Goal: Information Seeking & Learning: Learn about a topic

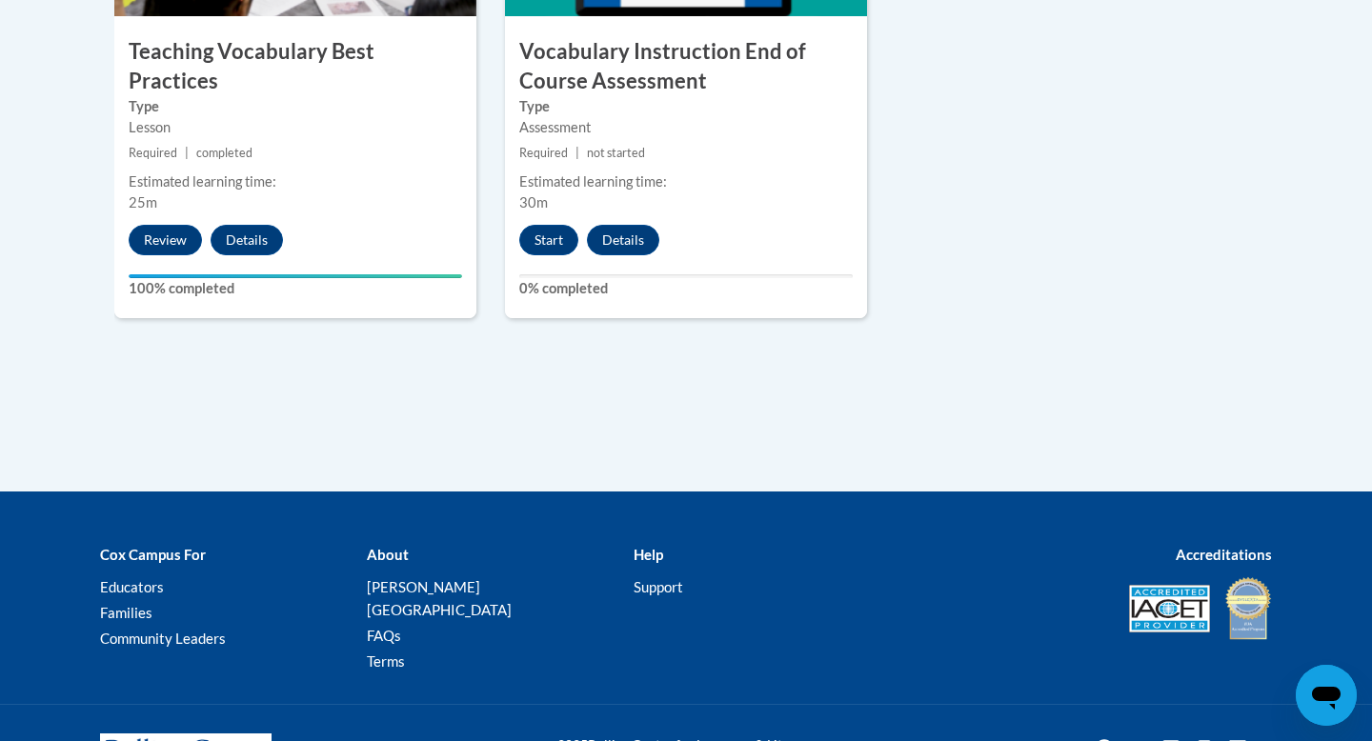
scroll to position [2455, 0]
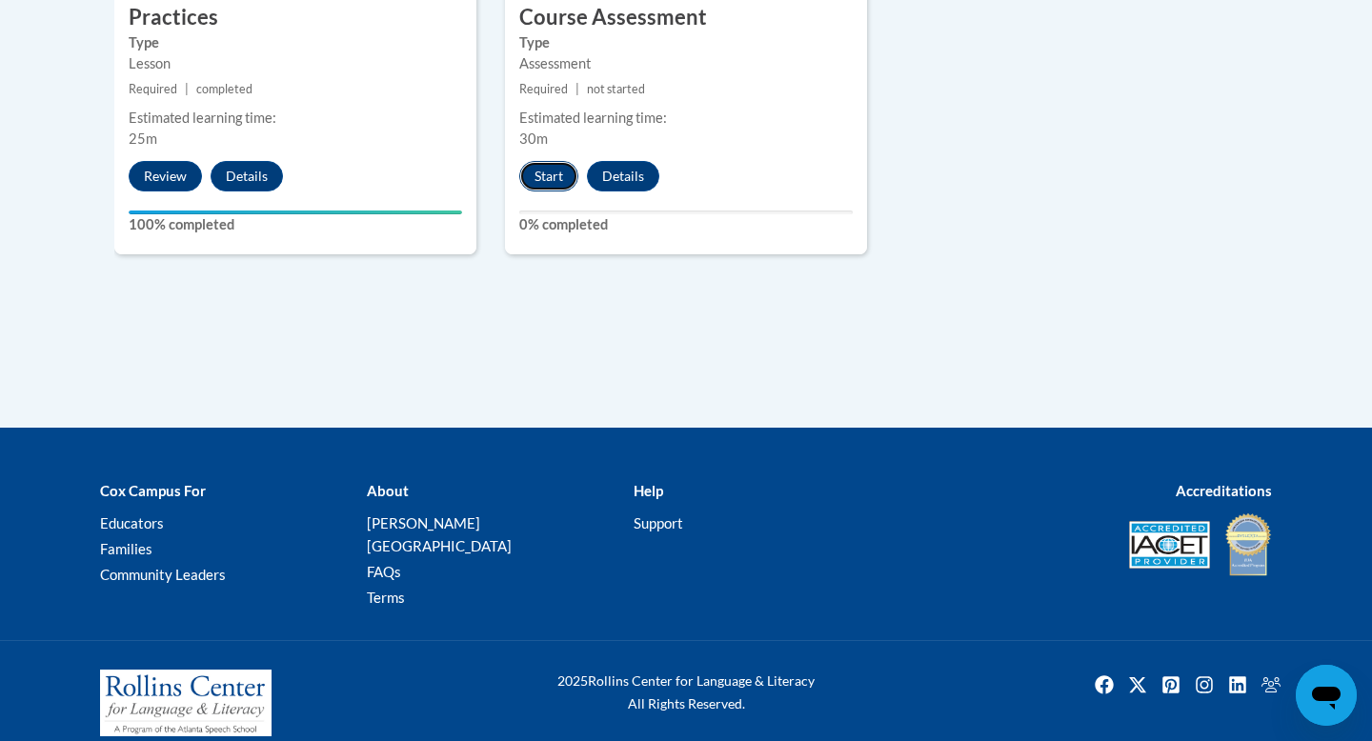
click at [545, 179] on button "Start" at bounding box center [548, 176] width 59 height 30
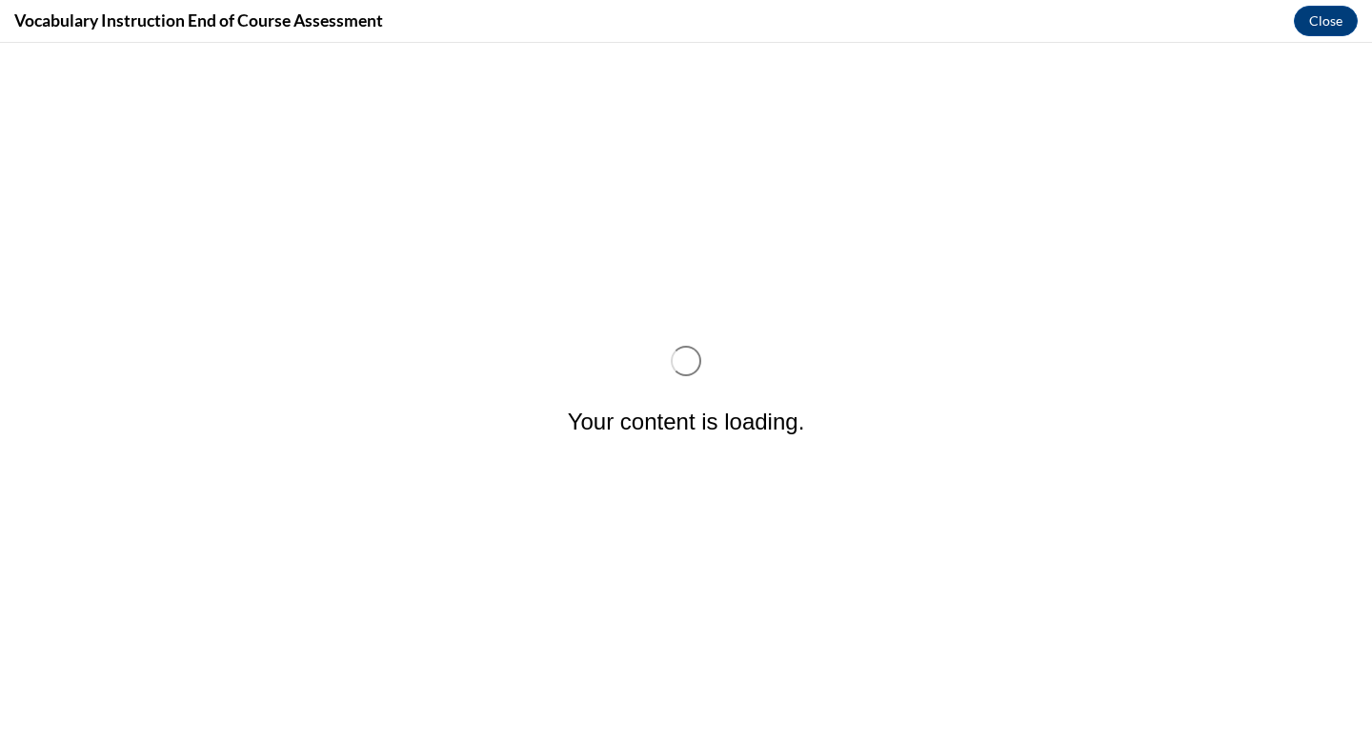
scroll to position [0, 0]
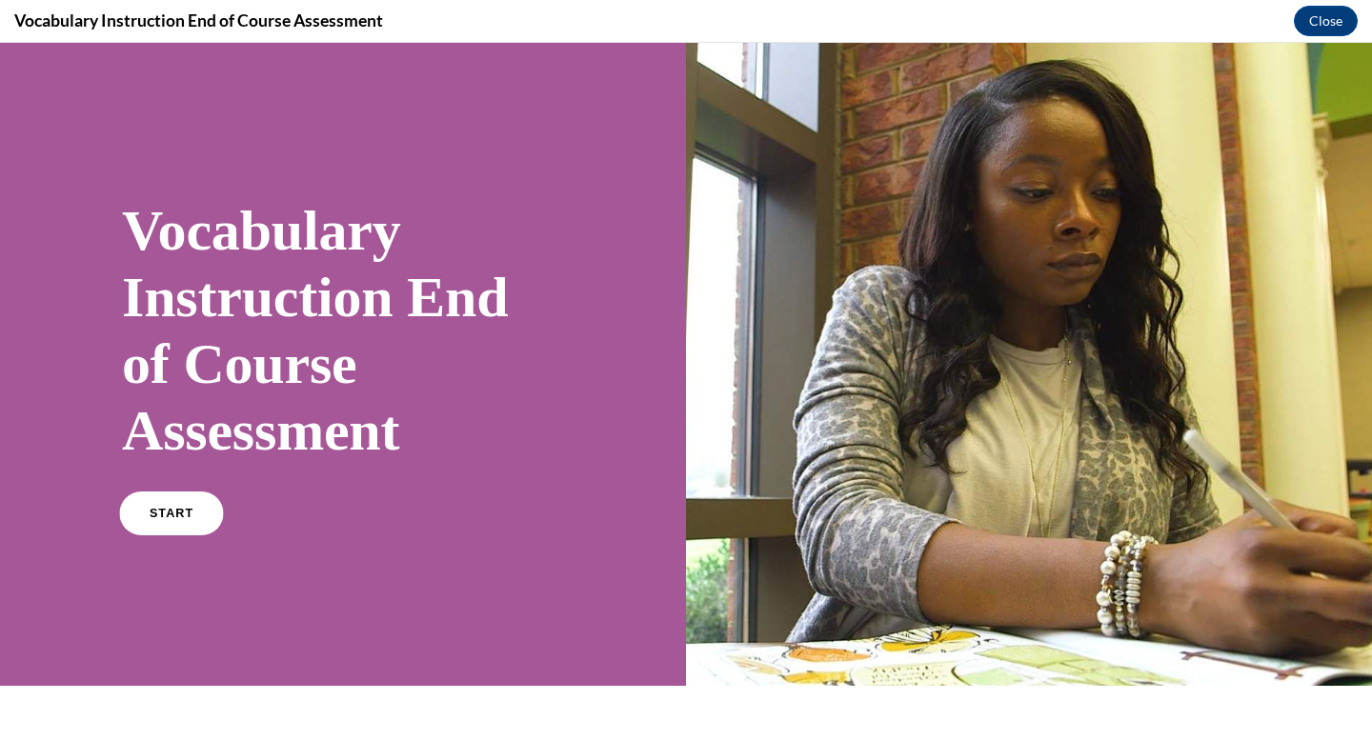
click at [146, 504] on link "START" at bounding box center [171, 514] width 104 height 44
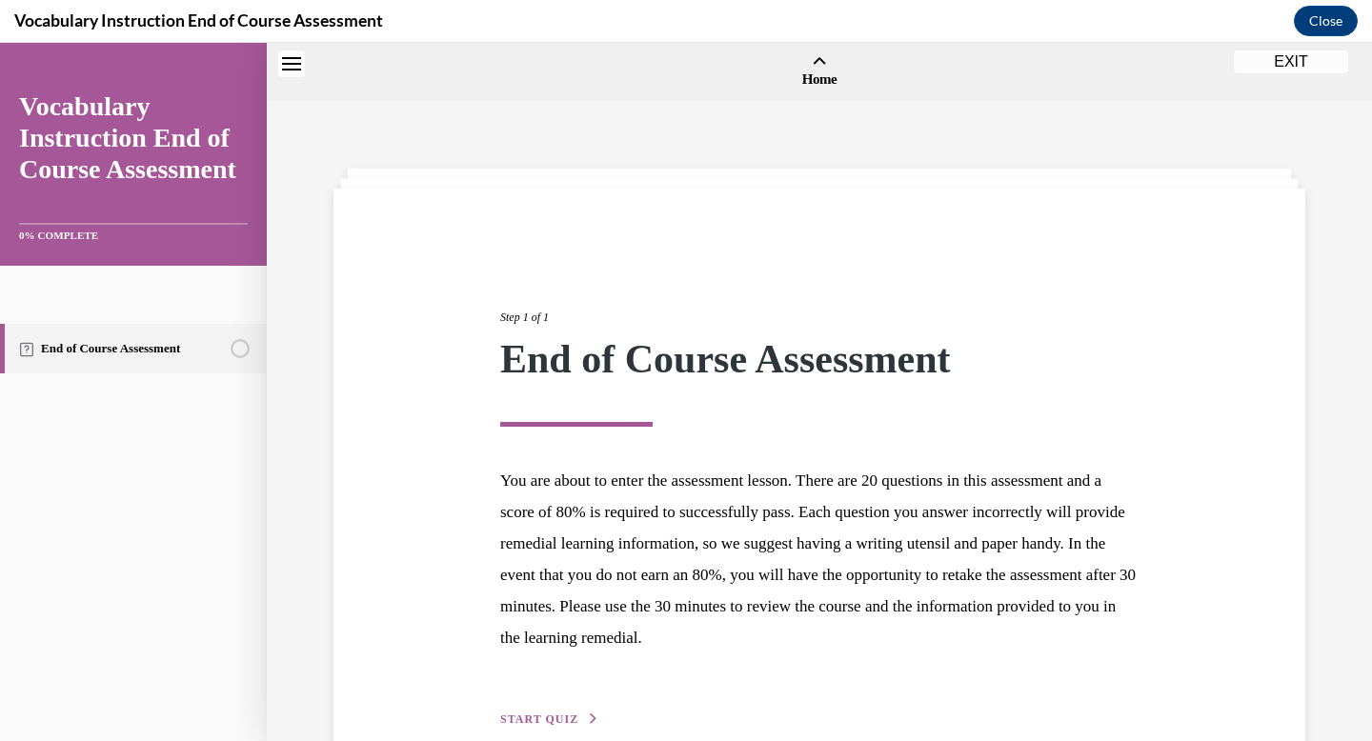
scroll to position [59, 0]
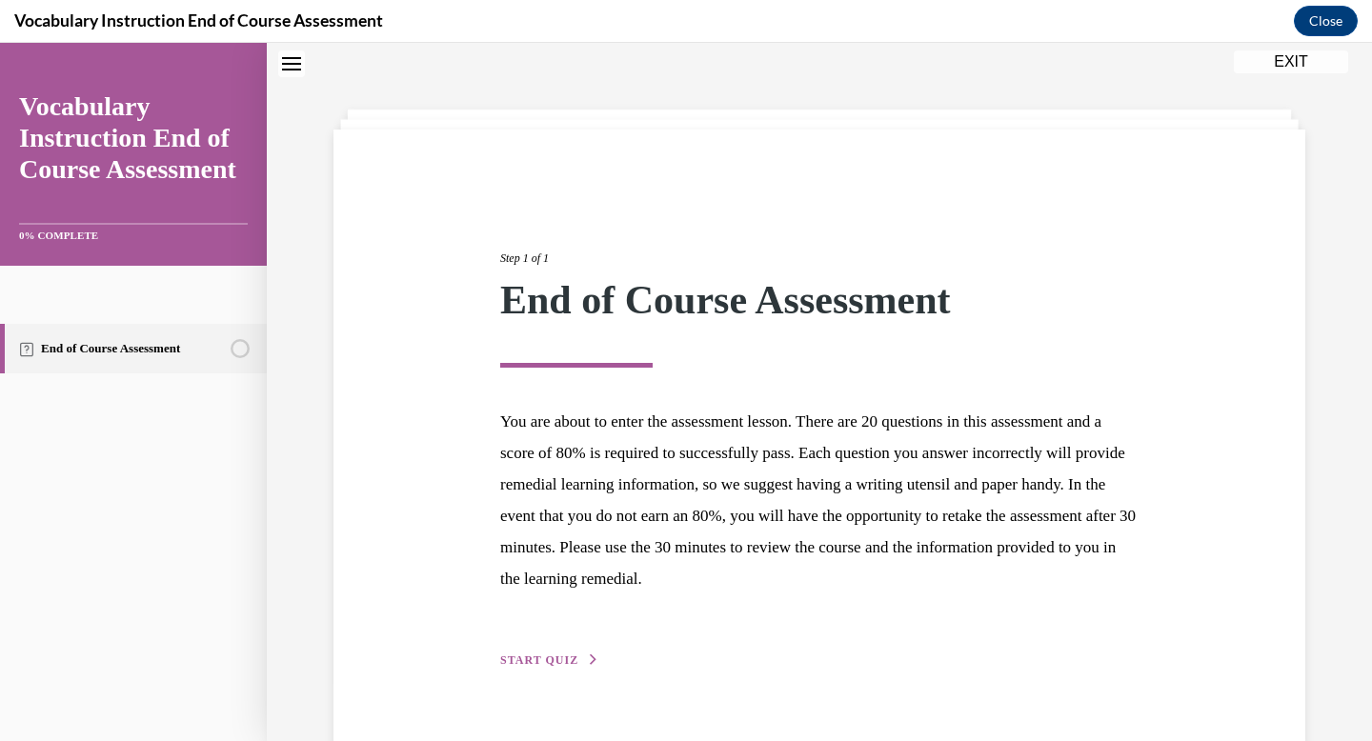
click at [554, 662] on span "START QUIZ" at bounding box center [539, 660] width 78 height 13
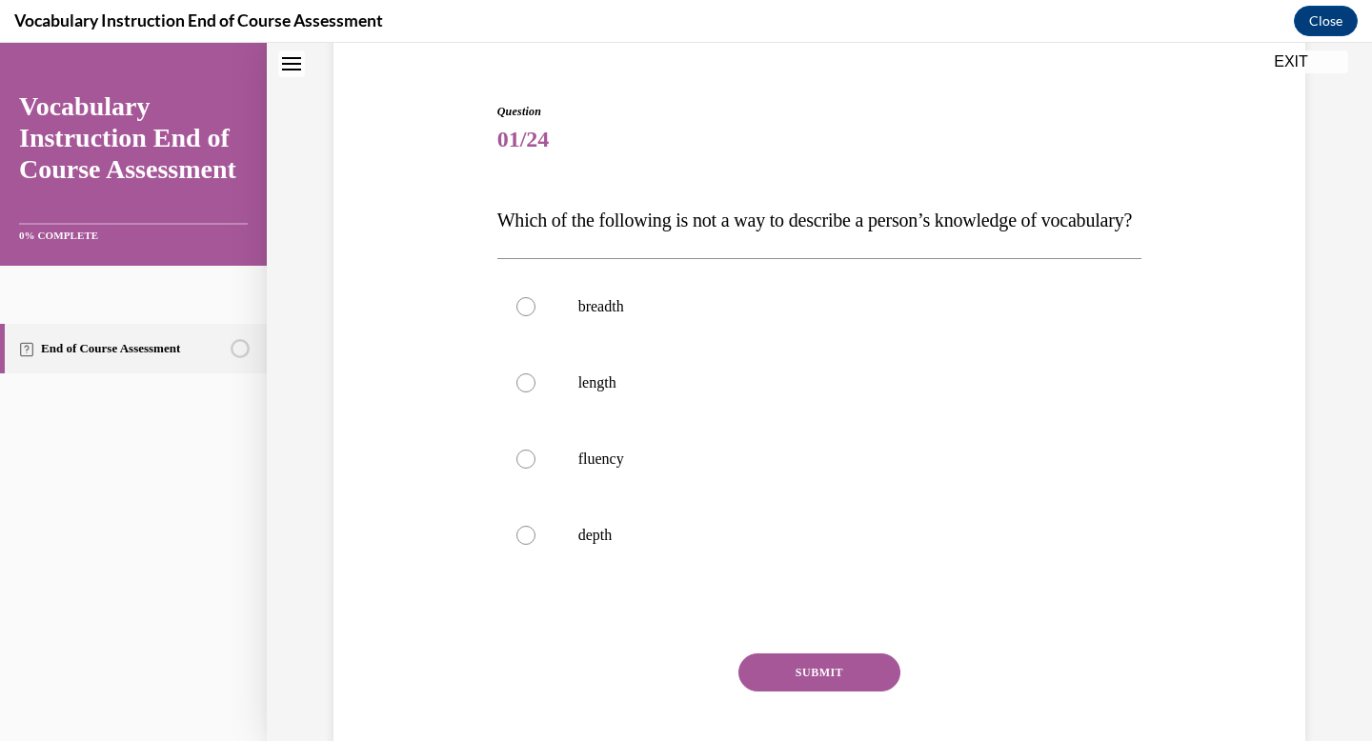
scroll to position [167, 0]
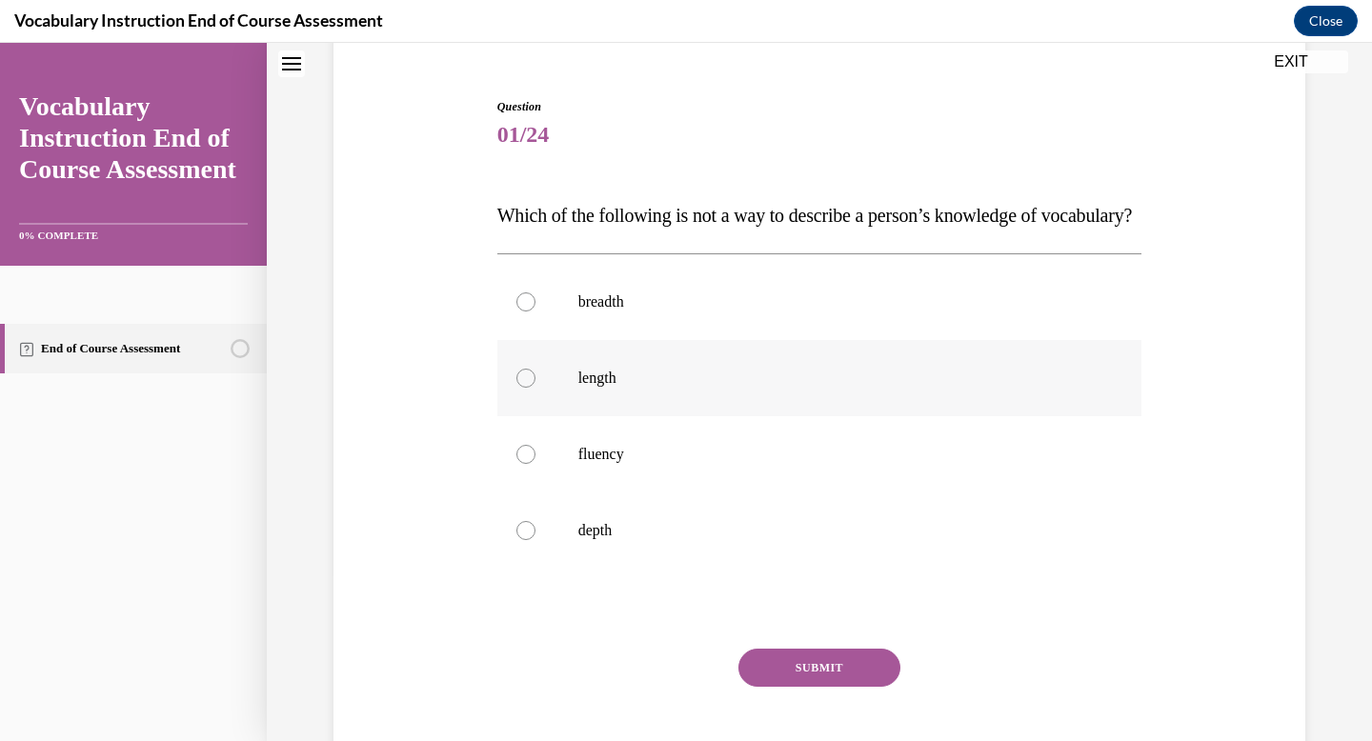
click at [596, 416] on label "length" at bounding box center [819, 378] width 645 height 76
click at [535, 388] on input "length" at bounding box center [525, 378] width 19 height 19
radio input "true"
click at [824, 687] on button "SUBMIT" at bounding box center [819, 668] width 162 height 38
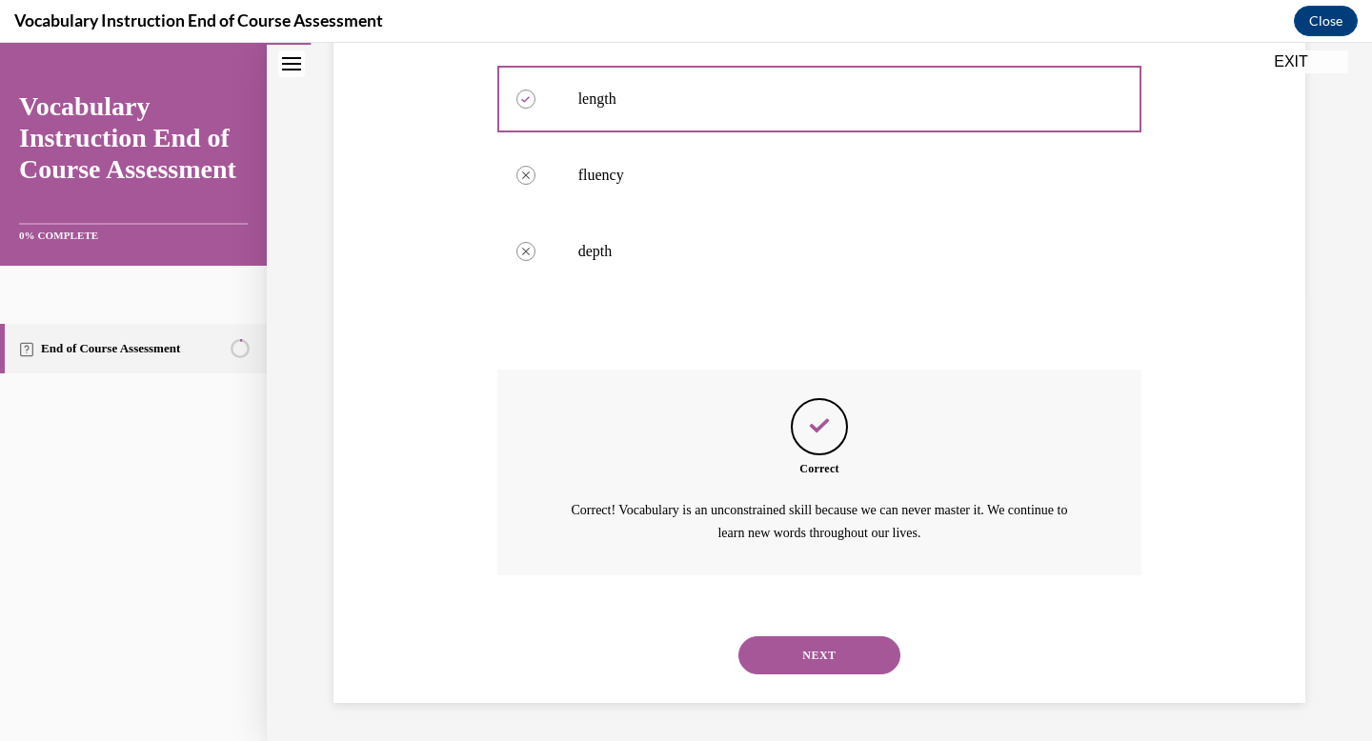
scroll to position [483, 0]
click at [821, 650] on button "NEXT" at bounding box center [819, 655] width 162 height 38
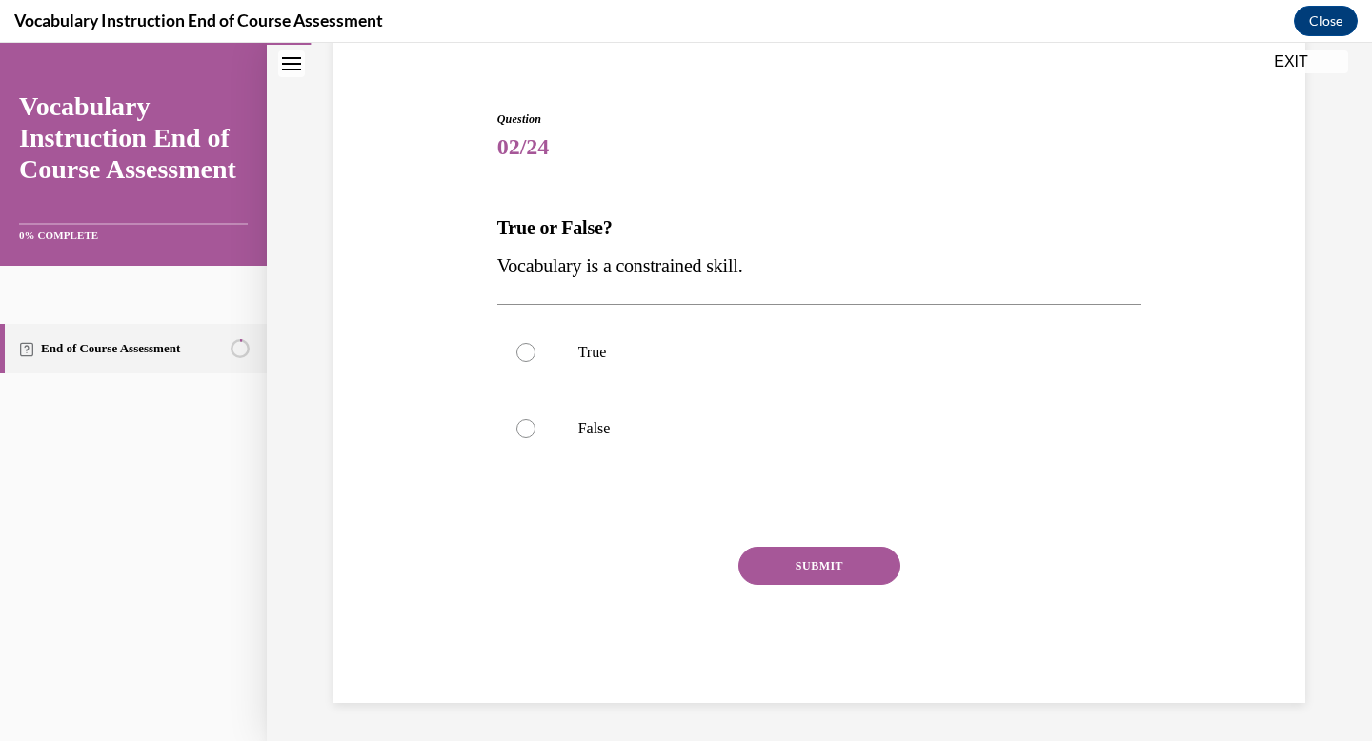
scroll to position [154, 0]
click at [675, 406] on label "False" at bounding box center [819, 429] width 645 height 76
click at [535, 419] on input "False" at bounding box center [525, 428] width 19 height 19
radio input "true"
click at [805, 569] on button "SUBMIT" at bounding box center [819, 566] width 162 height 38
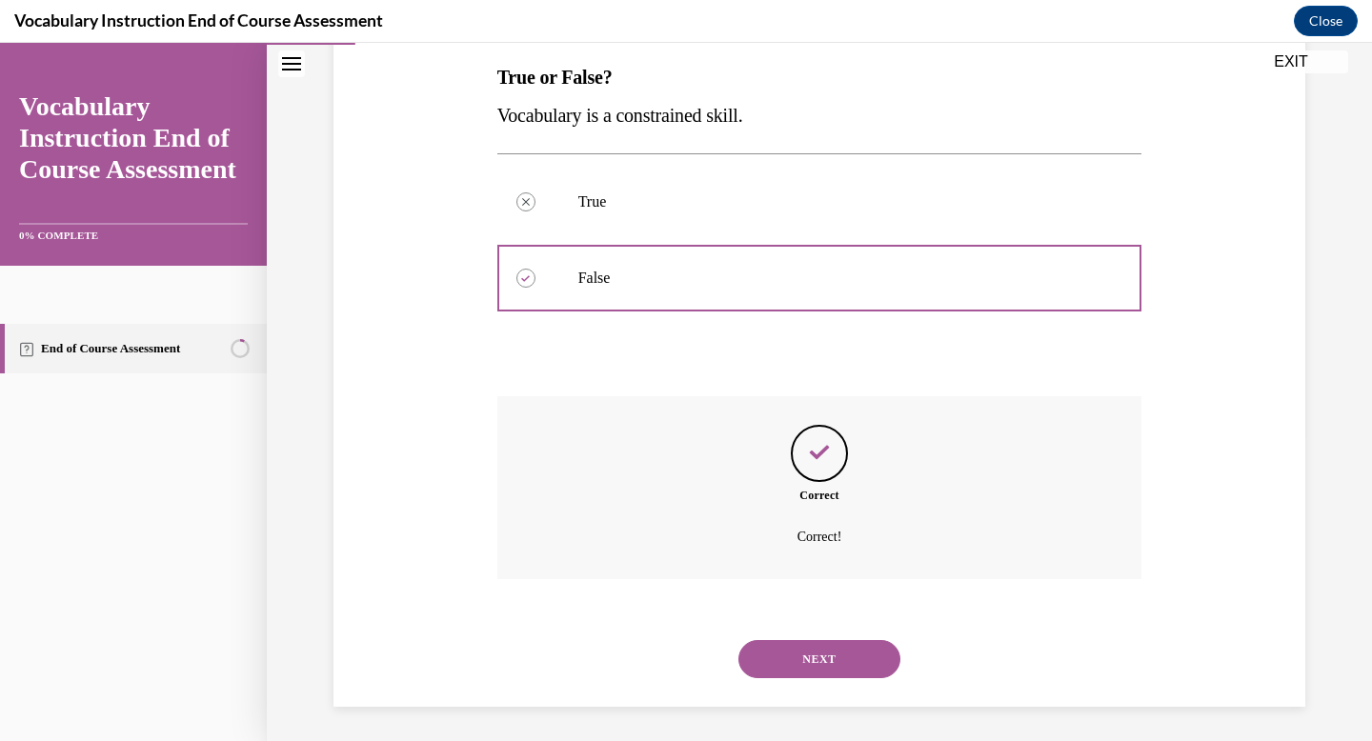
scroll to position [309, 0]
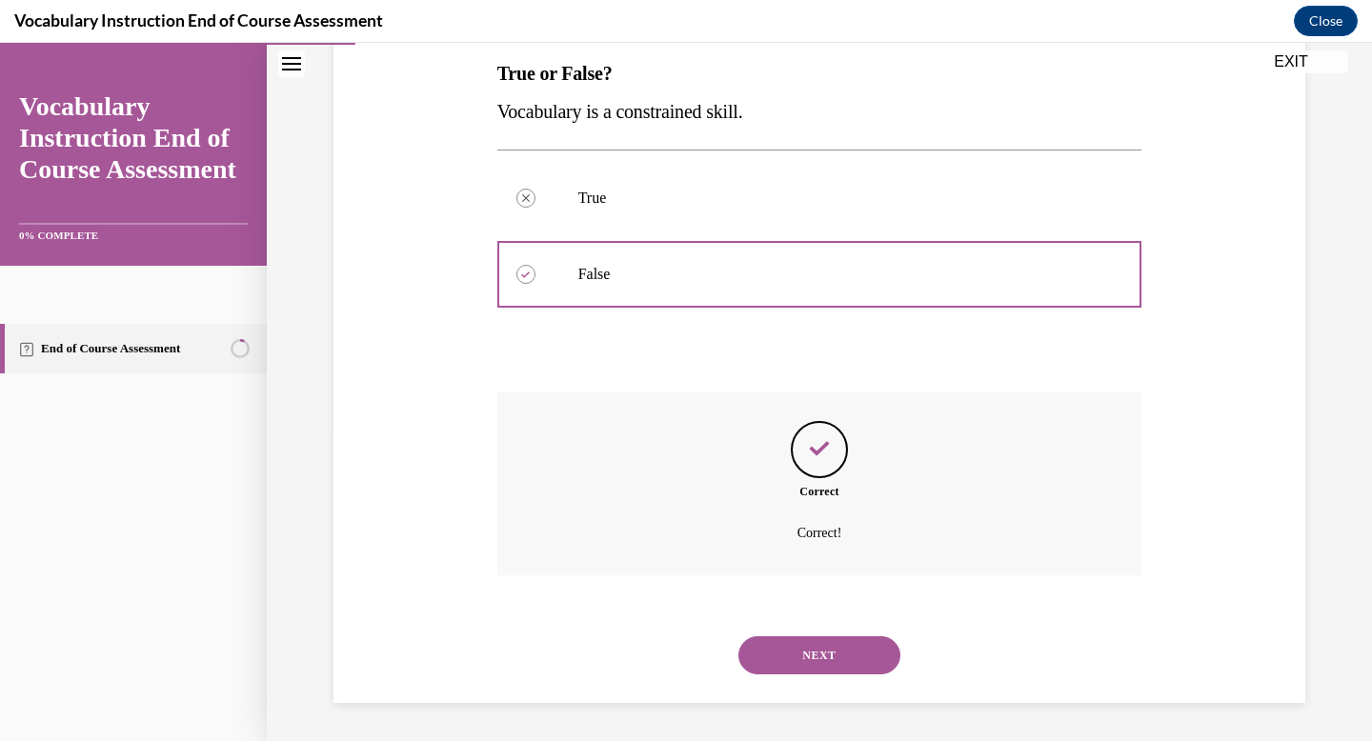
click at [827, 662] on button "NEXT" at bounding box center [819, 655] width 162 height 38
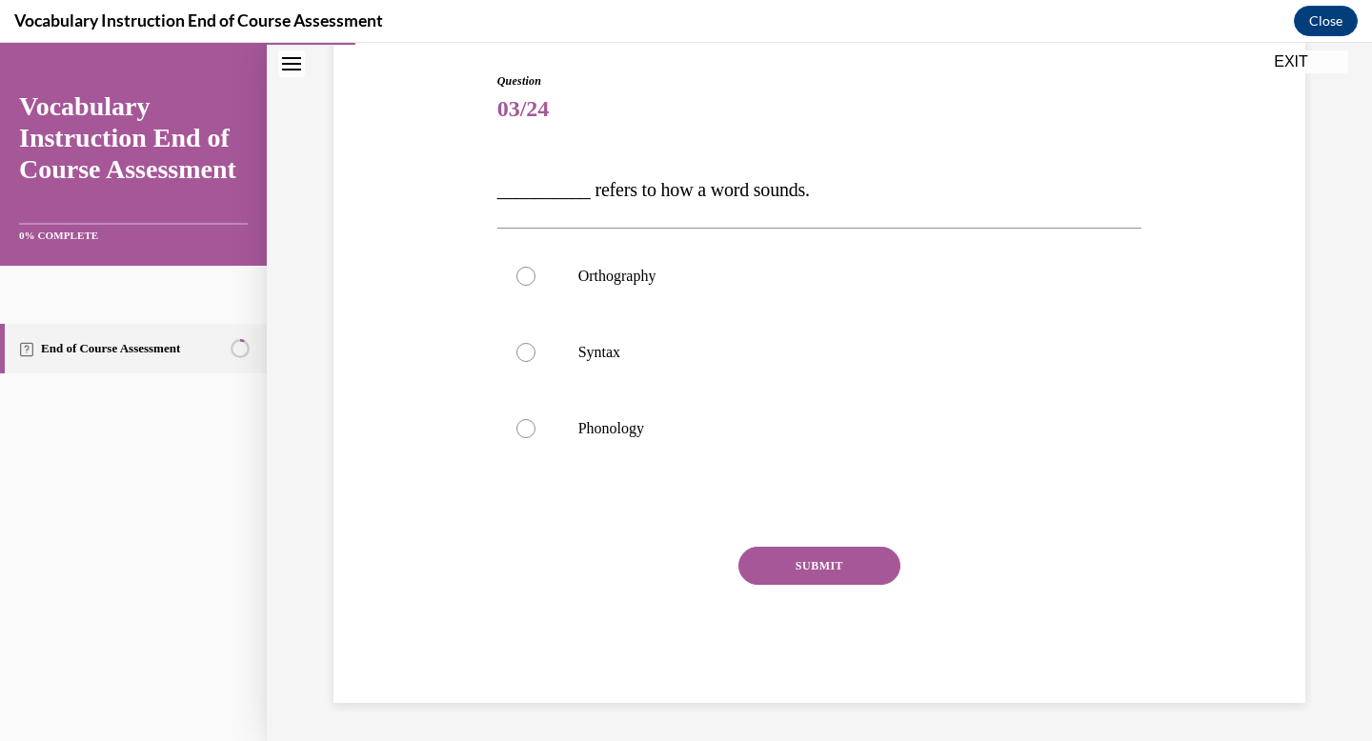
scroll to position [192, 0]
click at [608, 406] on label "Phonology" at bounding box center [819, 429] width 645 height 76
click at [535, 419] on input "Phonology" at bounding box center [525, 428] width 19 height 19
radio input "true"
click at [800, 557] on button "SUBMIT" at bounding box center [819, 566] width 162 height 38
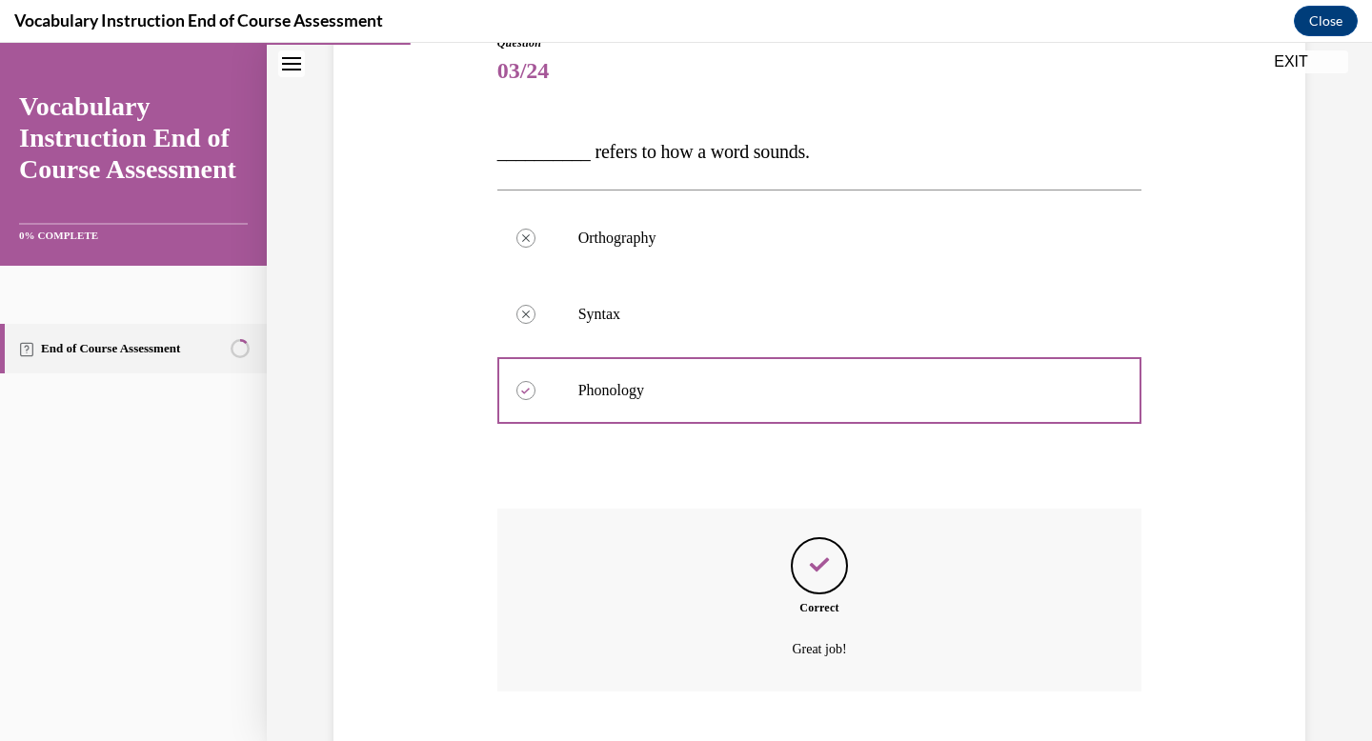
scroll to position [347, 0]
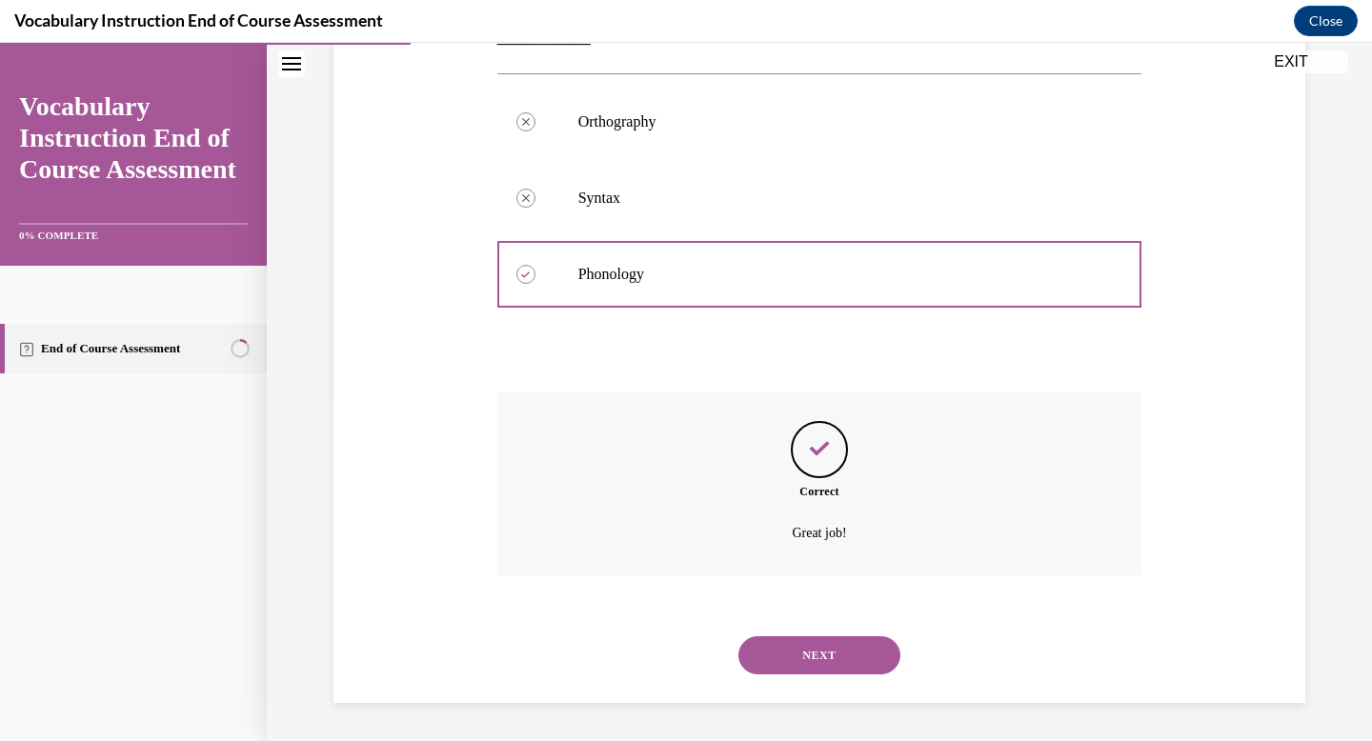
click at [844, 651] on button "NEXT" at bounding box center [819, 655] width 162 height 38
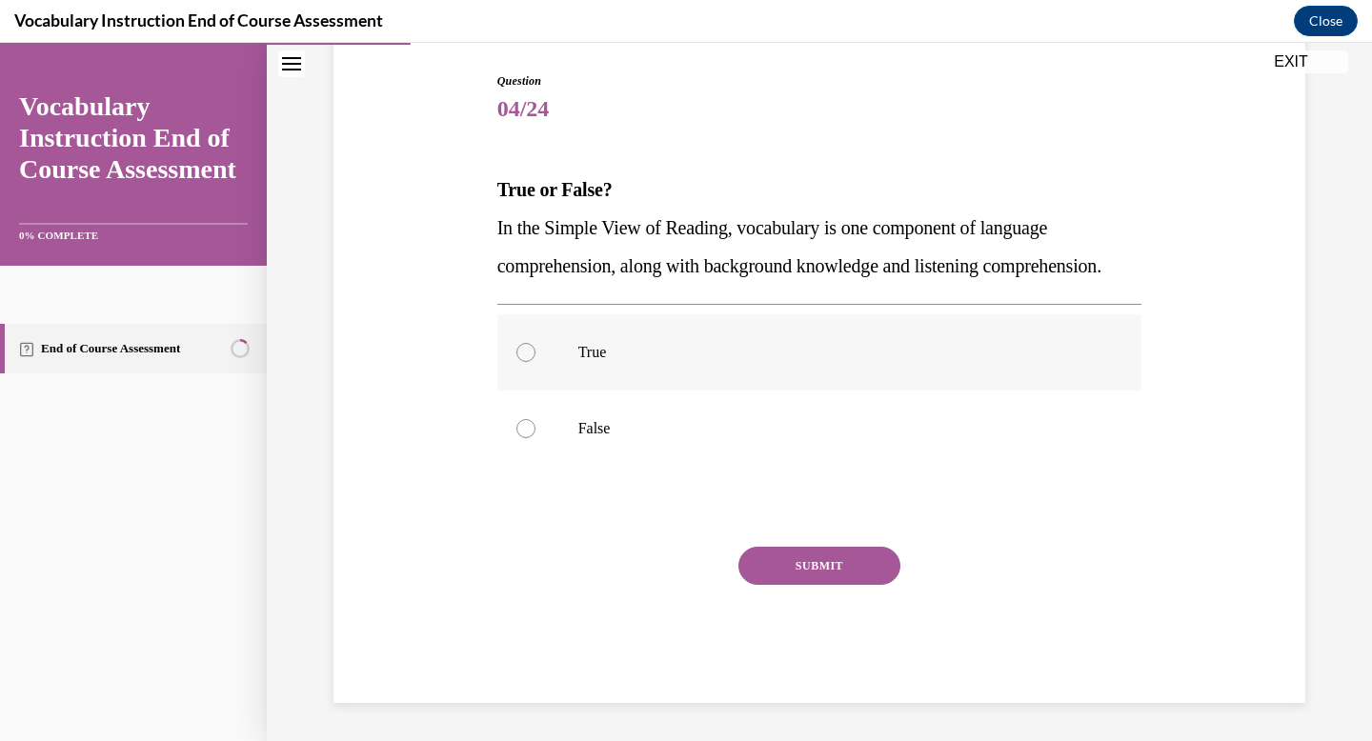
click at [657, 380] on label "True" at bounding box center [819, 352] width 645 height 76
click at [535, 362] on input "True" at bounding box center [525, 352] width 19 height 19
radio input "true"
click at [824, 585] on button "SUBMIT" at bounding box center [819, 566] width 162 height 38
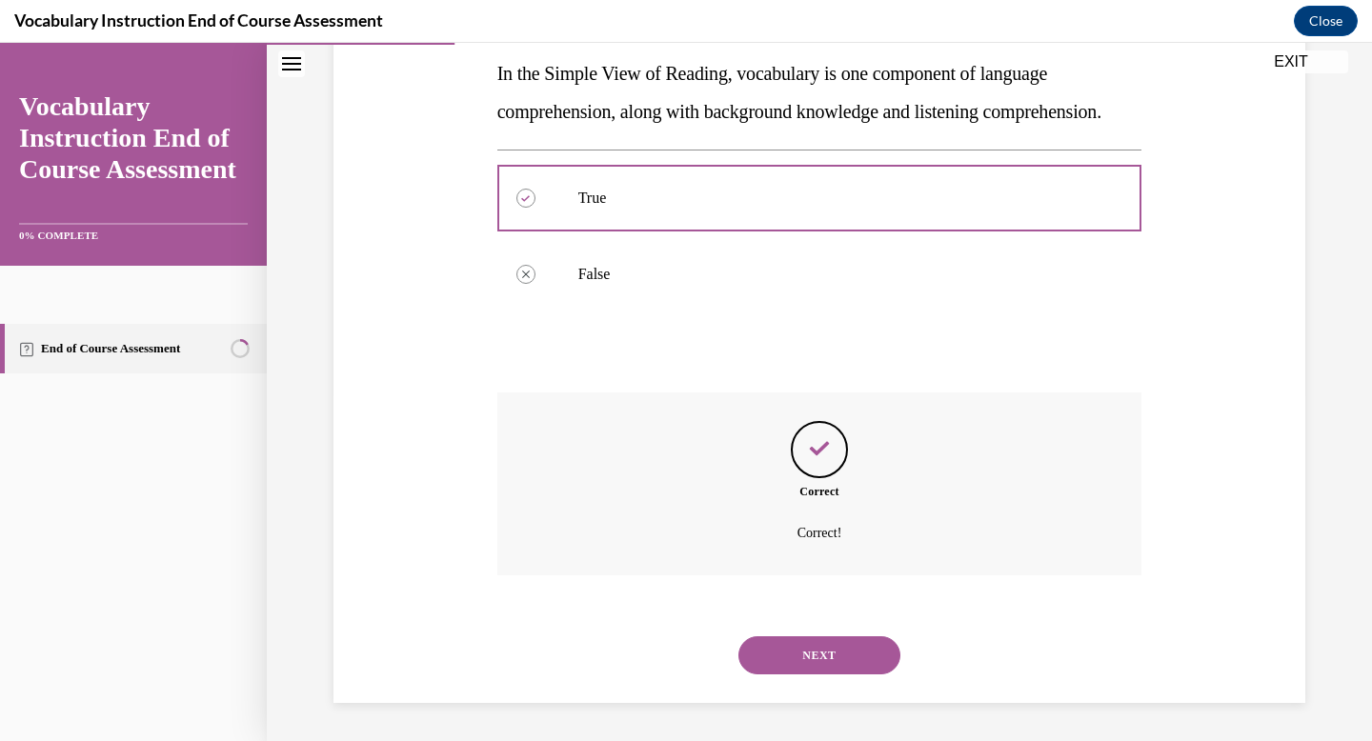
click at [807, 674] on button "NEXT" at bounding box center [819, 655] width 162 height 38
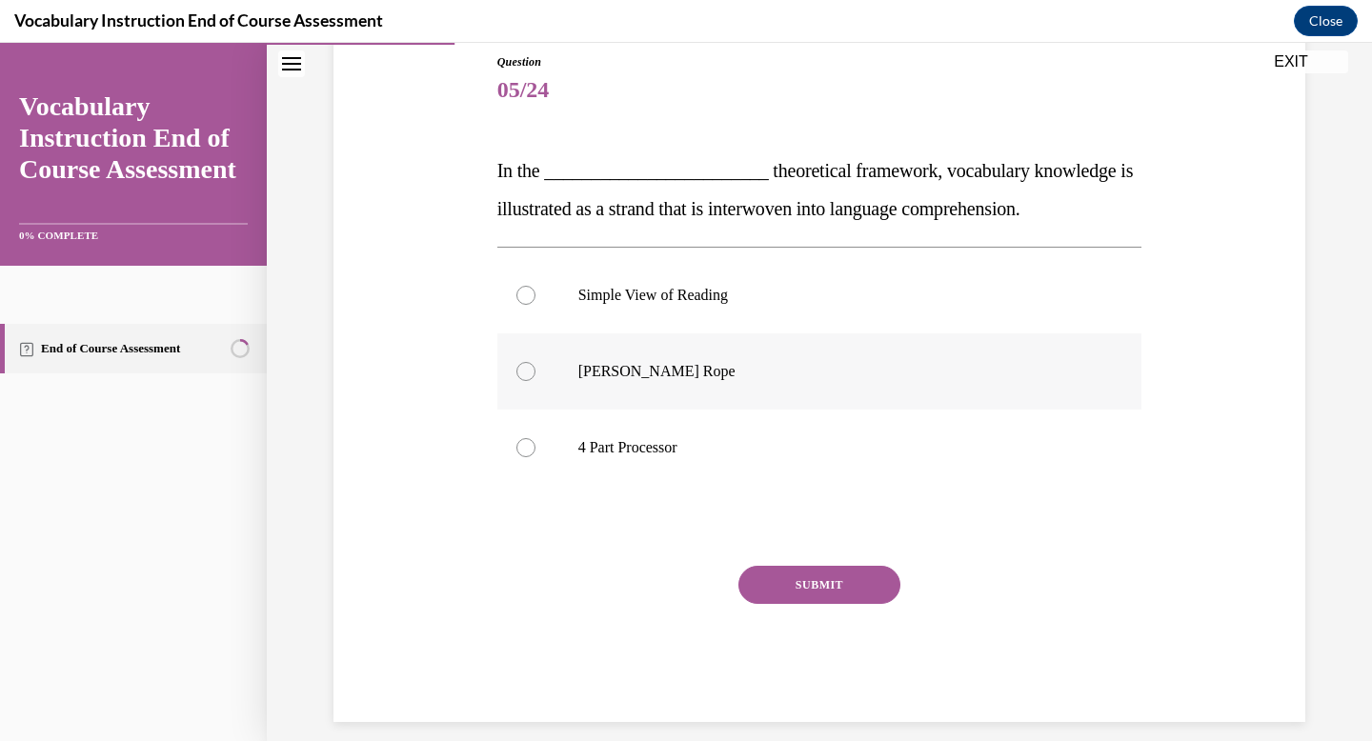
click at [836, 394] on label "Scarborough's Rope" at bounding box center [819, 371] width 645 height 76
click at [535, 381] on input "Scarborough's Rope" at bounding box center [525, 371] width 19 height 19
radio input "true"
click at [858, 585] on button "SUBMIT" at bounding box center [819, 585] width 162 height 38
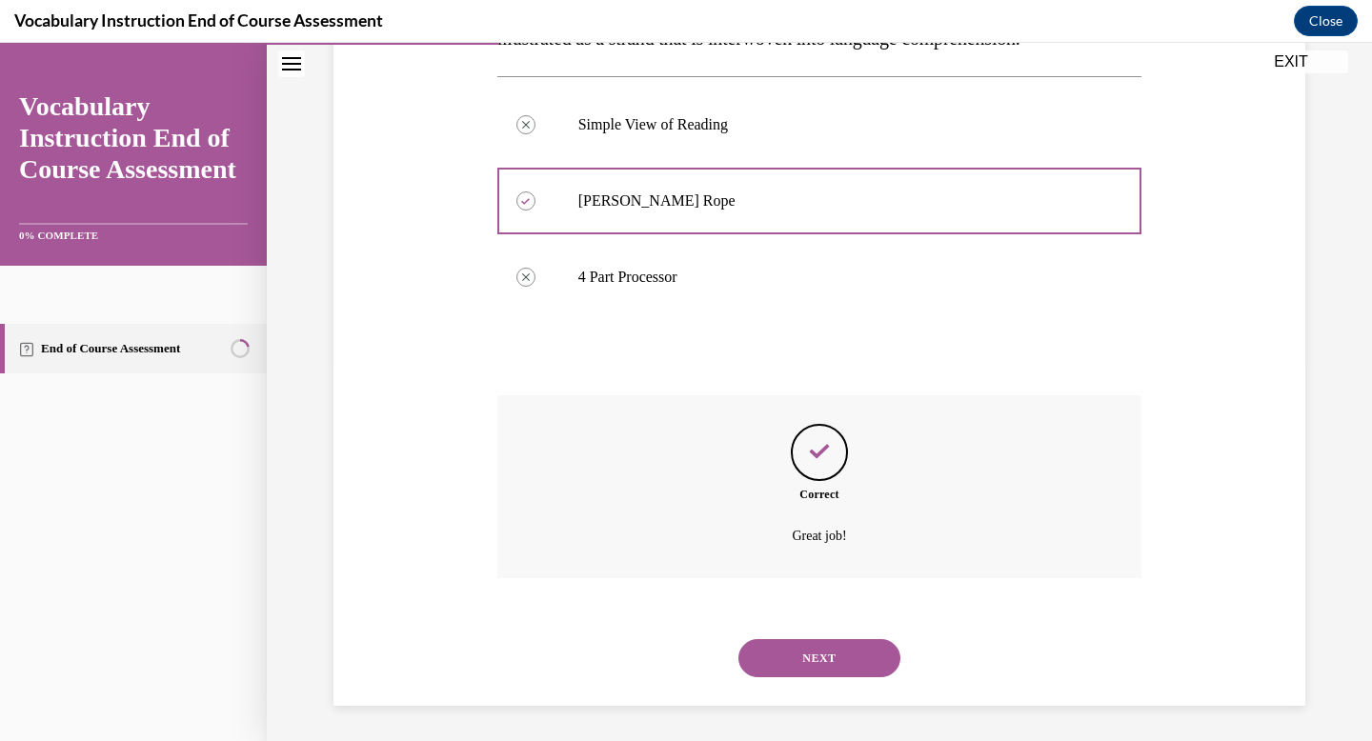
scroll to position [385, 0]
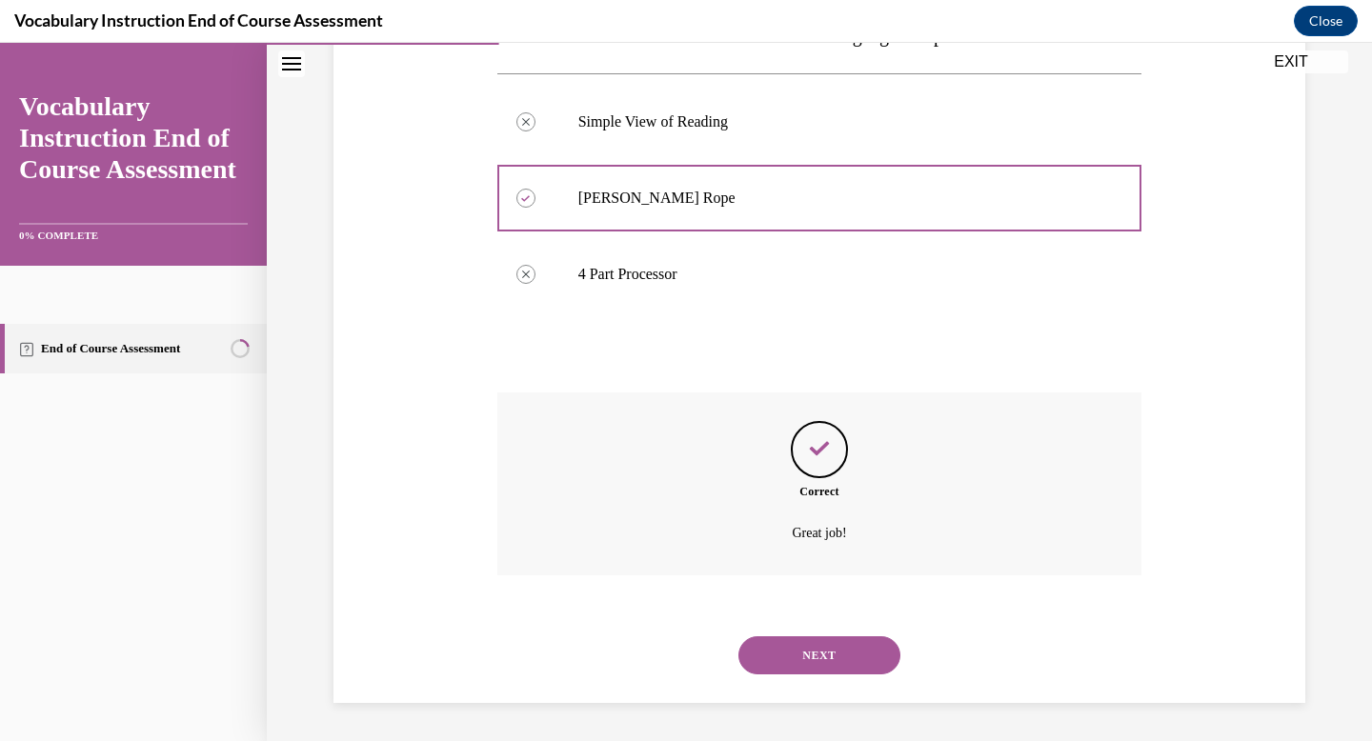
click at [842, 646] on button "NEXT" at bounding box center [819, 655] width 162 height 38
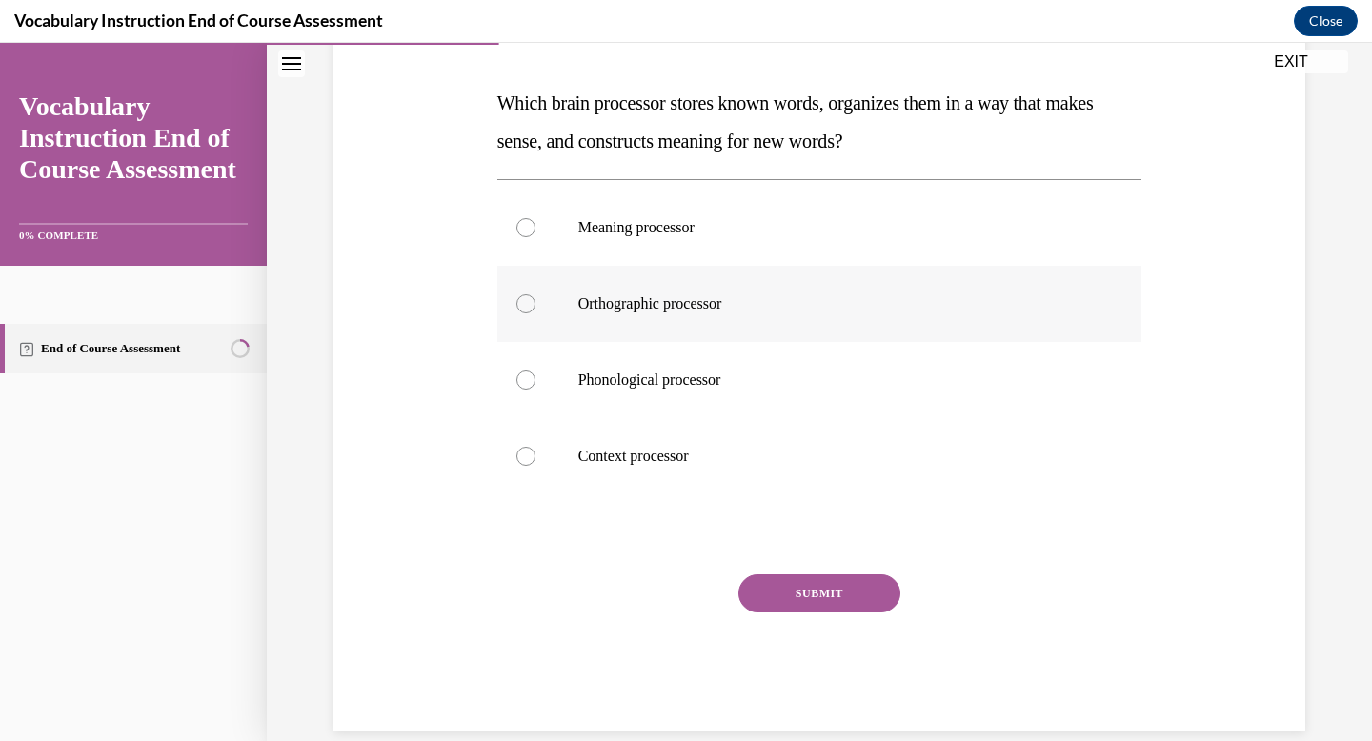
scroll to position [290, 0]
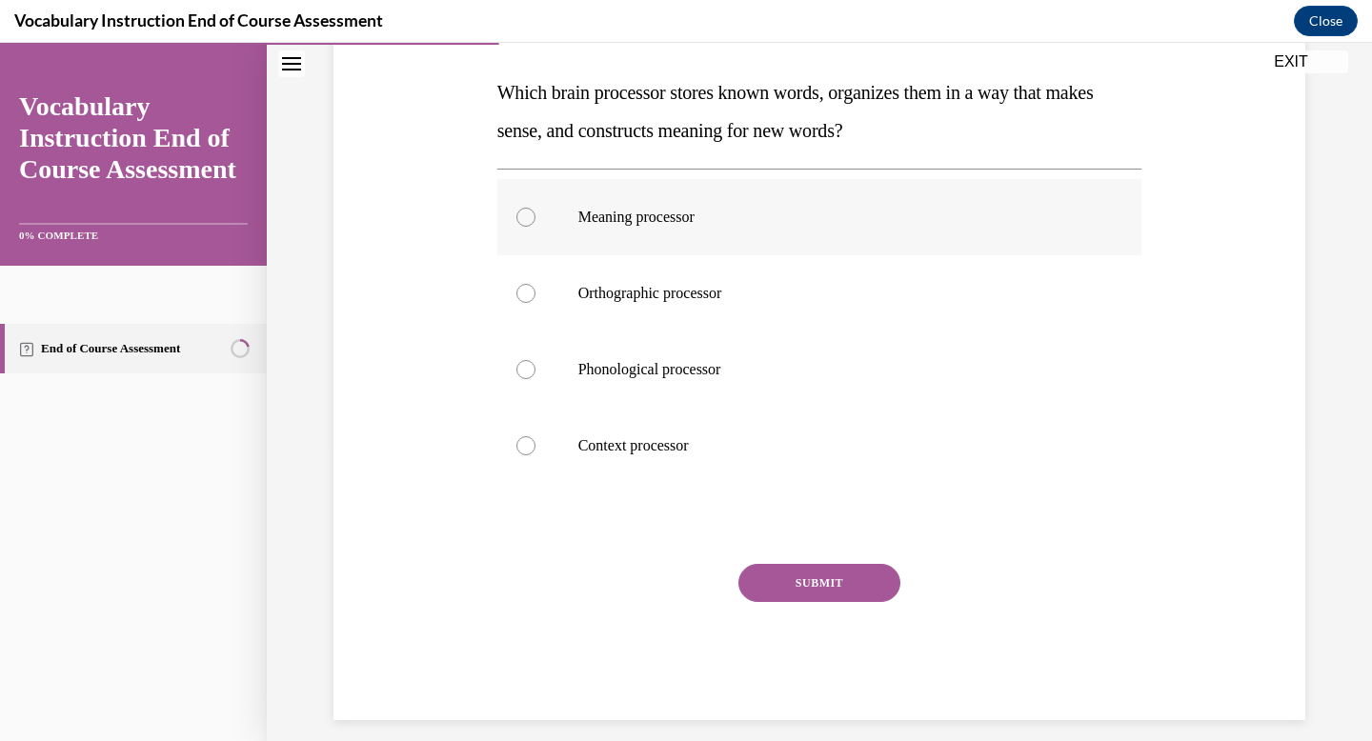
click at [846, 205] on label "Meaning processor" at bounding box center [819, 217] width 645 height 76
click at [535, 208] on input "Meaning processor" at bounding box center [525, 217] width 19 height 19
radio input "true"
click at [830, 568] on button "SUBMIT" at bounding box center [819, 583] width 162 height 38
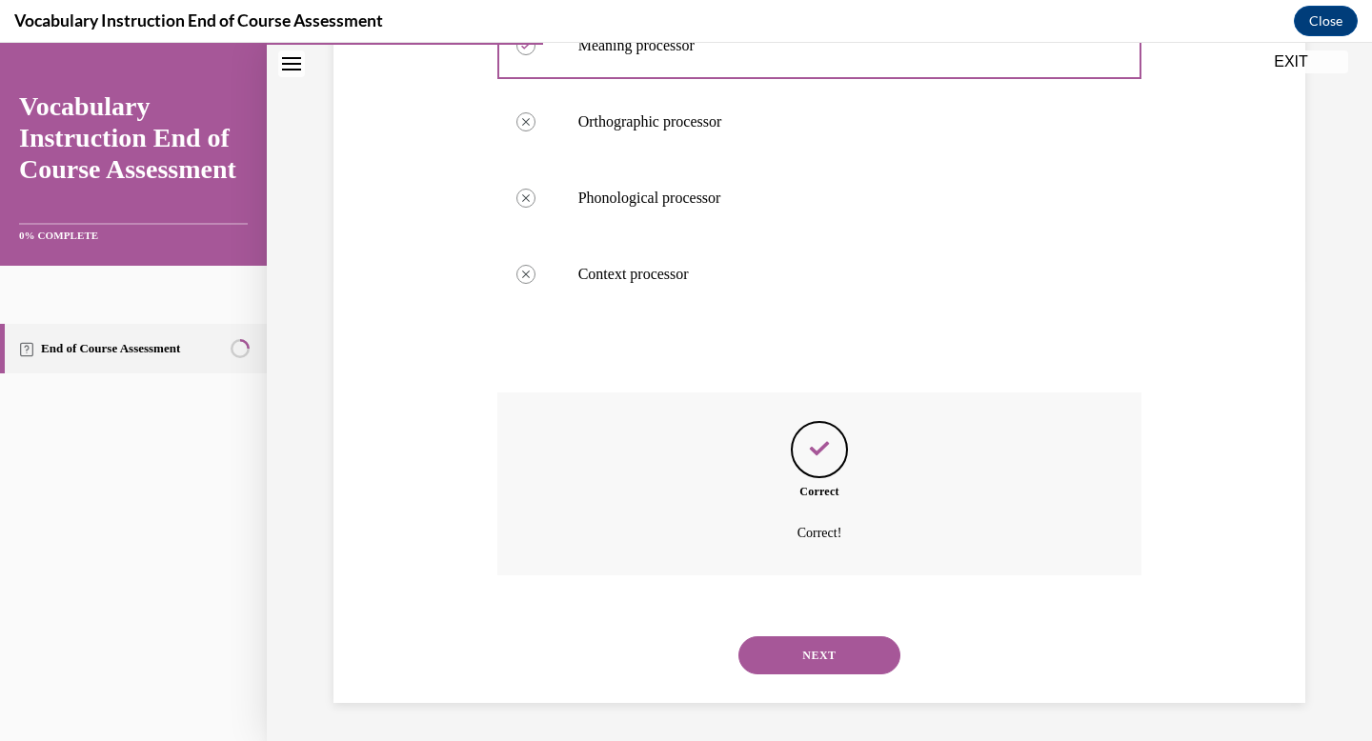
click at [844, 656] on button "NEXT" at bounding box center [819, 655] width 162 height 38
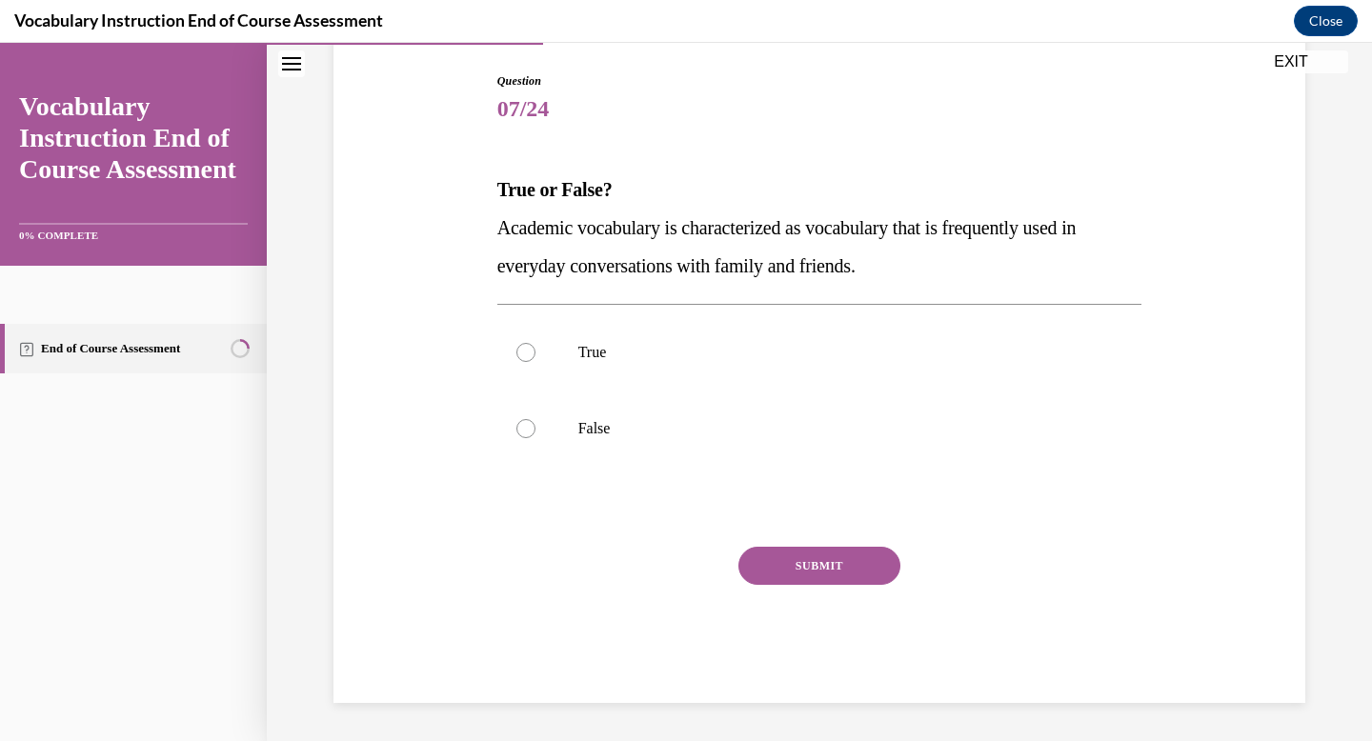
scroll to position [192, 0]
click at [717, 439] on label "False" at bounding box center [819, 429] width 645 height 76
click at [535, 438] on input "False" at bounding box center [525, 428] width 19 height 19
radio input "true"
click at [820, 570] on button "SUBMIT" at bounding box center [819, 566] width 162 height 38
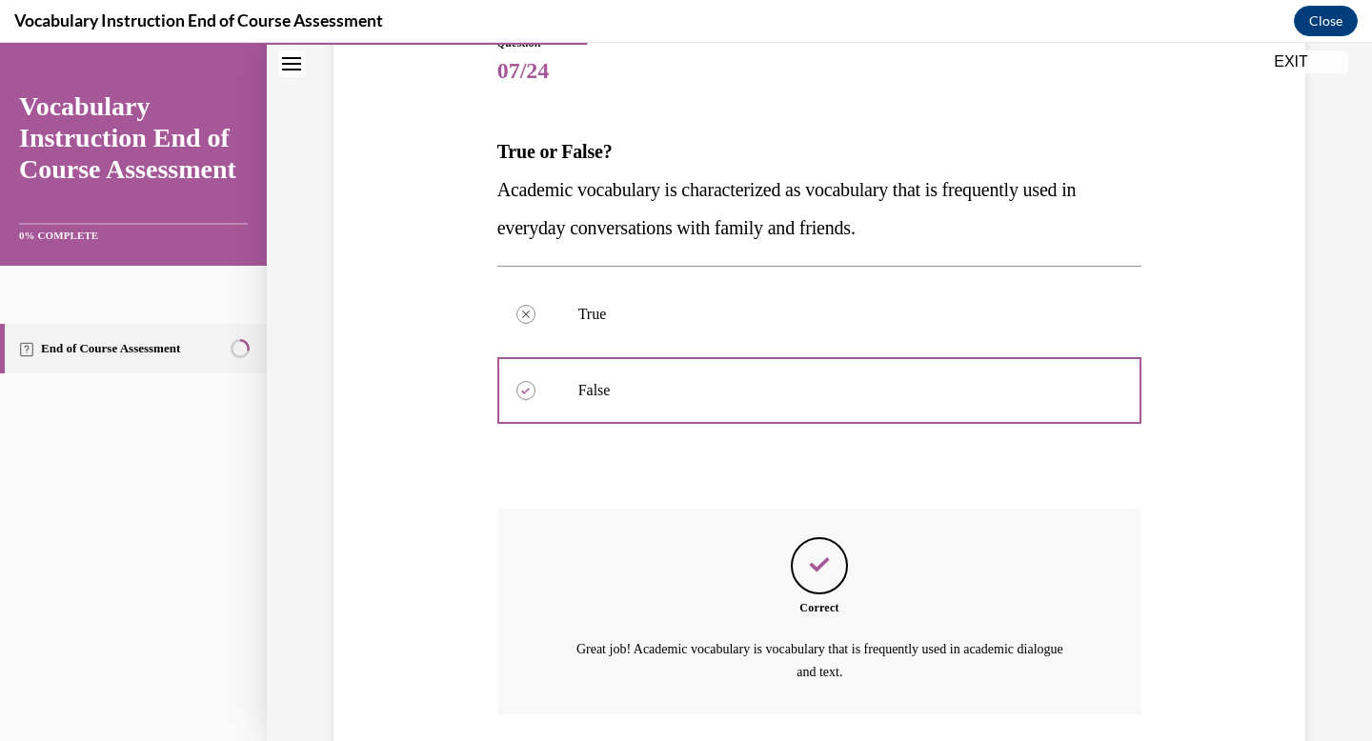
scroll to position [369, 0]
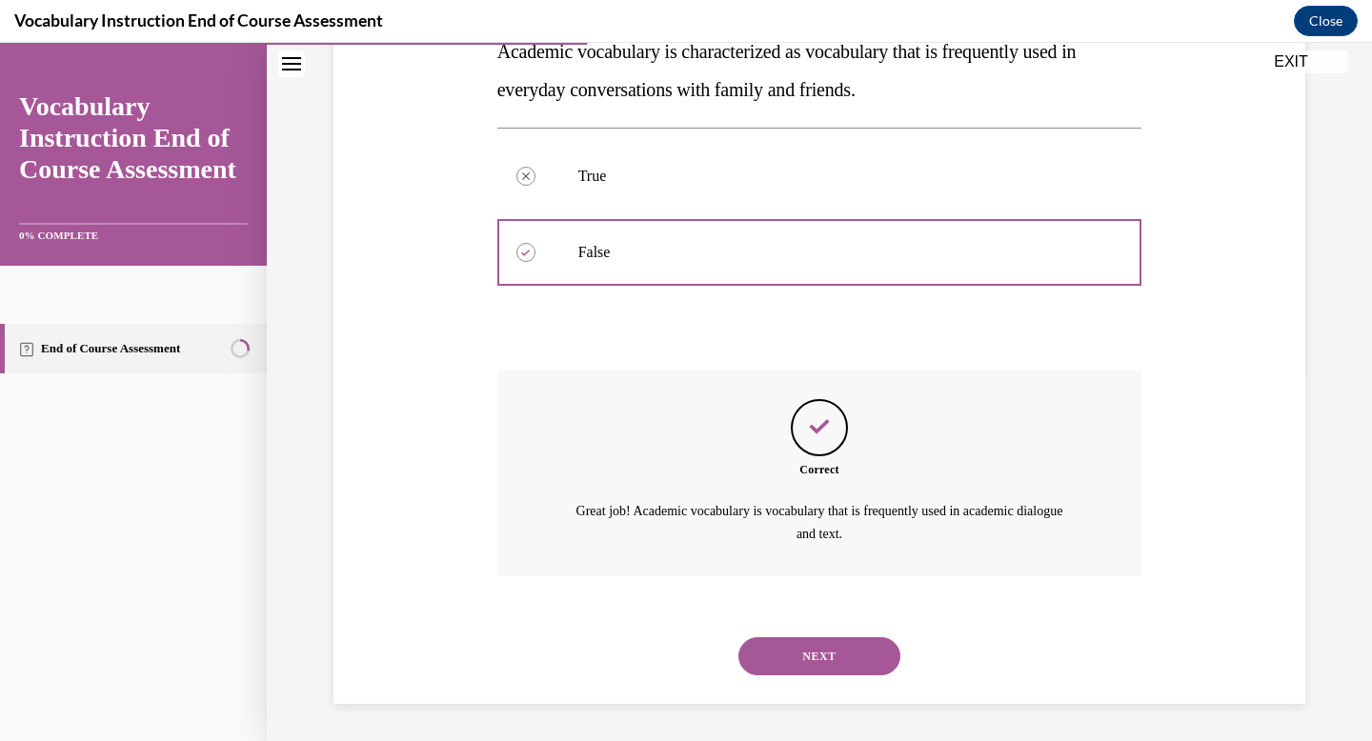
click at [817, 637] on button "NEXT" at bounding box center [819, 656] width 162 height 38
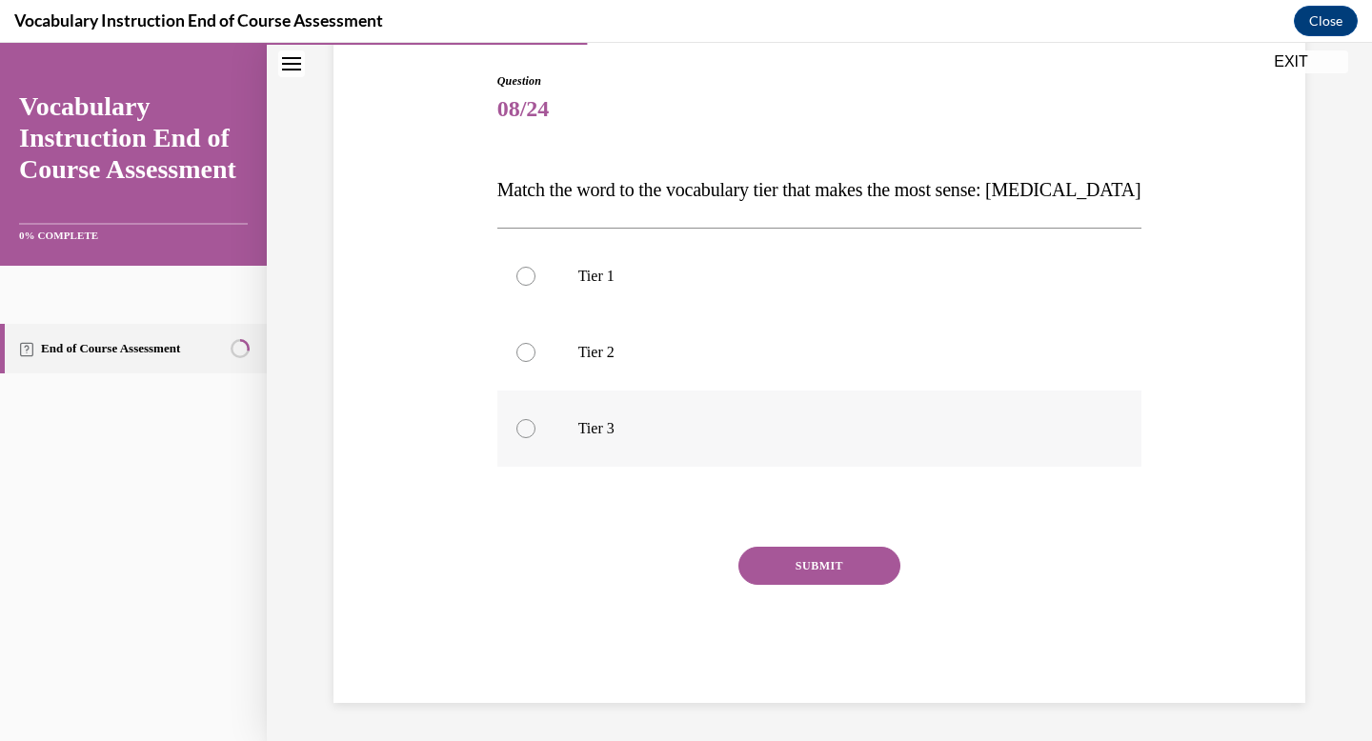
click at [546, 422] on label "Tier 3" at bounding box center [819, 429] width 645 height 76
click at [535, 422] on input "Tier 3" at bounding box center [525, 428] width 19 height 19
radio input "true"
click at [785, 574] on button "SUBMIT" at bounding box center [819, 566] width 162 height 38
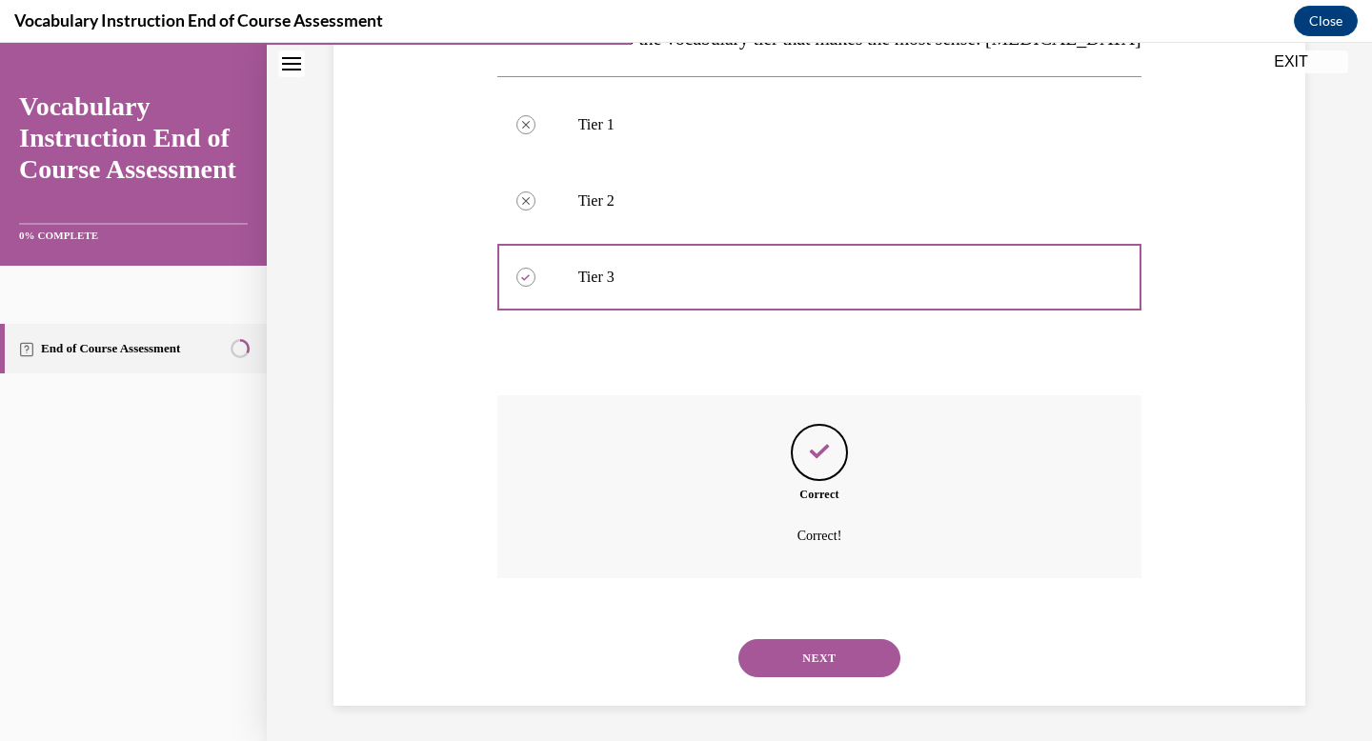
scroll to position [347, 0]
click at [817, 658] on button "NEXT" at bounding box center [819, 655] width 162 height 38
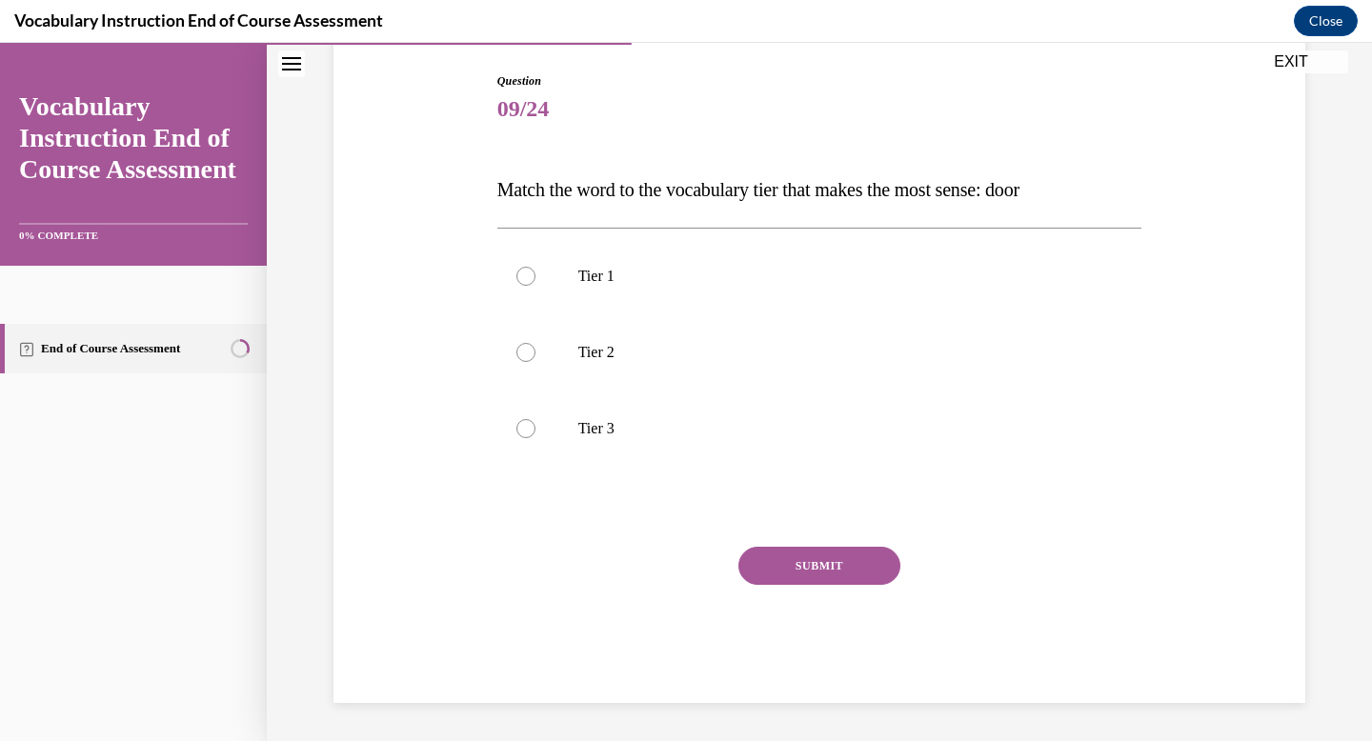
scroll to position [192, 0]
click at [631, 290] on label "Tier 1" at bounding box center [819, 276] width 645 height 76
click at [535, 286] on input "Tier 1" at bounding box center [525, 276] width 19 height 19
radio input "true"
click at [821, 561] on button "SUBMIT" at bounding box center [819, 566] width 162 height 38
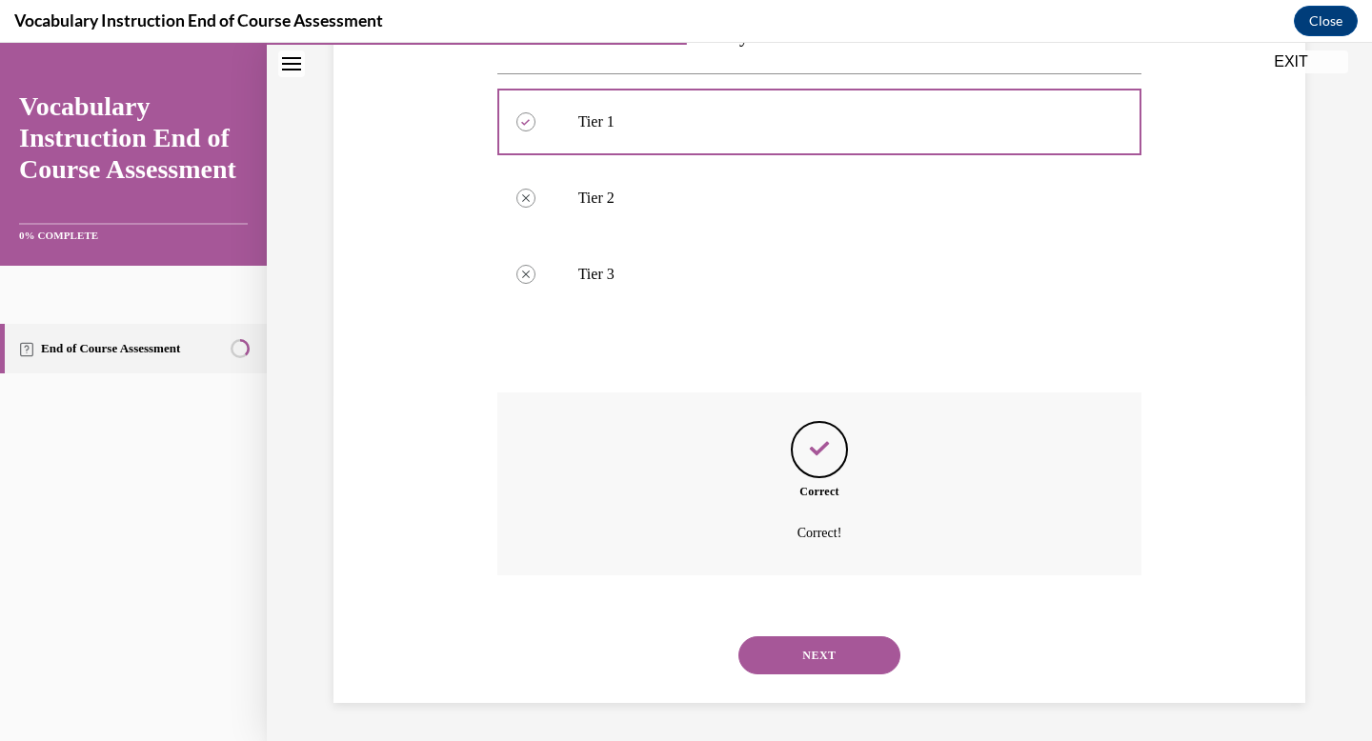
click at [792, 651] on button "NEXT" at bounding box center [819, 655] width 162 height 38
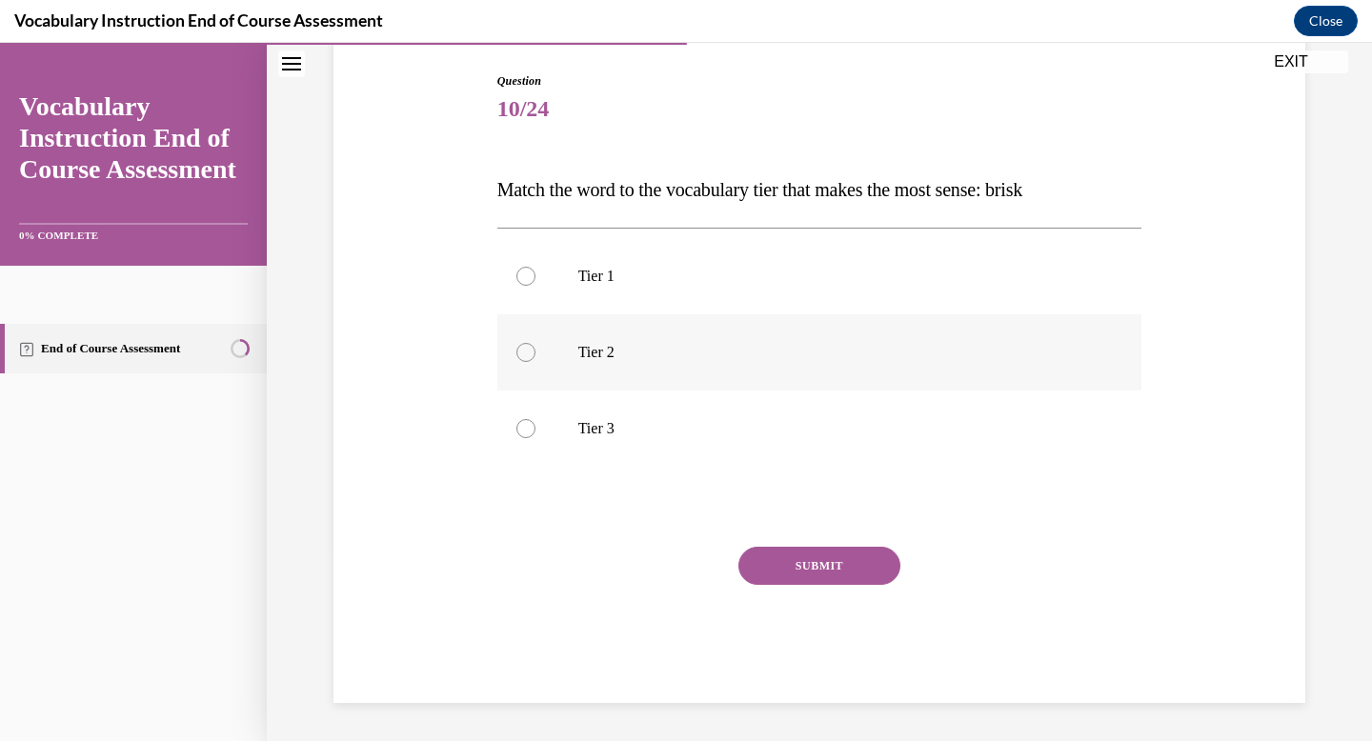
click at [666, 354] on p "Tier 2" at bounding box center [836, 352] width 516 height 19
click at [535, 354] on input "Tier 2" at bounding box center [525, 352] width 19 height 19
radio input "true"
click at [806, 552] on button "SUBMIT" at bounding box center [819, 566] width 162 height 38
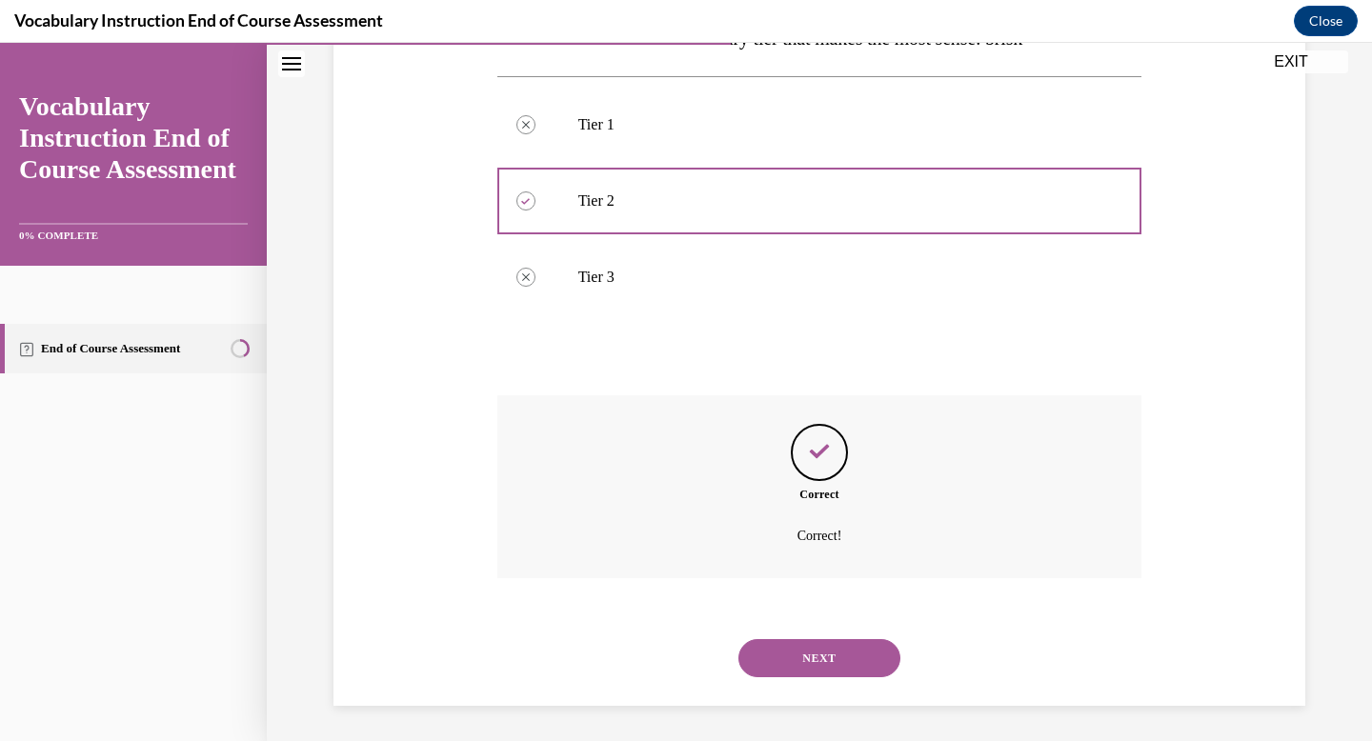
scroll to position [347, 0]
click at [801, 662] on button "NEXT" at bounding box center [819, 655] width 162 height 38
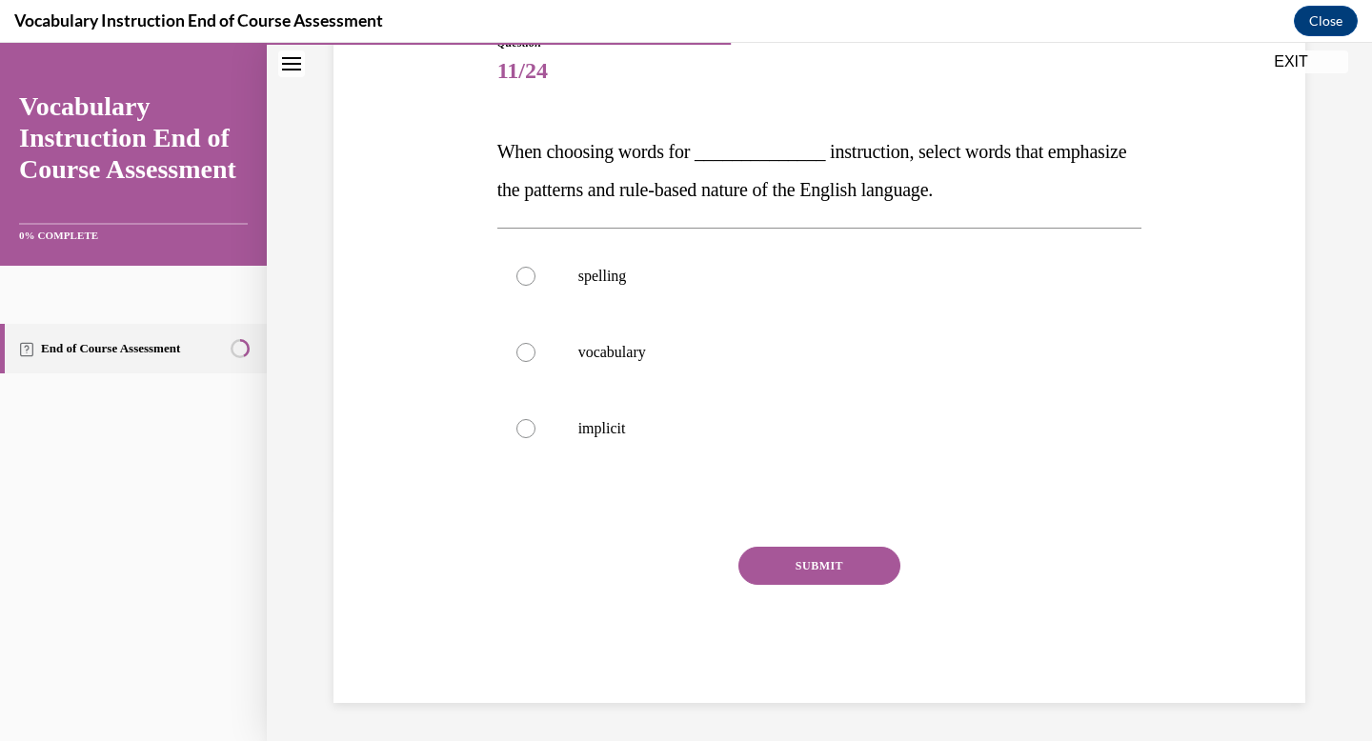
scroll to position [212, 0]
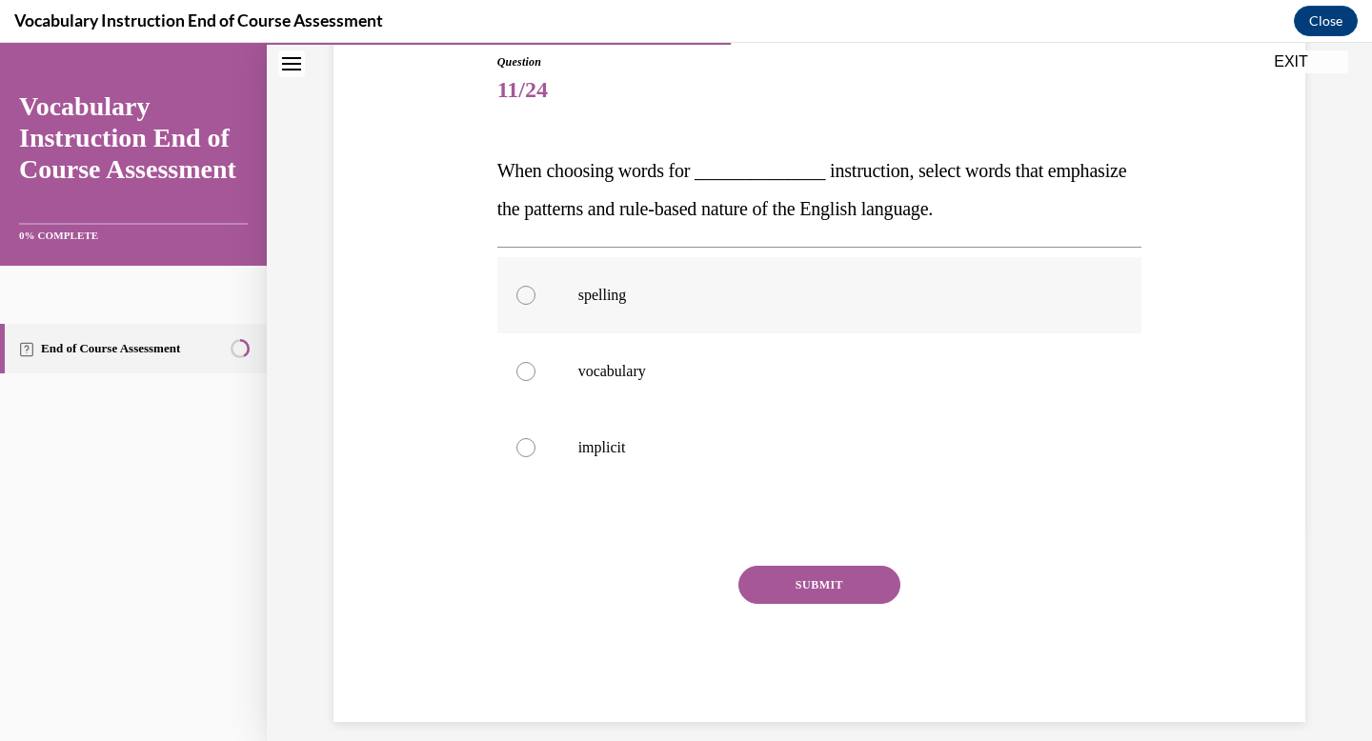
click at [663, 289] on p "spelling" at bounding box center [836, 295] width 516 height 19
click at [535, 289] on input "spelling" at bounding box center [525, 295] width 19 height 19
radio input "true"
click at [800, 581] on button "SUBMIT" at bounding box center [819, 585] width 162 height 38
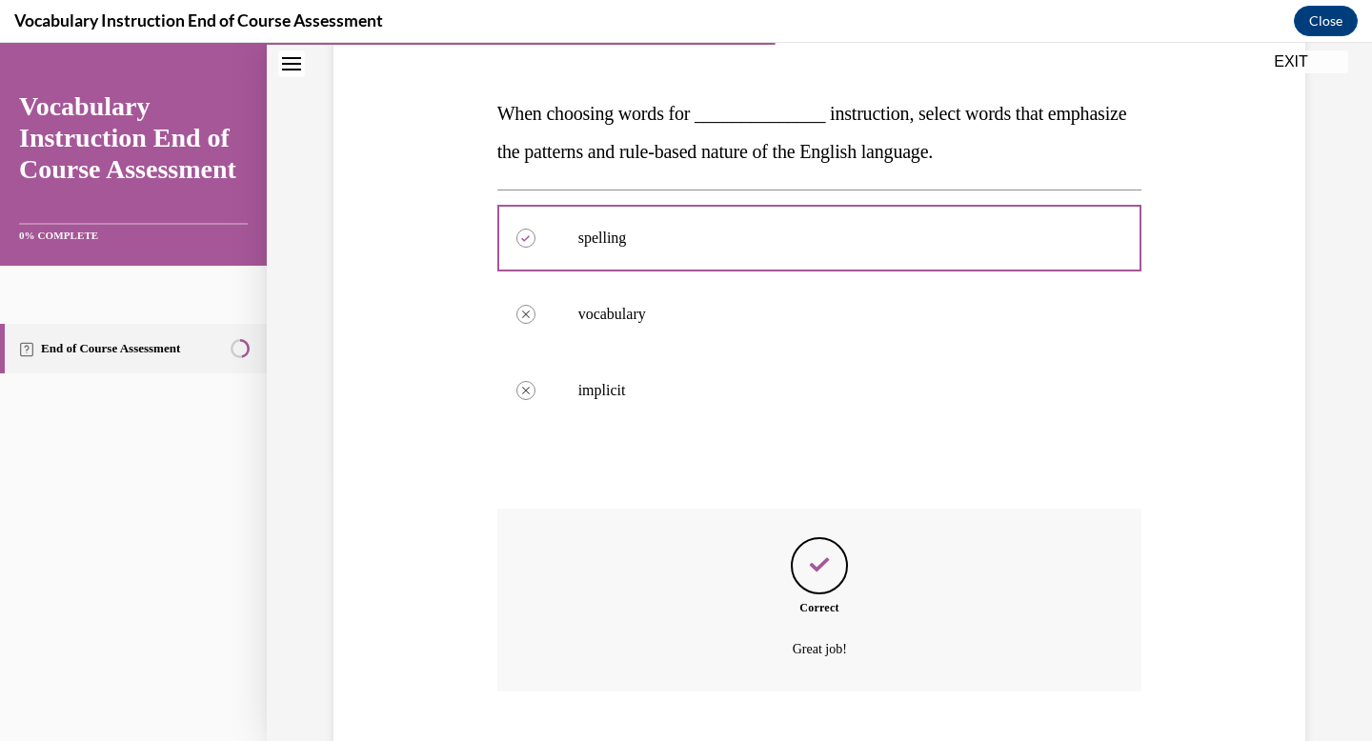
scroll to position [385, 0]
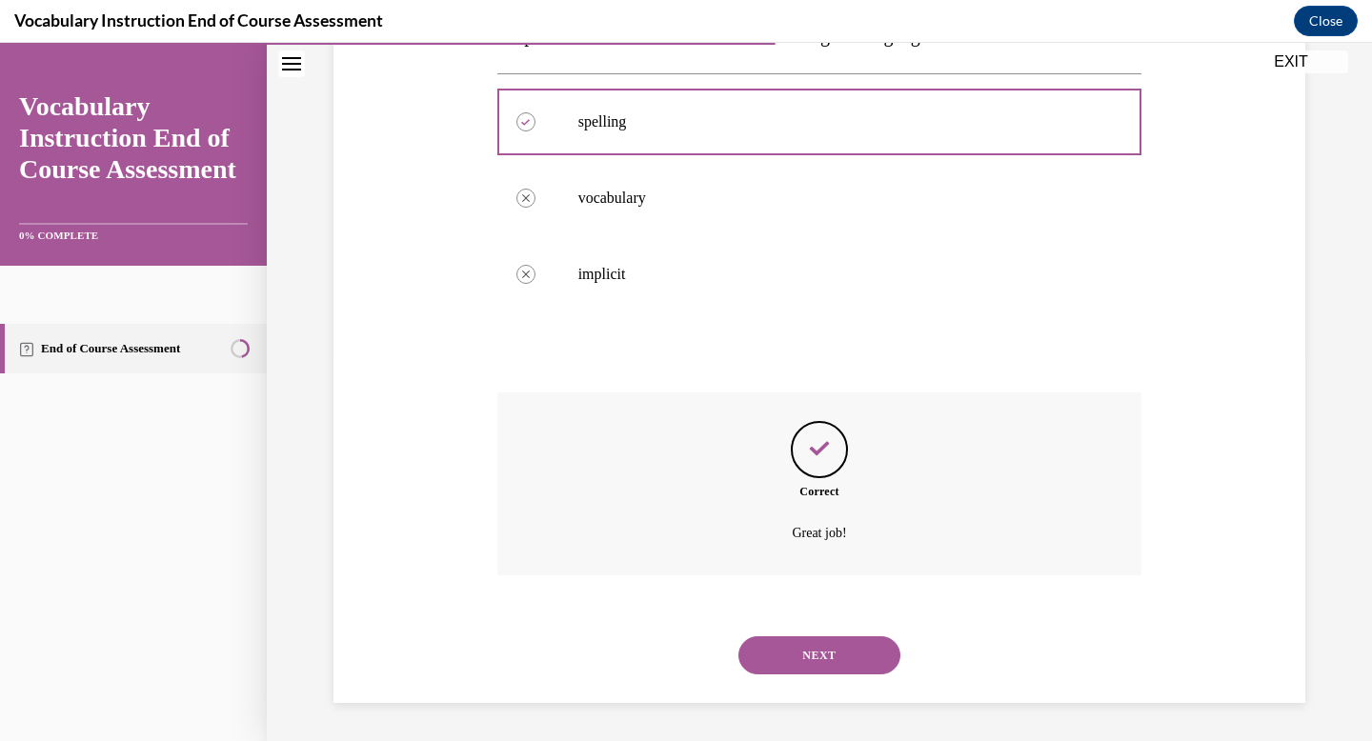
click at [813, 665] on button "NEXT" at bounding box center [819, 655] width 162 height 38
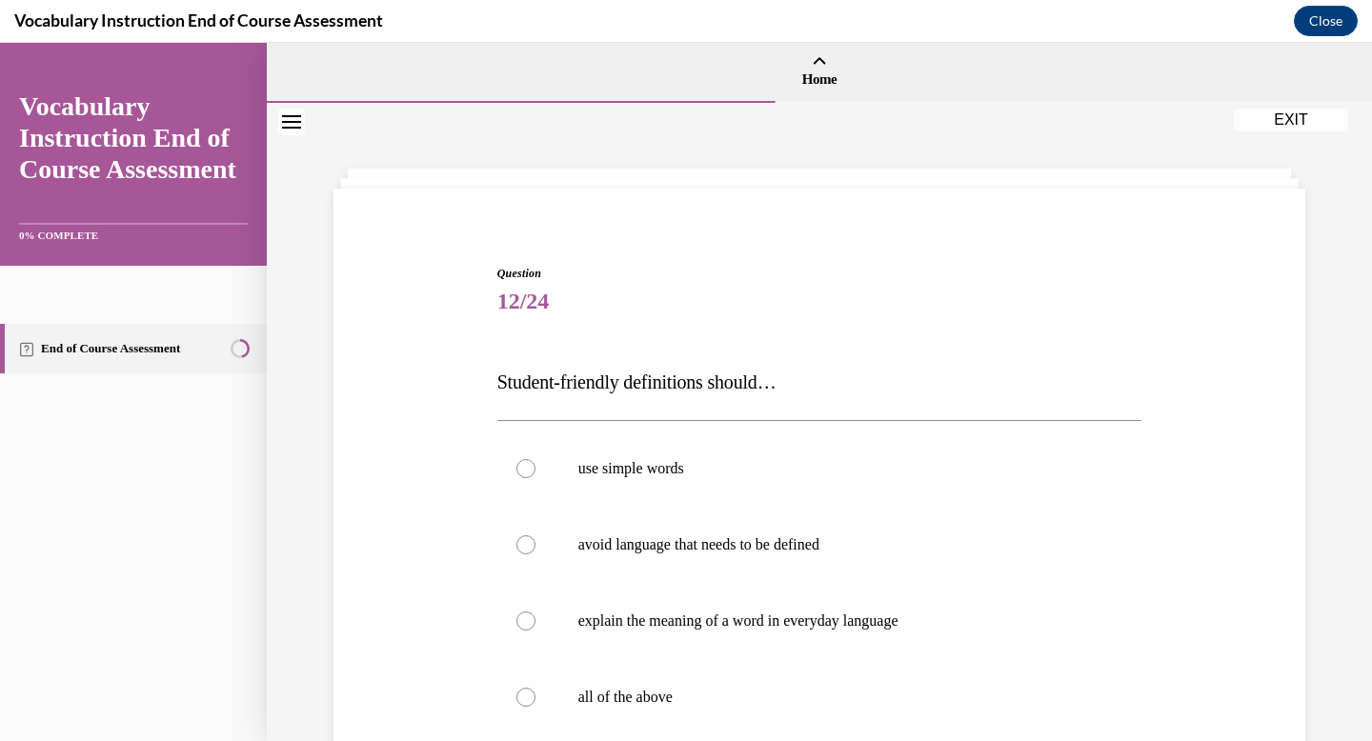
scroll to position [56, 0]
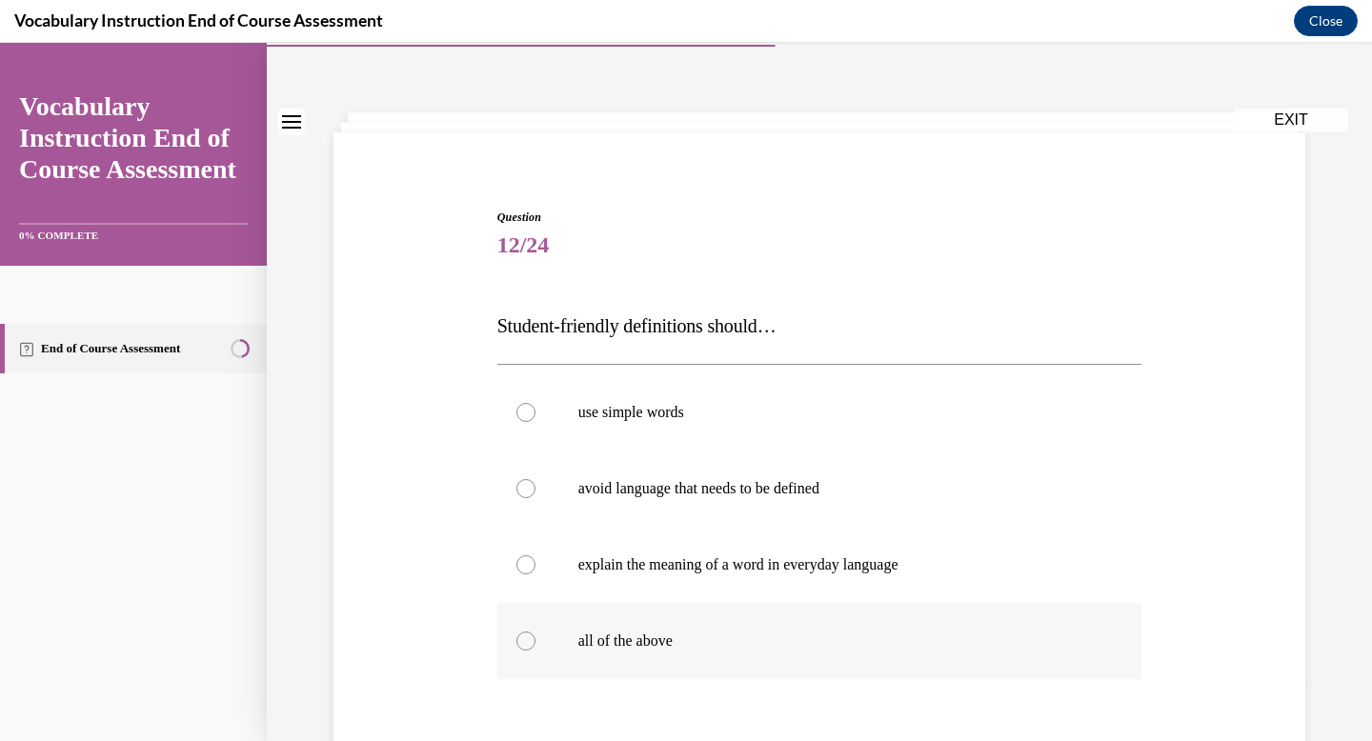
click at [759, 616] on label "all of the above" at bounding box center [819, 641] width 645 height 76
click at [535, 632] on input "all of the above" at bounding box center [525, 641] width 19 height 19
radio input "true"
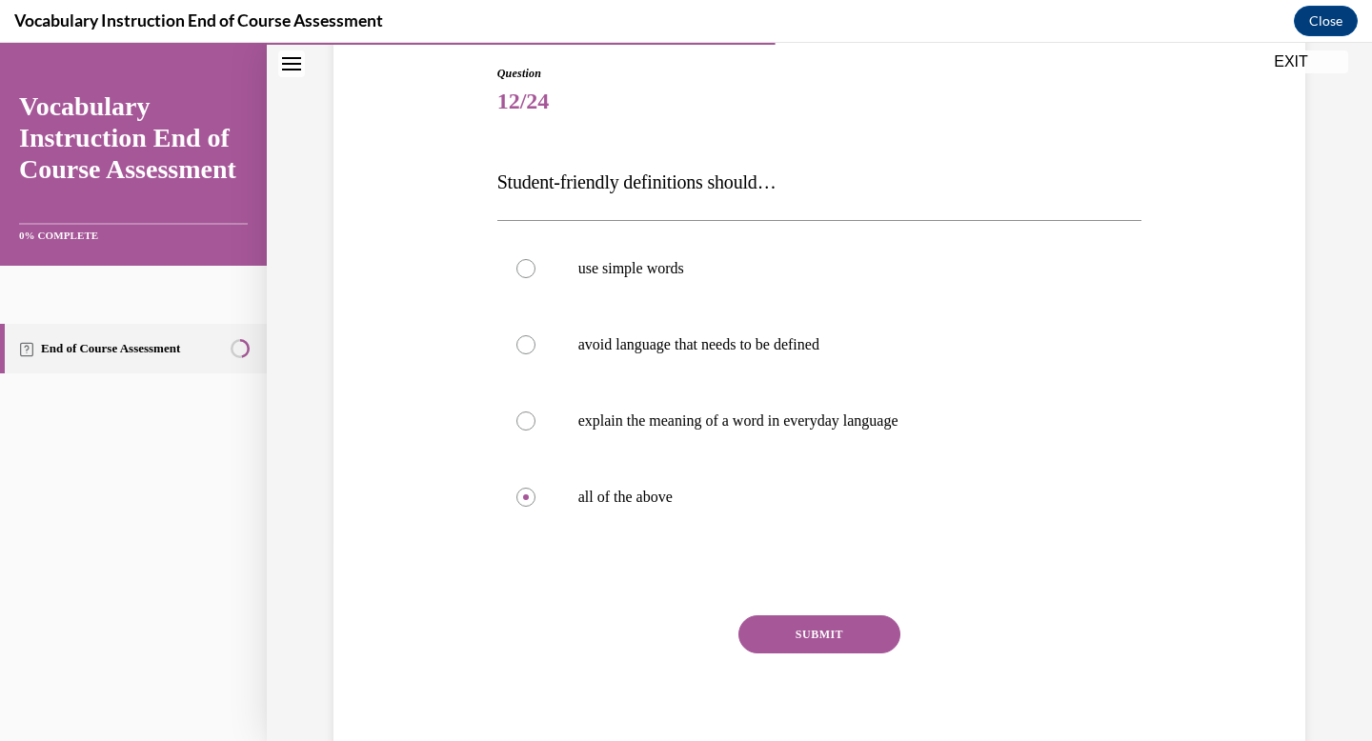
click at [763, 629] on button "SUBMIT" at bounding box center [819, 635] width 162 height 38
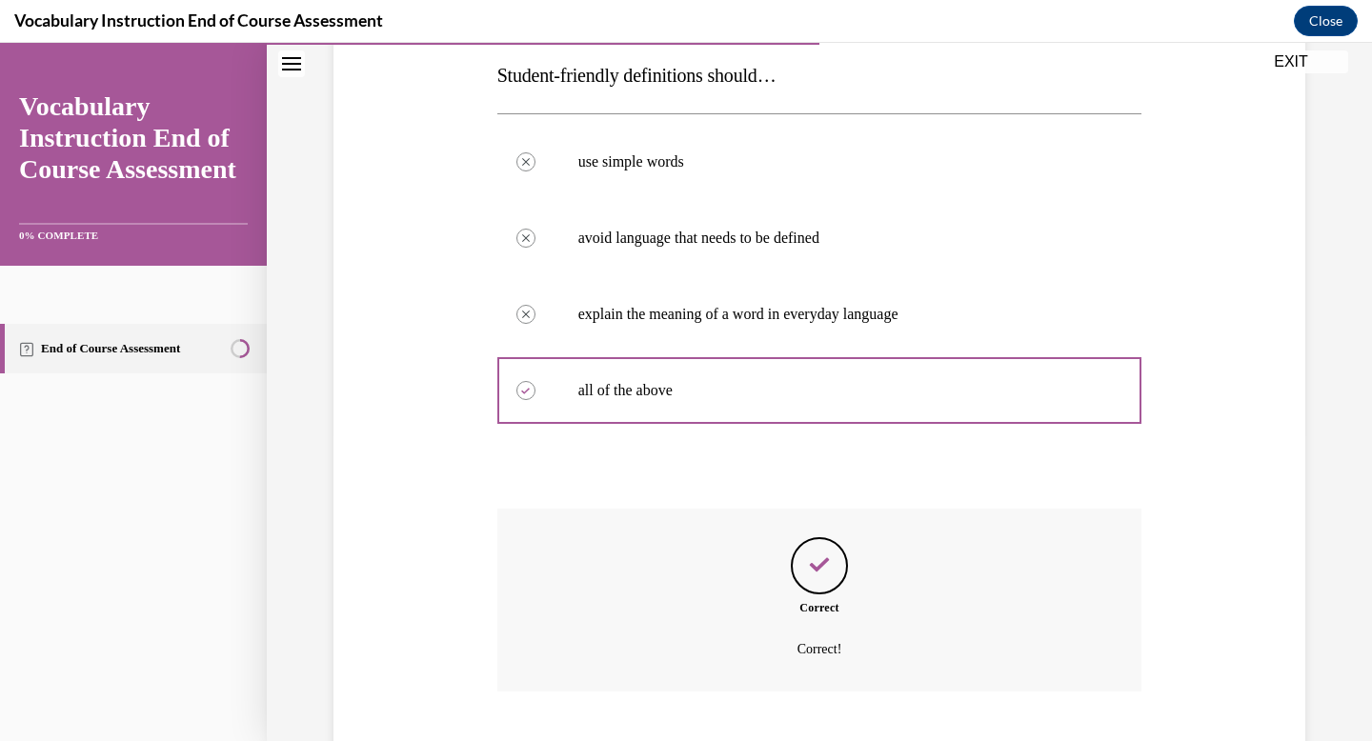
scroll to position [423, 0]
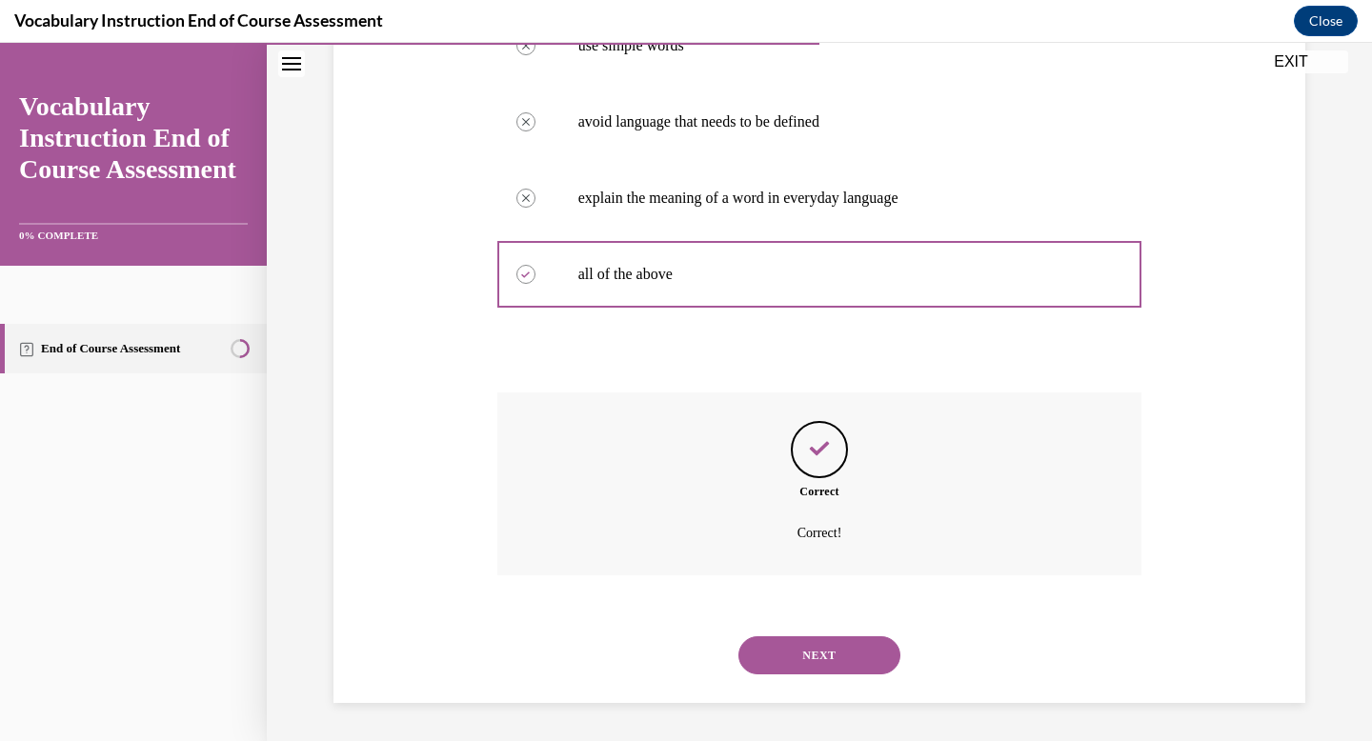
click at [780, 644] on button "NEXT" at bounding box center [819, 655] width 162 height 38
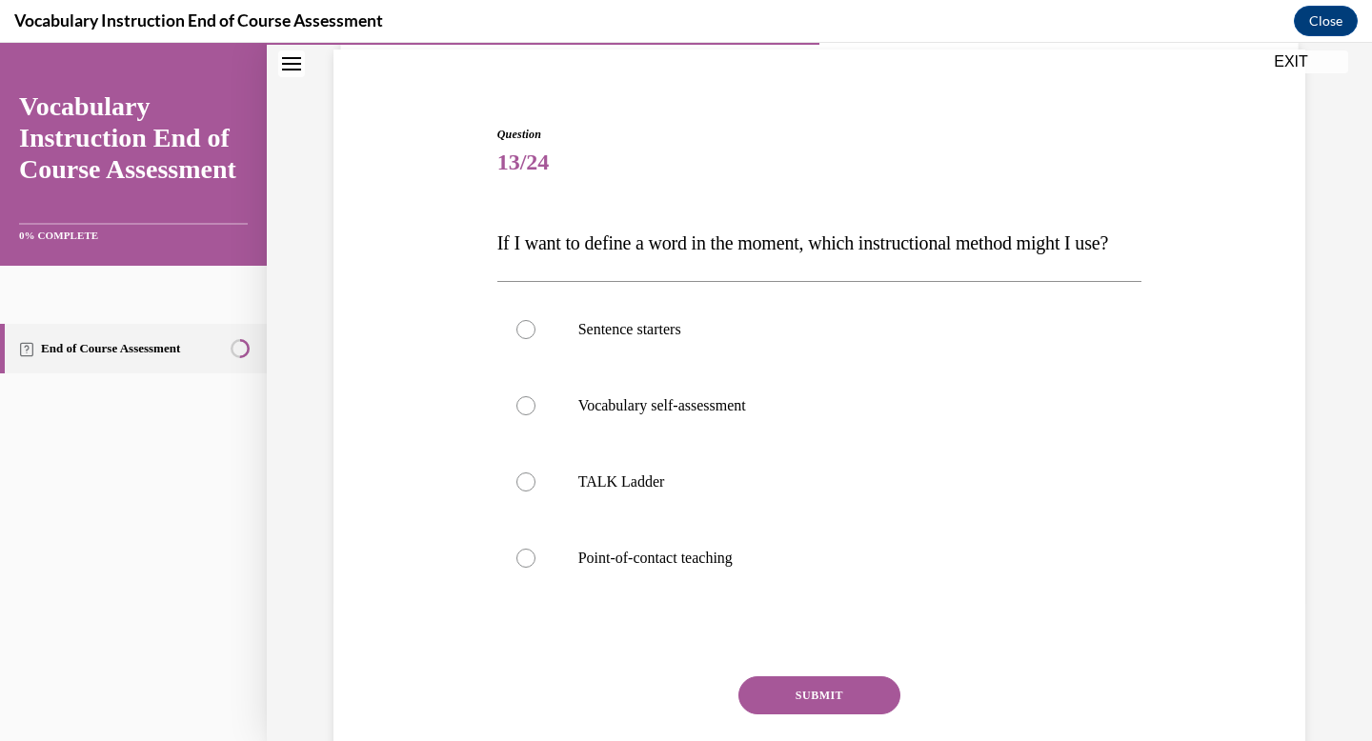
scroll to position [165, 0]
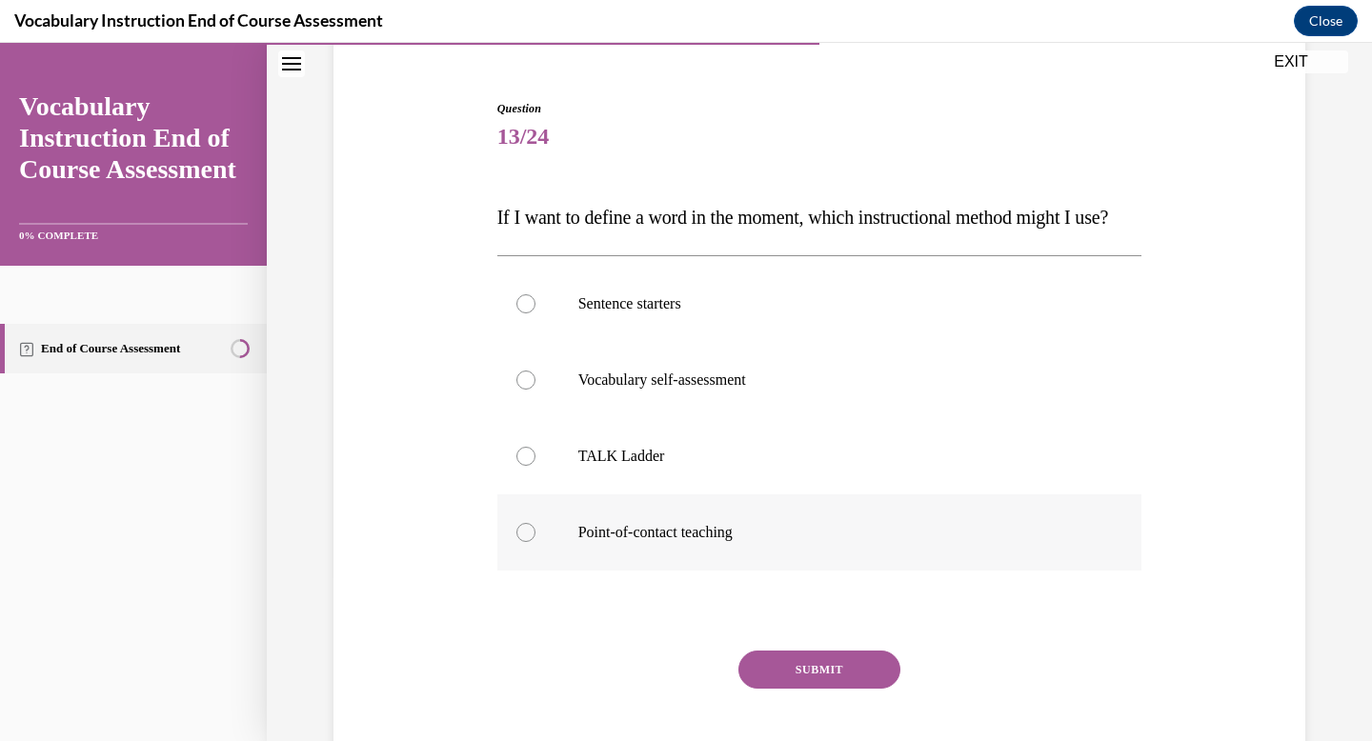
click at [752, 571] on label "Point-of-contact teaching" at bounding box center [819, 533] width 645 height 76
click at [535, 542] on input "Point-of-contact teaching" at bounding box center [525, 532] width 19 height 19
radio input "true"
click at [781, 689] on button "SUBMIT" at bounding box center [819, 670] width 162 height 38
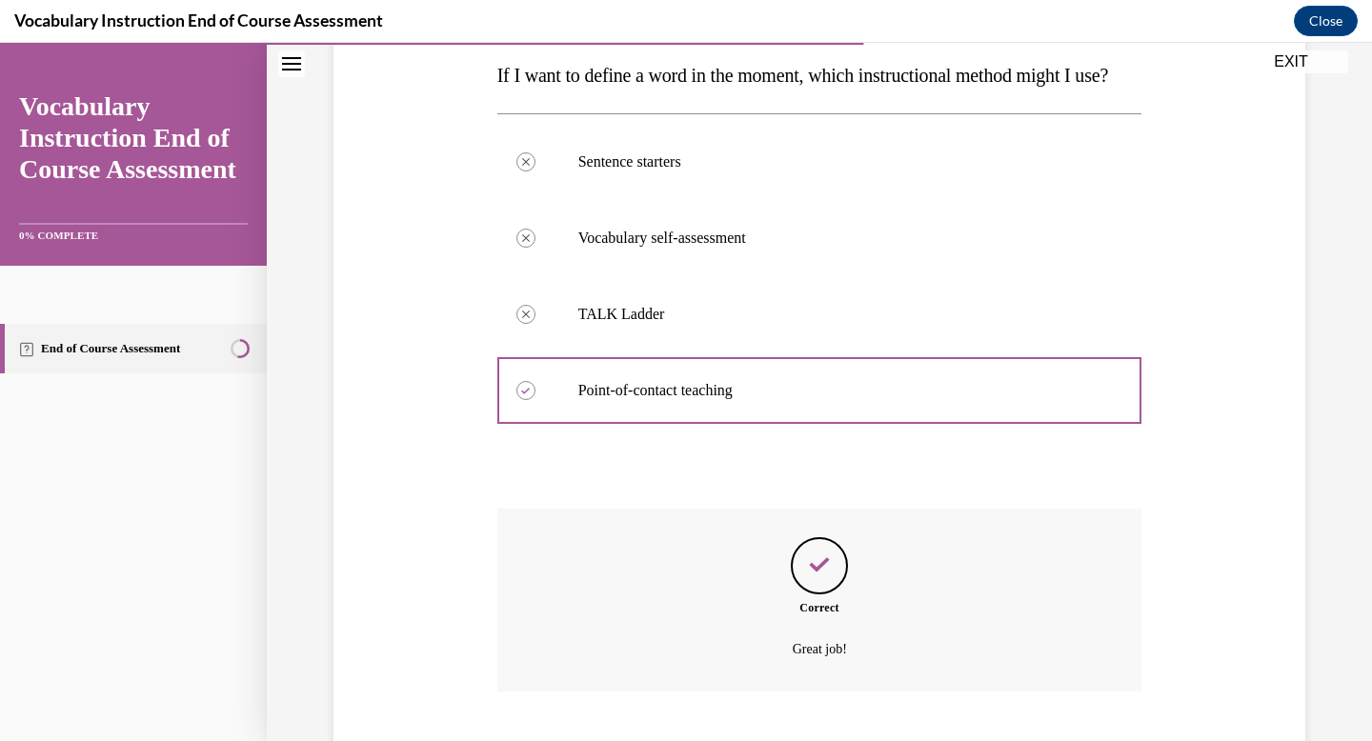
scroll to position [461, 0]
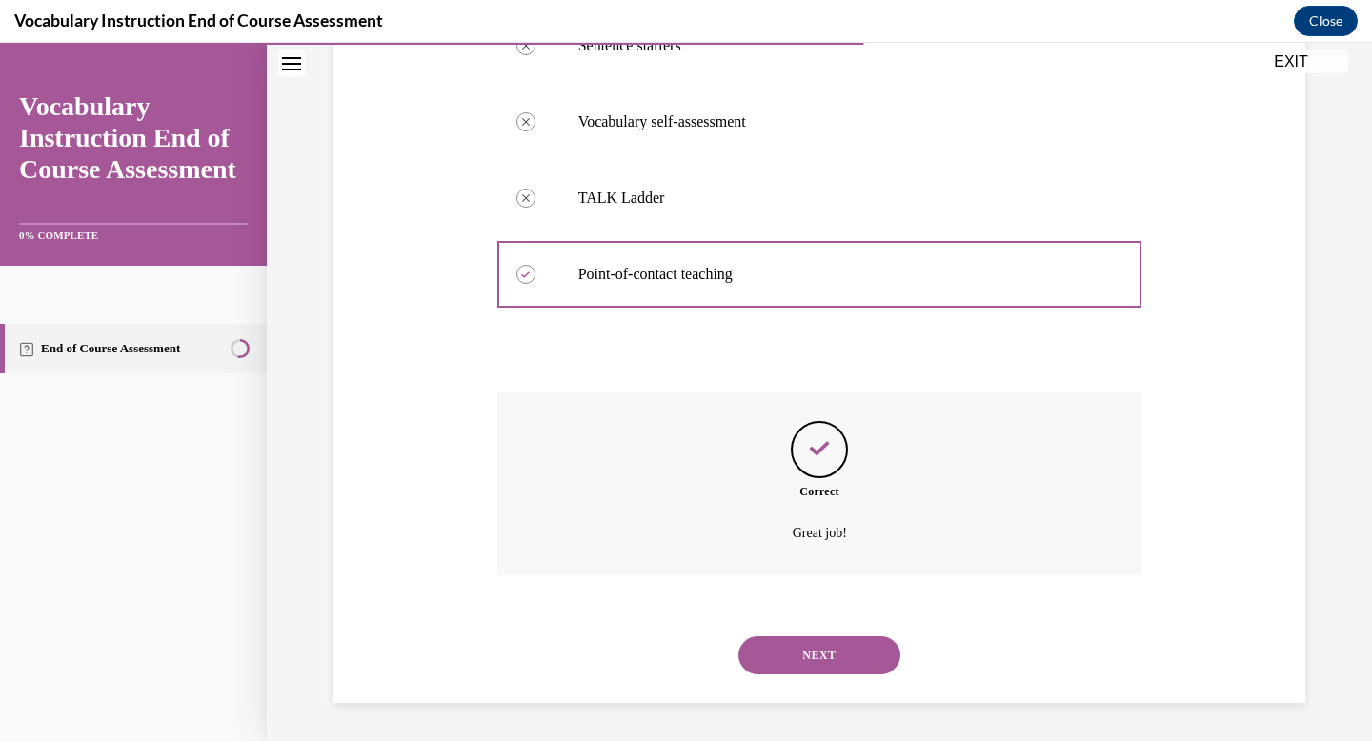
click at [778, 656] on button "NEXT" at bounding box center [819, 655] width 162 height 38
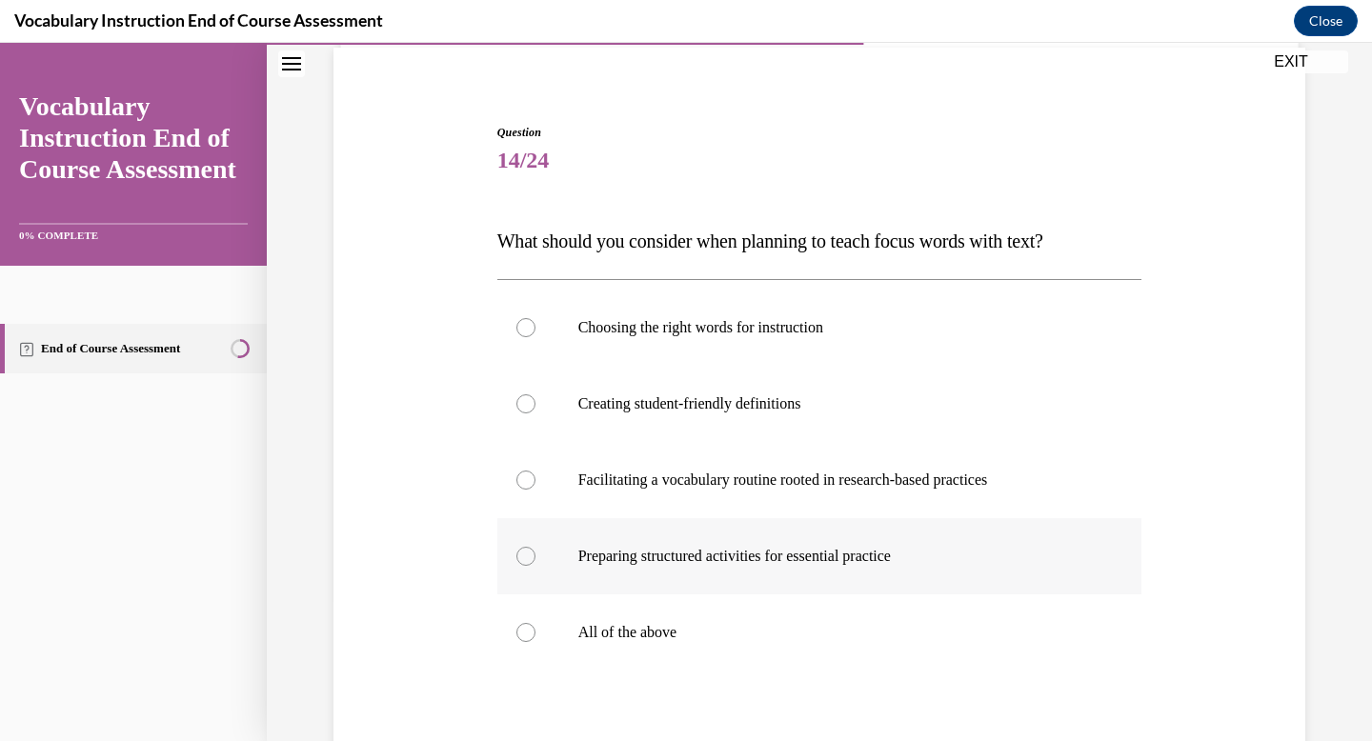
scroll to position [142, 0]
click at [916, 620] on label "All of the above" at bounding box center [819, 632] width 645 height 76
click at [535, 622] on input "All of the above" at bounding box center [525, 631] width 19 height 19
radio input "true"
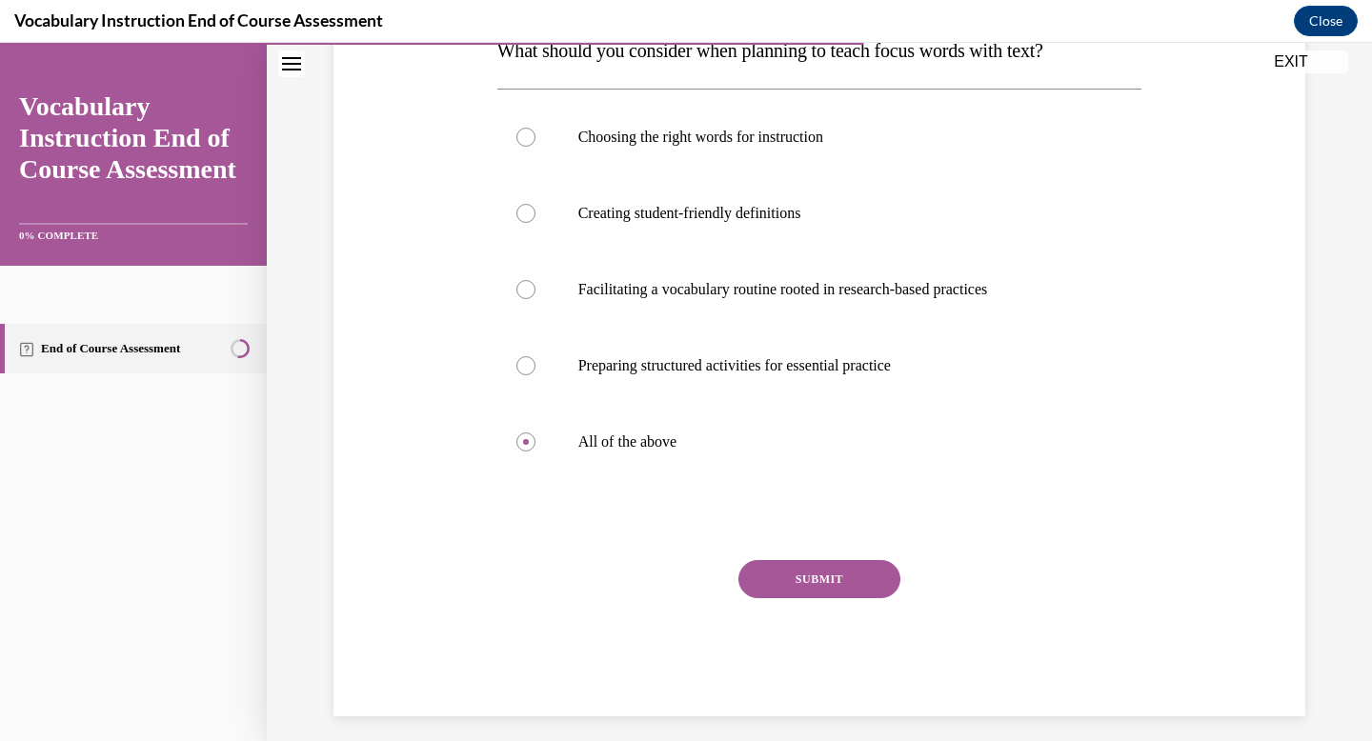
click at [842, 585] on button "SUBMIT" at bounding box center [819, 579] width 162 height 38
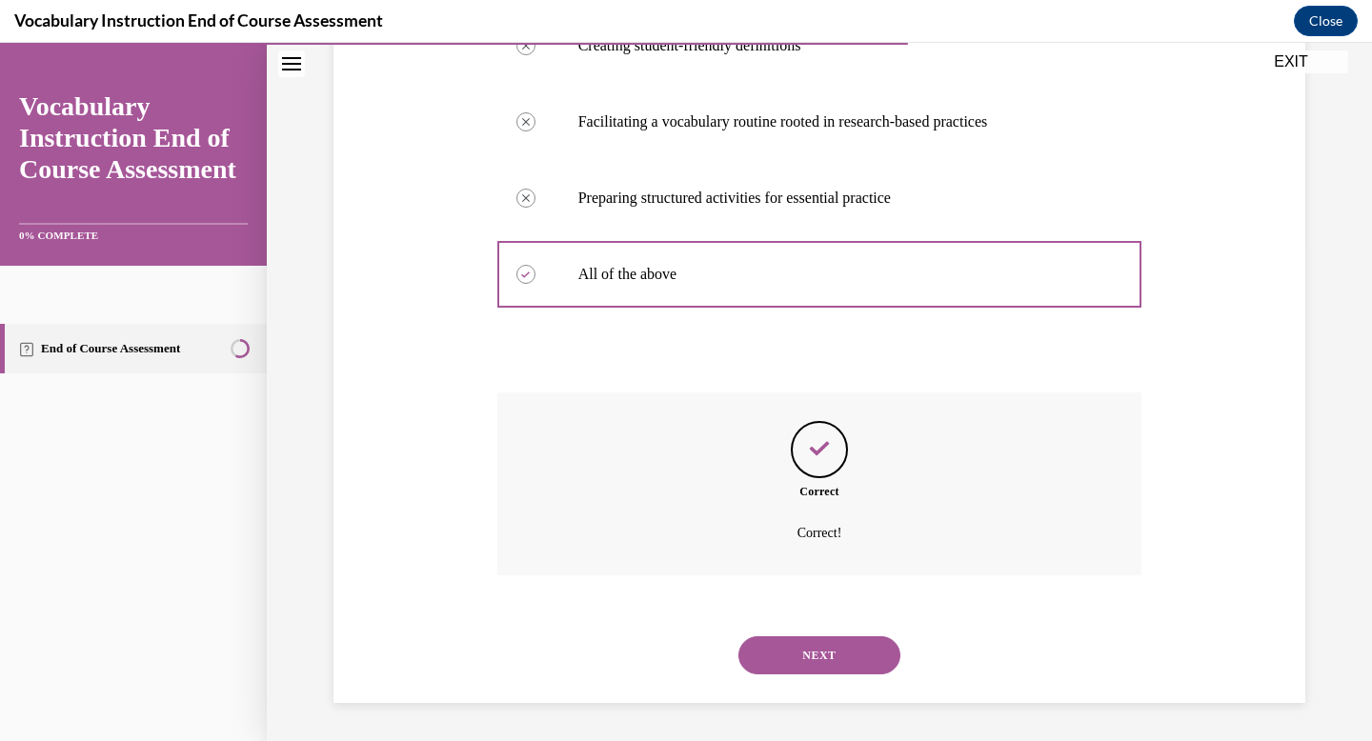
click at [809, 663] on button "NEXT" at bounding box center [819, 655] width 162 height 38
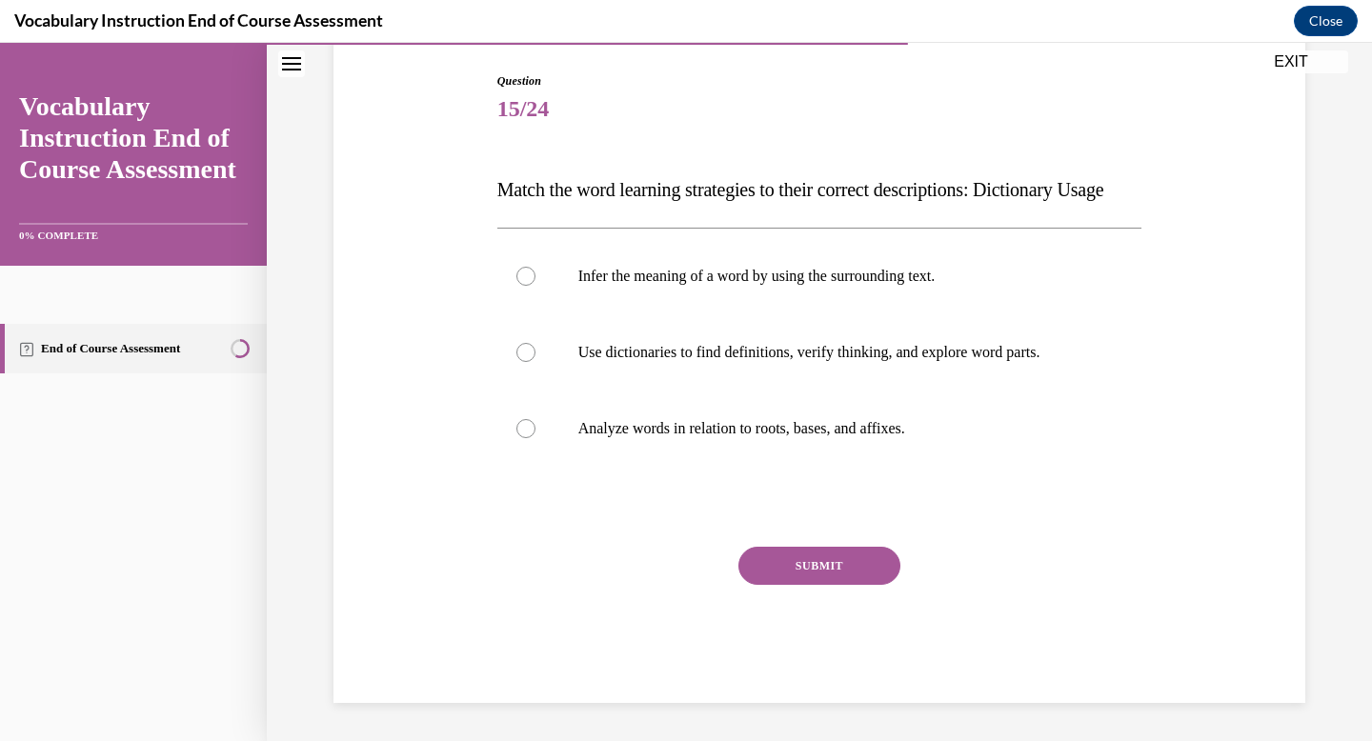
scroll to position [153, 0]
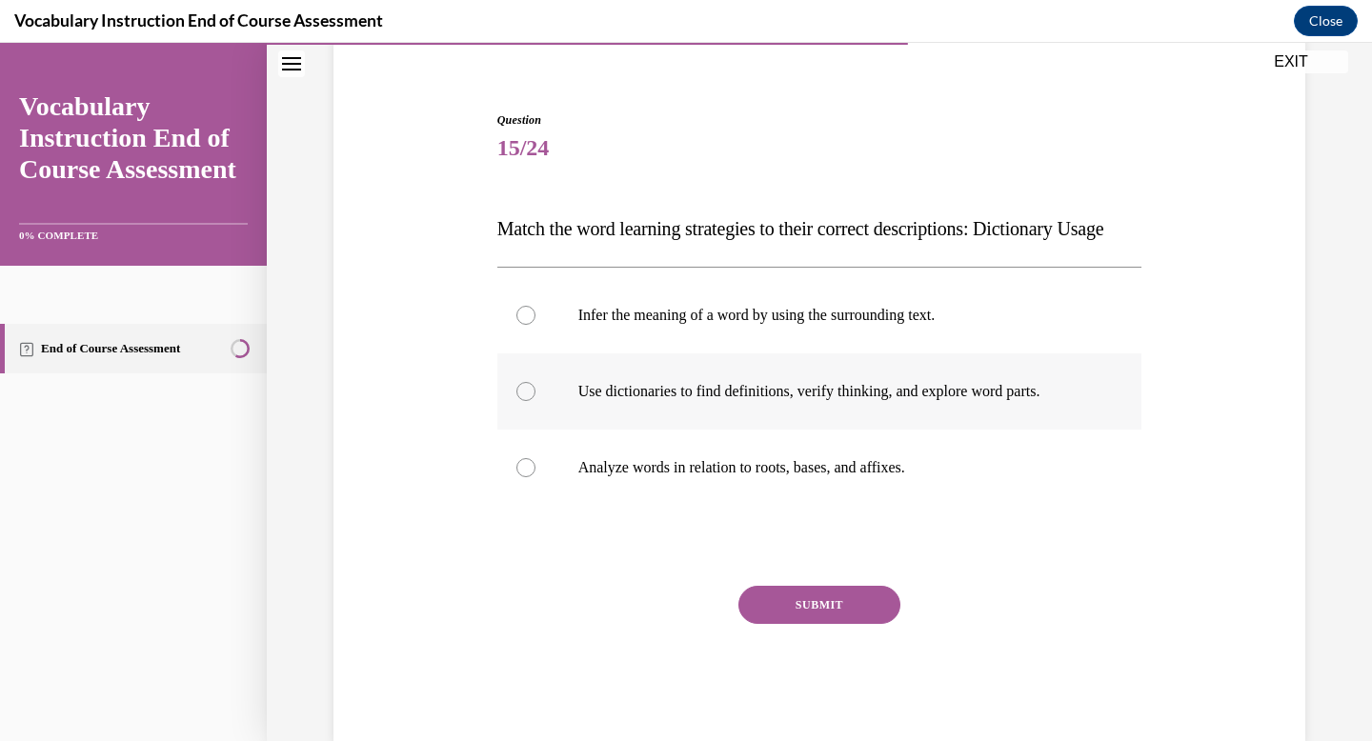
click at [653, 430] on label "Use dictionaries to find definitions, verify thinking, and explore word parts." at bounding box center [819, 391] width 645 height 76
click at [535, 401] on input "Use dictionaries to find definitions, verify thinking, and explore word parts." at bounding box center [525, 391] width 19 height 19
radio input "true"
click at [829, 624] on button "SUBMIT" at bounding box center [819, 605] width 162 height 38
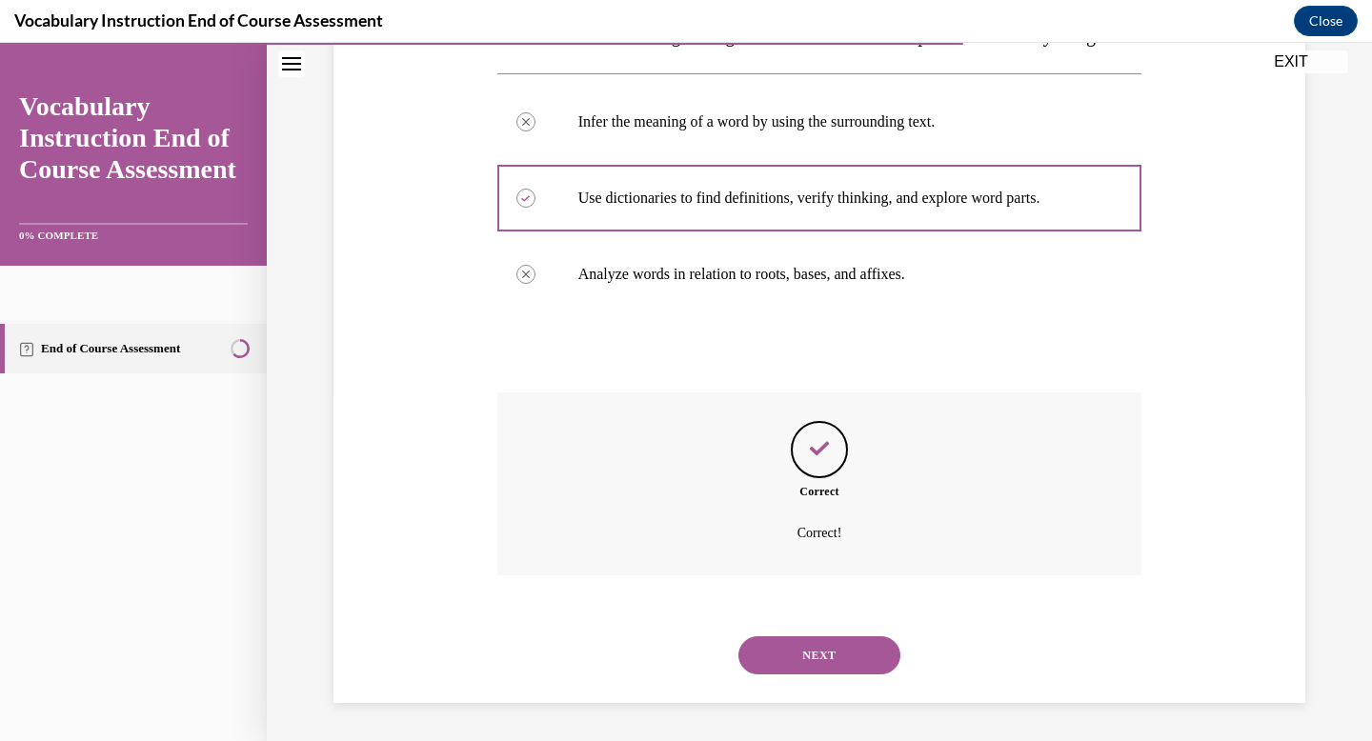
scroll to position [385, 0]
click at [816, 659] on button "NEXT" at bounding box center [819, 655] width 162 height 38
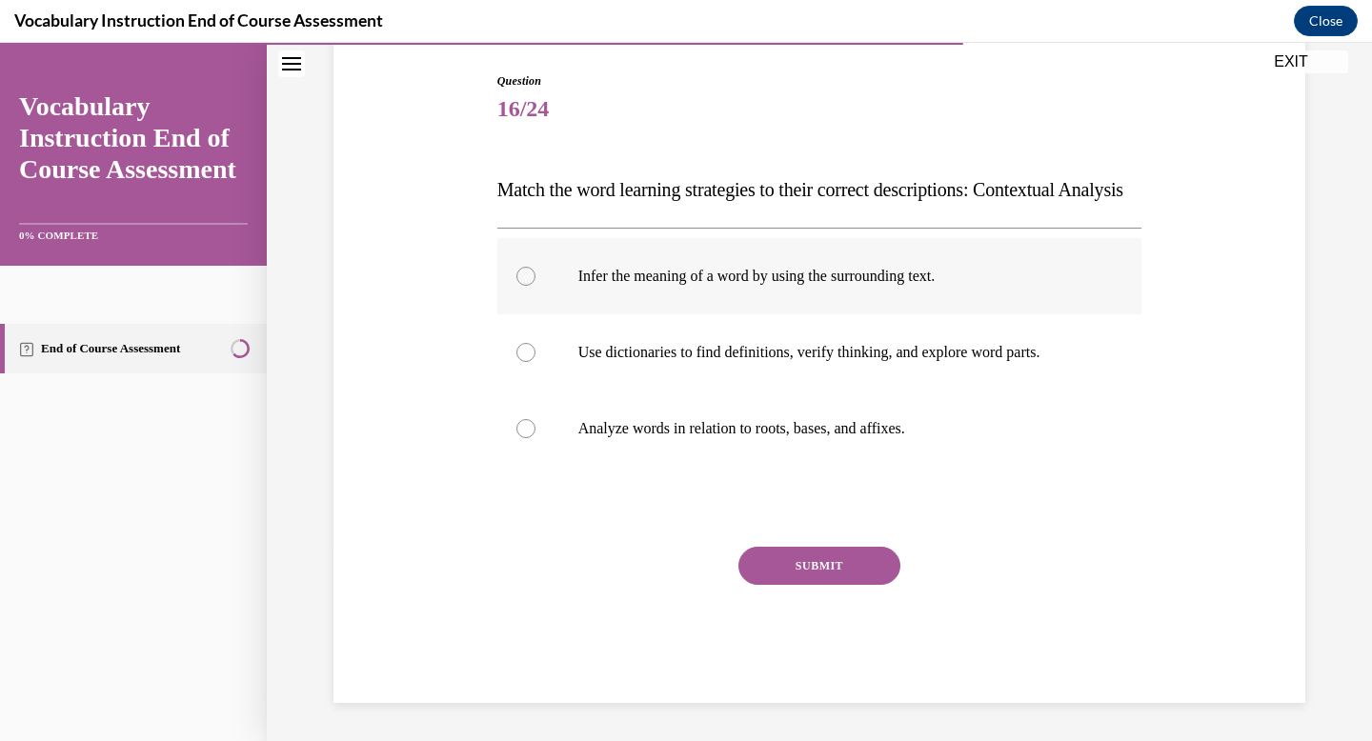
click at [740, 308] on label "Infer the meaning of a word by using the surrounding text." at bounding box center [819, 276] width 645 height 76
click at [535, 286] on input "Infer the meaning of a word by using the surrounding text." at bounding box center [525, 276] width 19 height 19
radio input "true"
click at [775, 585] on button "SUBMIT" at bounding box center [819, 566] width 162 height 38
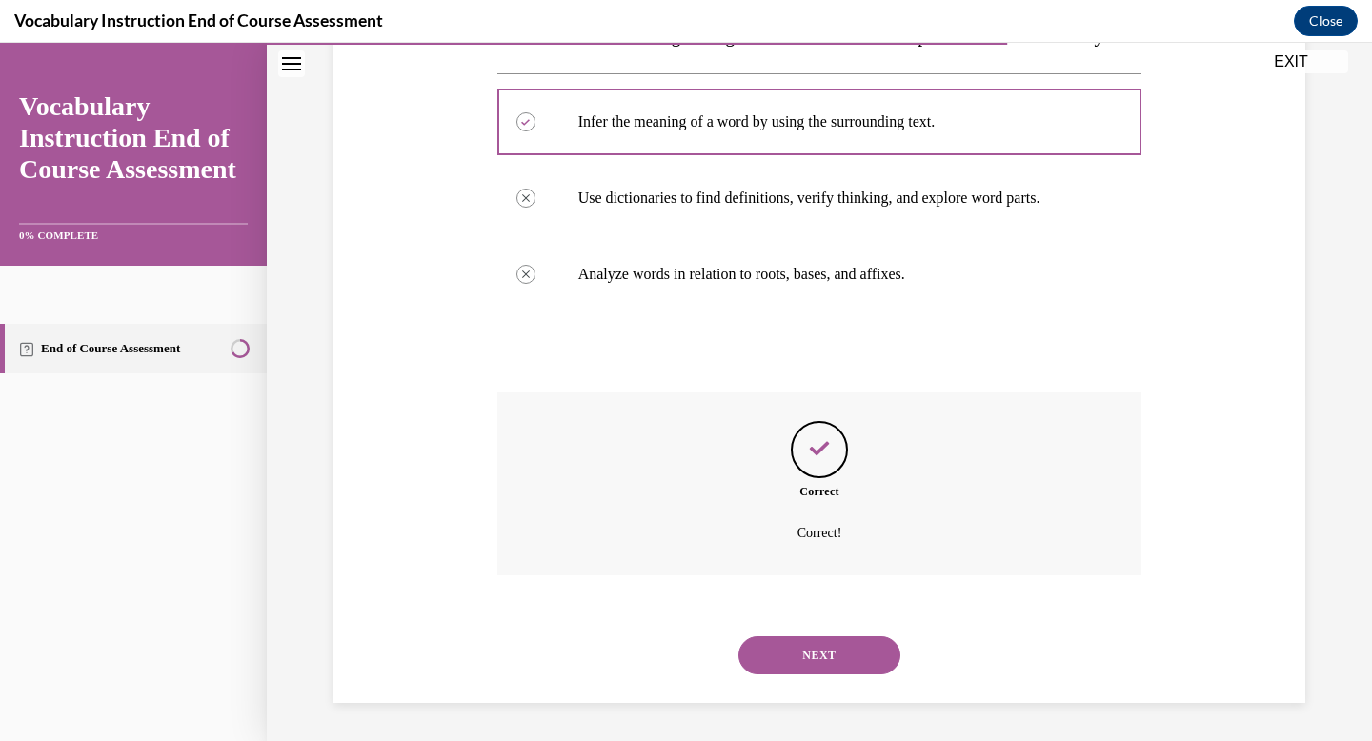
click at [871, 657] on button "NEXT" at bounding box center [819, 655] width 162 height 38
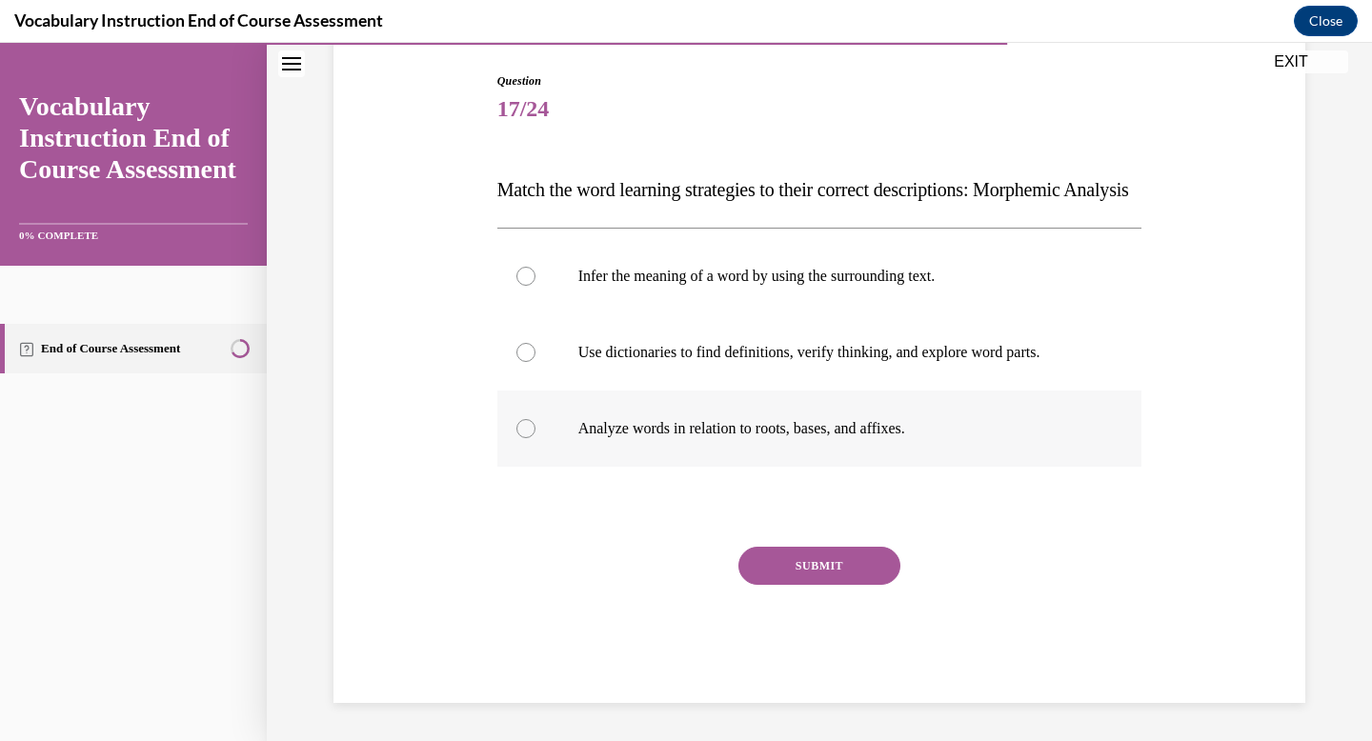
click at [629, 438] on p "Analyze words in relation to roots, bases, and affixes." at bounding box center [836, 428] width 516 height 19
click at [535, 438] on input "Analyze words in relation to roots, bases, and affixes." at bounding box center [525, 428] width 19 height 19
radio input "true"
click at [806, 580] on button "SUBMIT" at bounding box center [819, 566] width 162 height 38
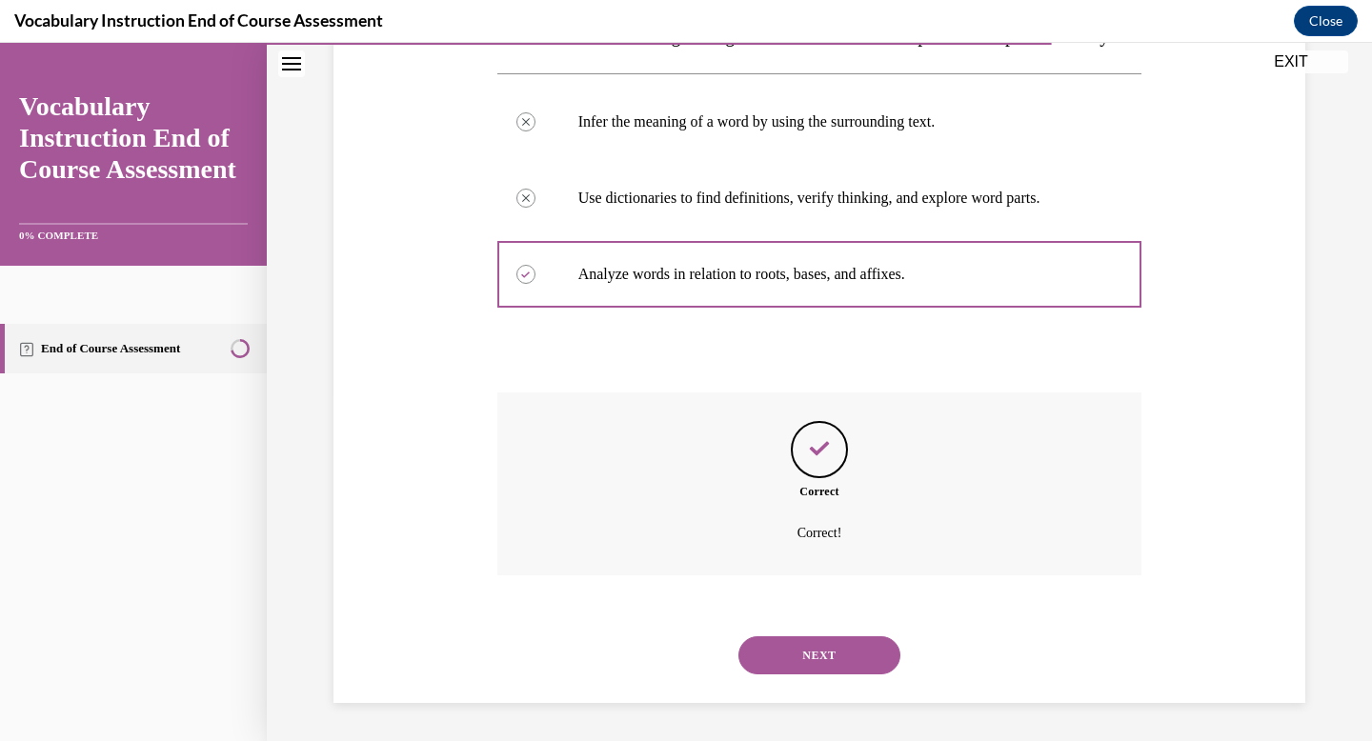
scroll to position [385, 0]
click at [809, 651] on button "NEXT" at bounding box center [819, 655] width 162 height 38
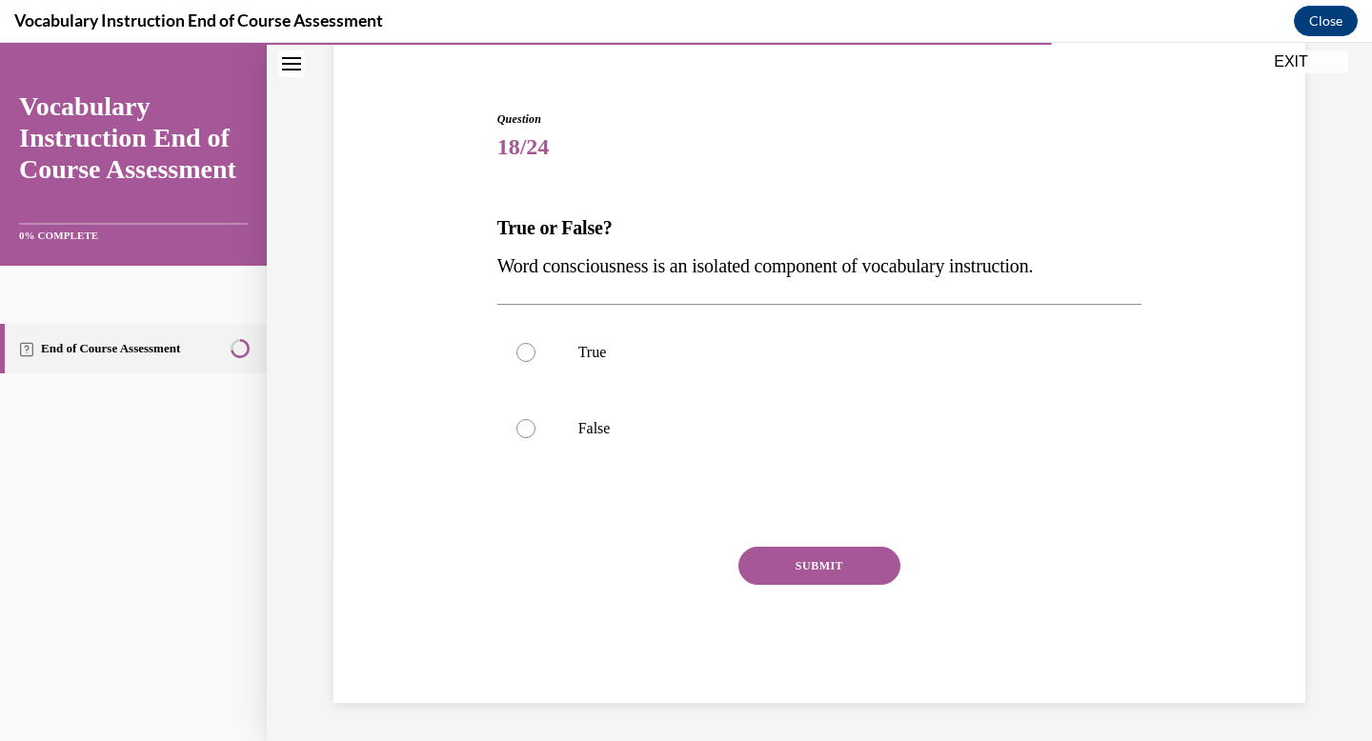
scroll to position [154, 0]
click at [574, 414] on label "False" at bounding box center [819, 429] width 645 height 76
click at [535, 419] on input "False" at bounding box center [525, 428] width 19 height 19
radio input "true"
click at [784, 568] on button "SUBMIT" at bounding box center [819, 566] width 162 height 38
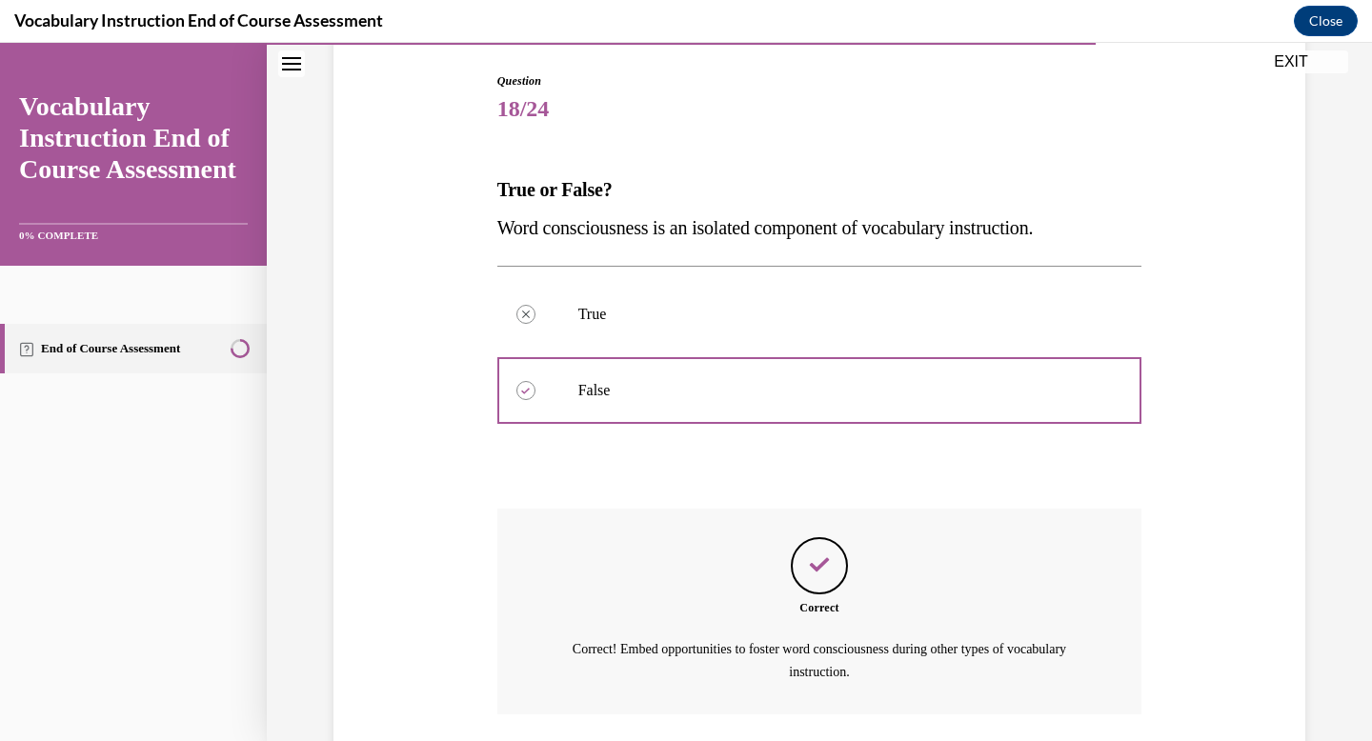
scroll to position [331, 0]
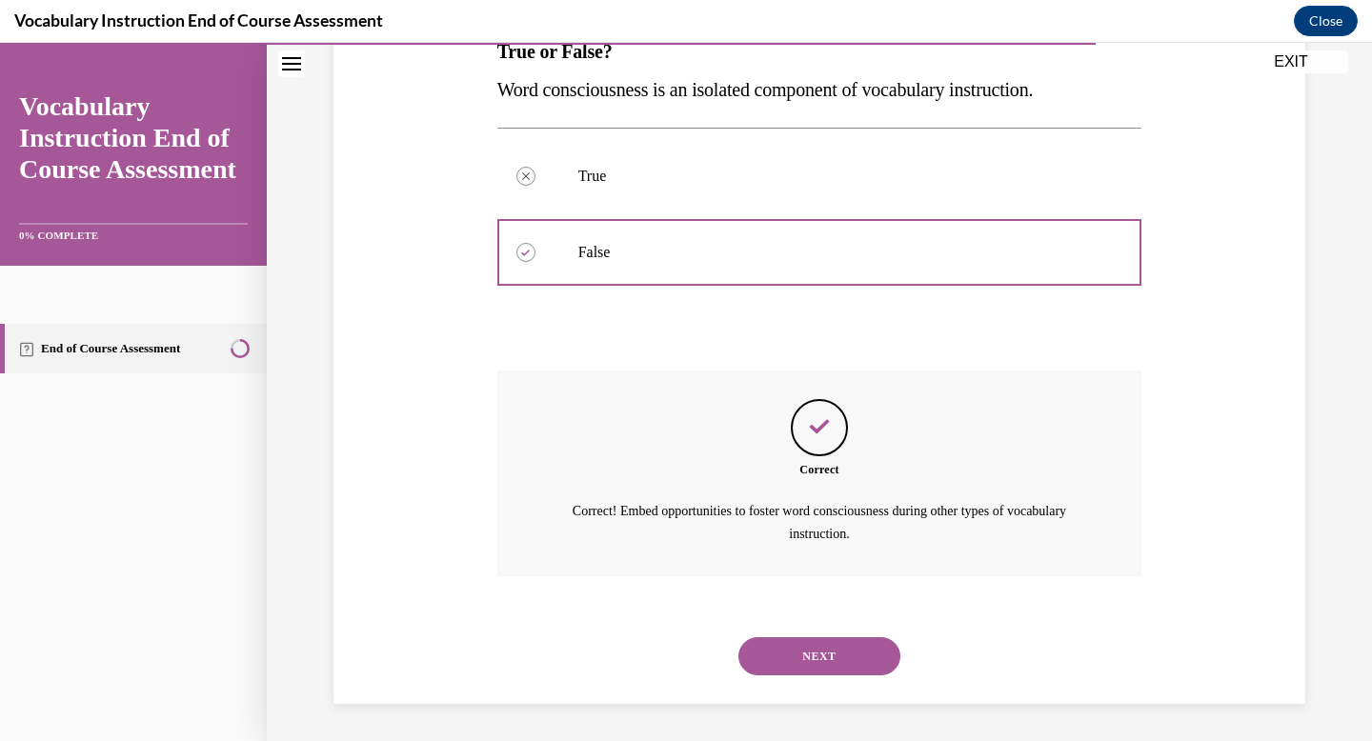
click at [811, 647] on button "NEXT" at bounding box center [819, 656] width 162 height 38
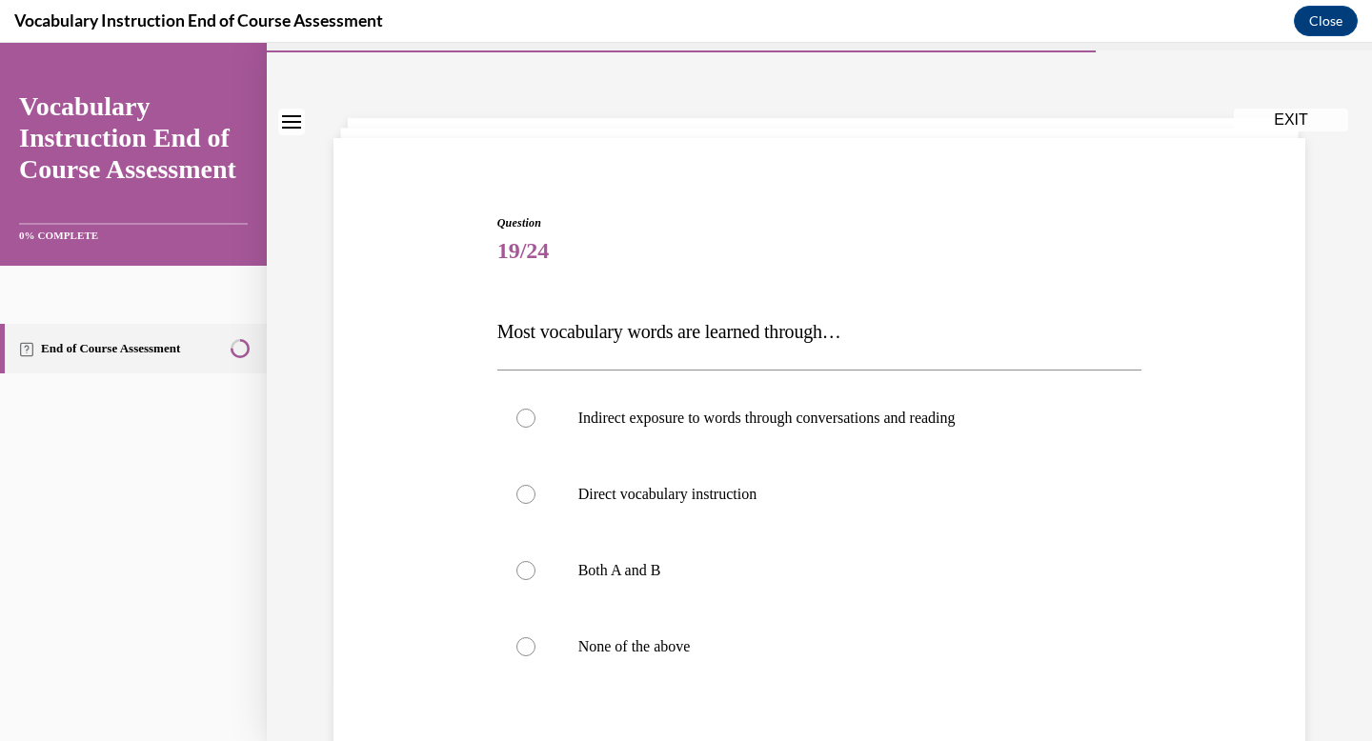
scroll to position [52, 0]
click at [812, 444] on label "Indirect exposure to words through conversations and reading" at bounding box center [819, 416] width 645 height 76
click at [535, 426] on input "Indirect exposure to words through conversations and reading" at bounding box center [525, 416] width 19 height 19
radio input "true"
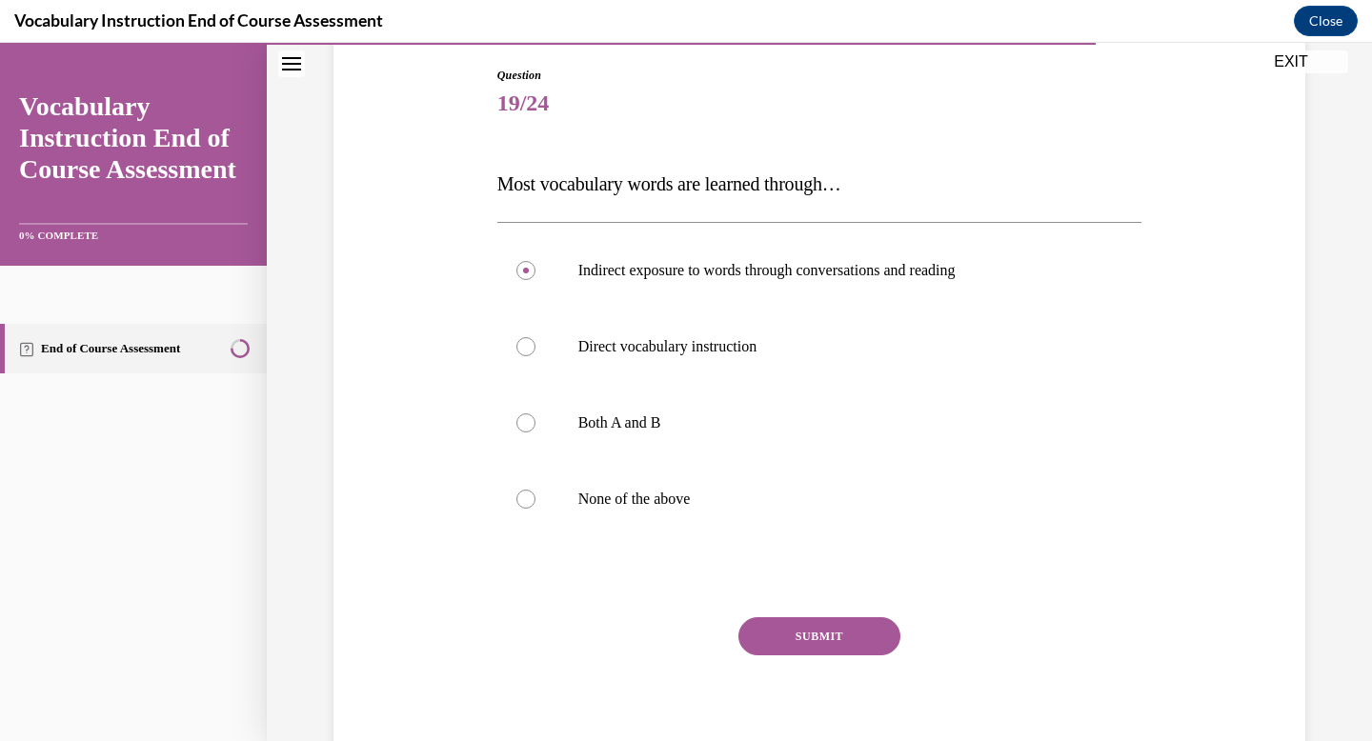
click at [790, 629] on button "SUBMIT" at bounding box center [819, 636] width 162 height 38
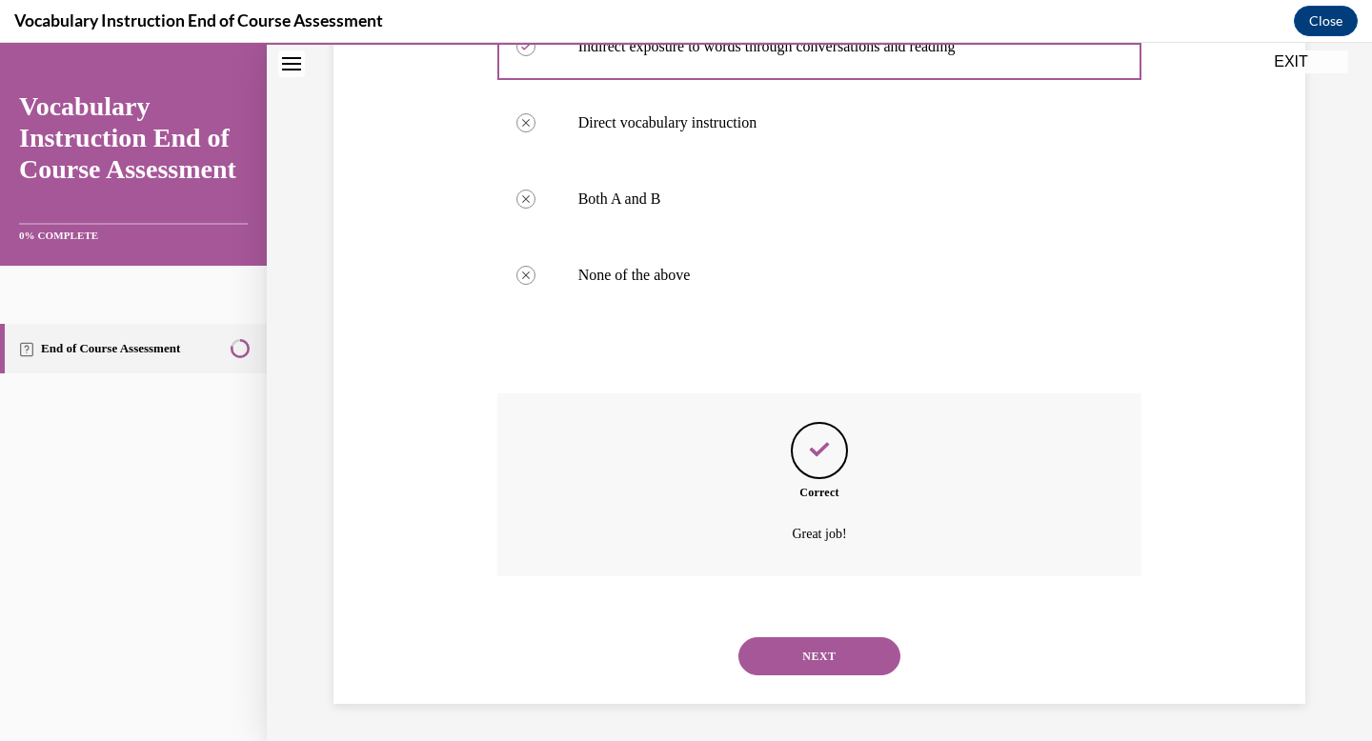
scroll to position [423, 0]
click at [794, 668] on button "NEXT" at bounding box center [819, 655] width 162 height 38
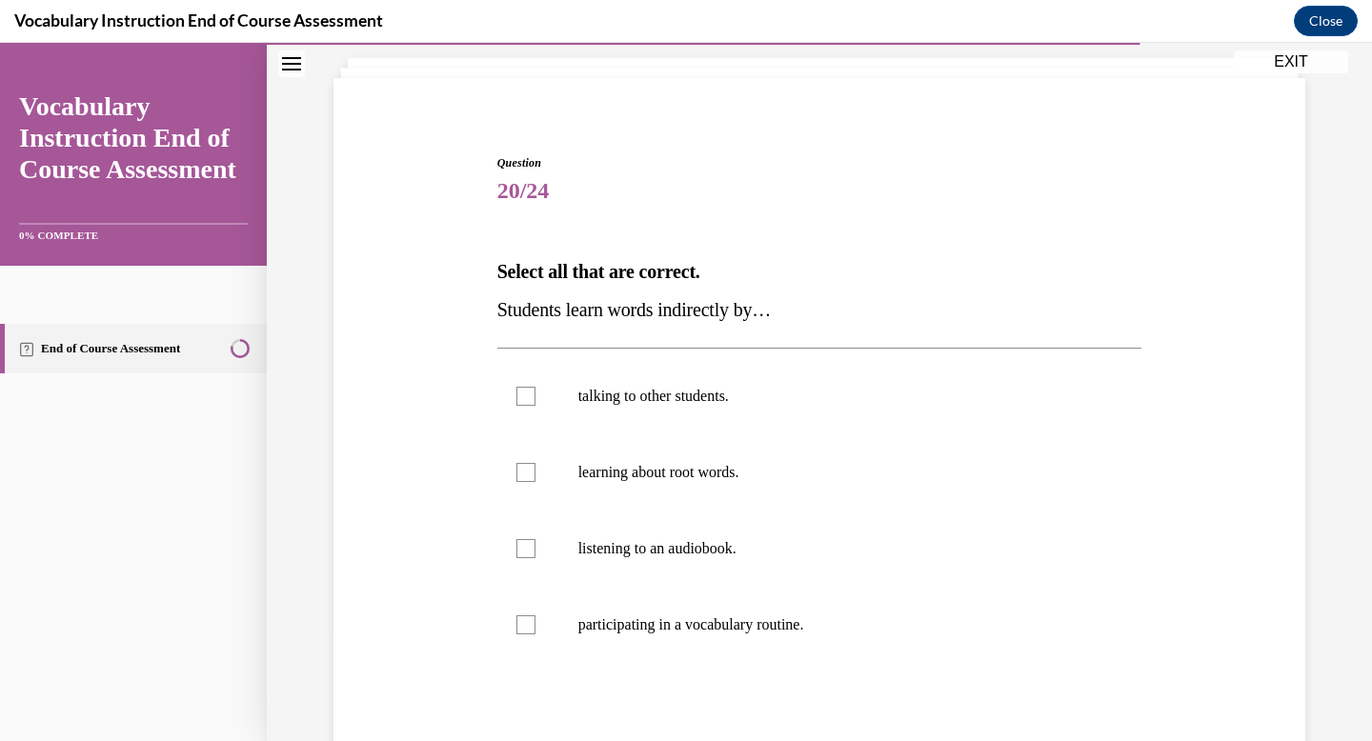
scroll to position [123, 0]
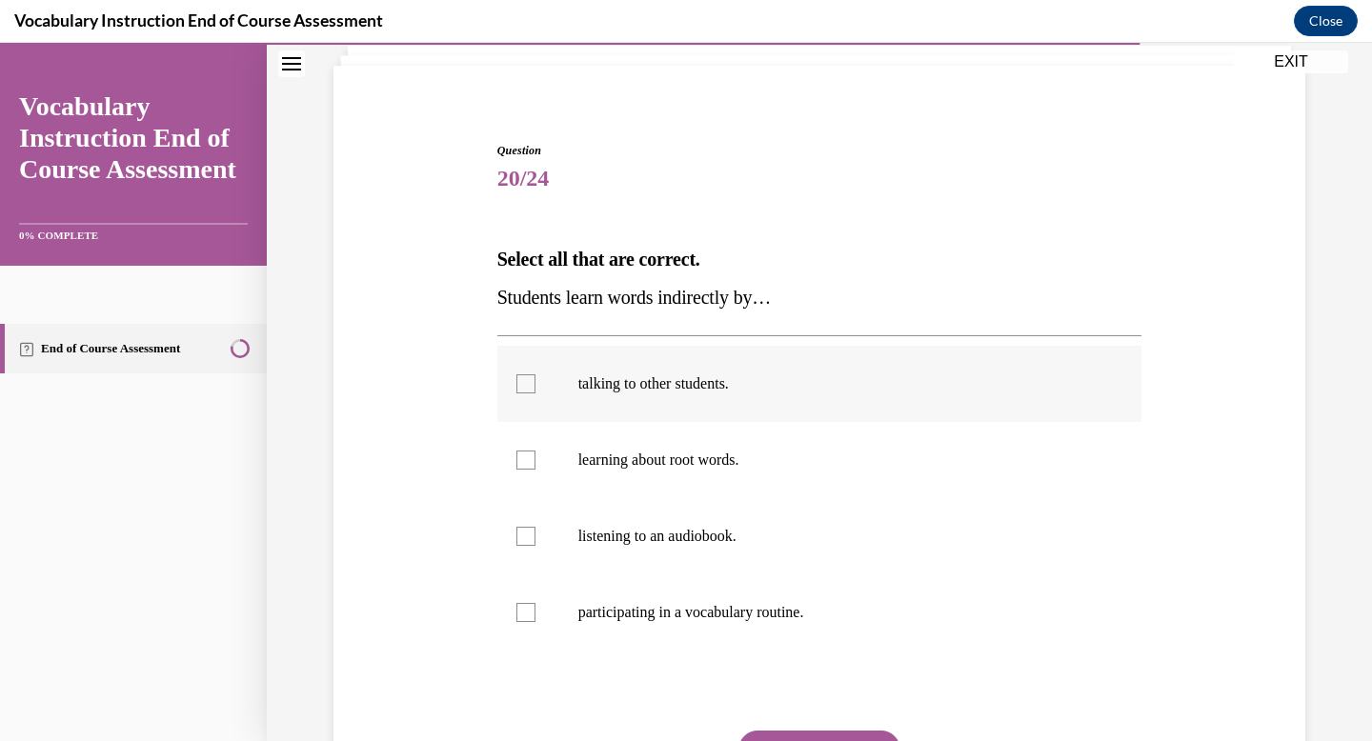
click at [922, 381] on p "talking to other students." at bounding box center [836, 383] width 516 height 19
click at [535, 381] on input "talking to other students." at bounding box center [525, 383] width 19 height 19
checkbox input "true"
click at [826, 543] on p "listening to an audiobook." at bounding box center [836, 536] width 516 height 19
click at [535, 543] on input "listening to an audiobook." at bounding box center [525, 536] width 19 height 19
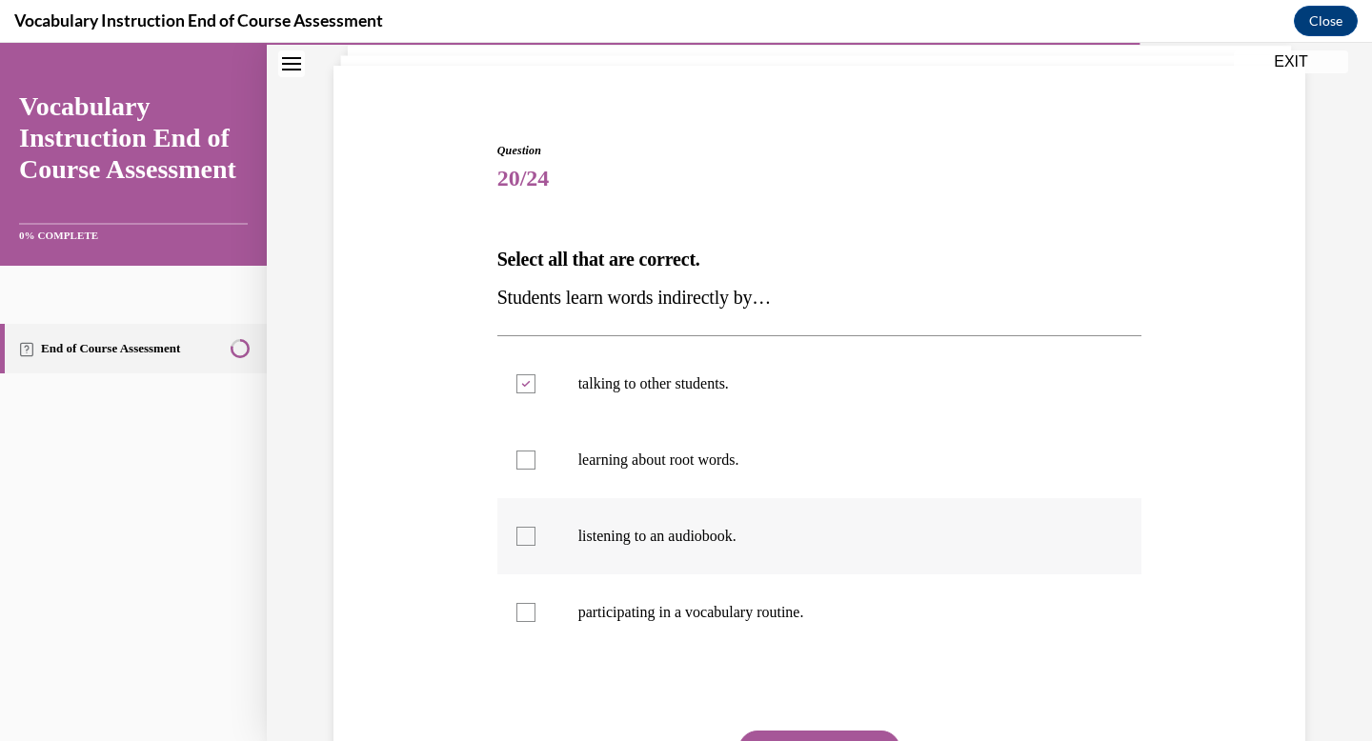
checkbox input "true"
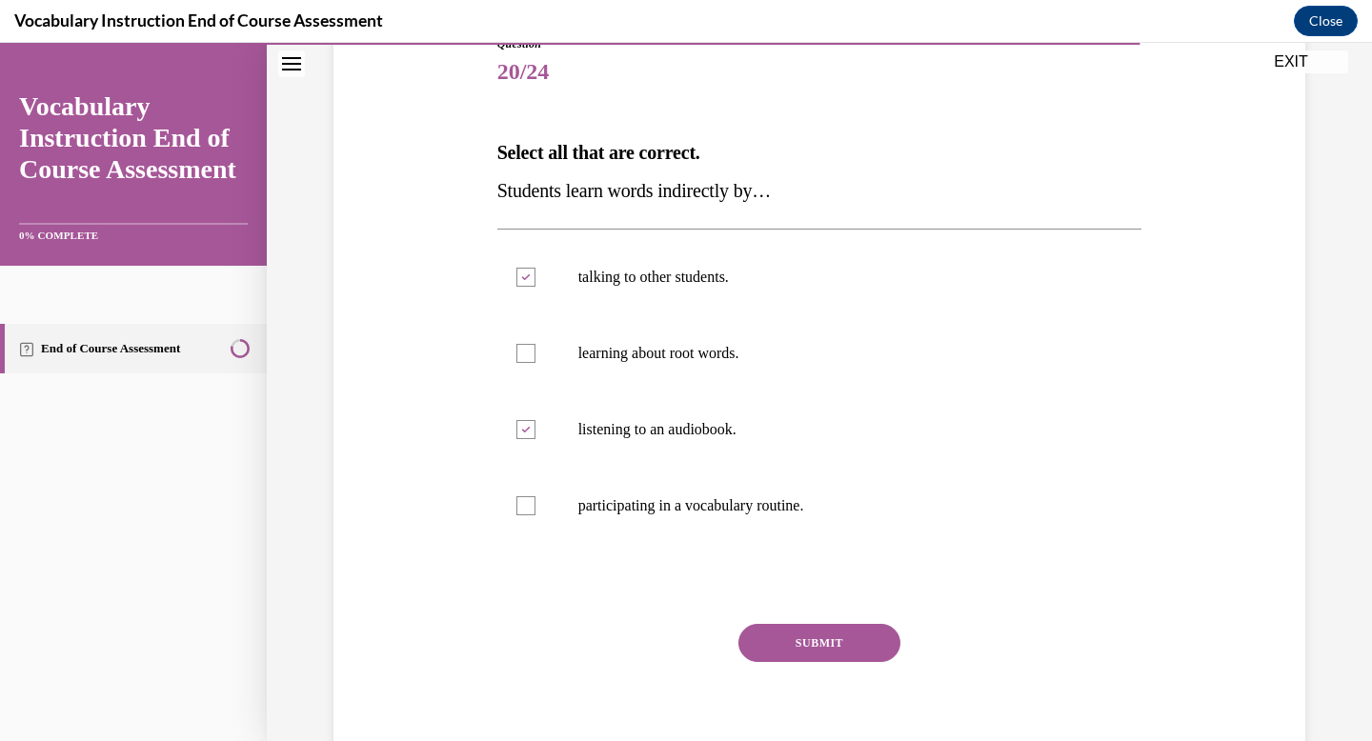
scroll to position [239, 0]
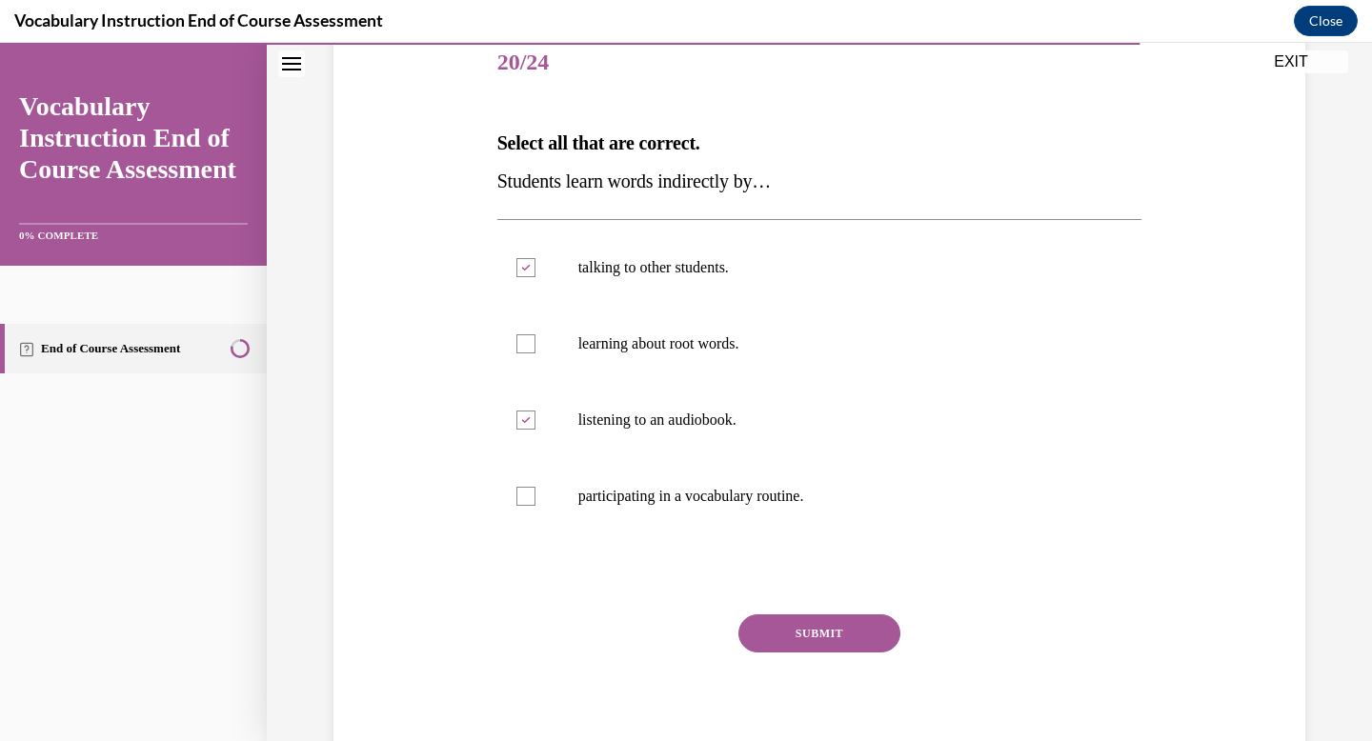
click at [803, 638] on button "SUBMIT" at bounding box center [819, 634] width 162 height 38
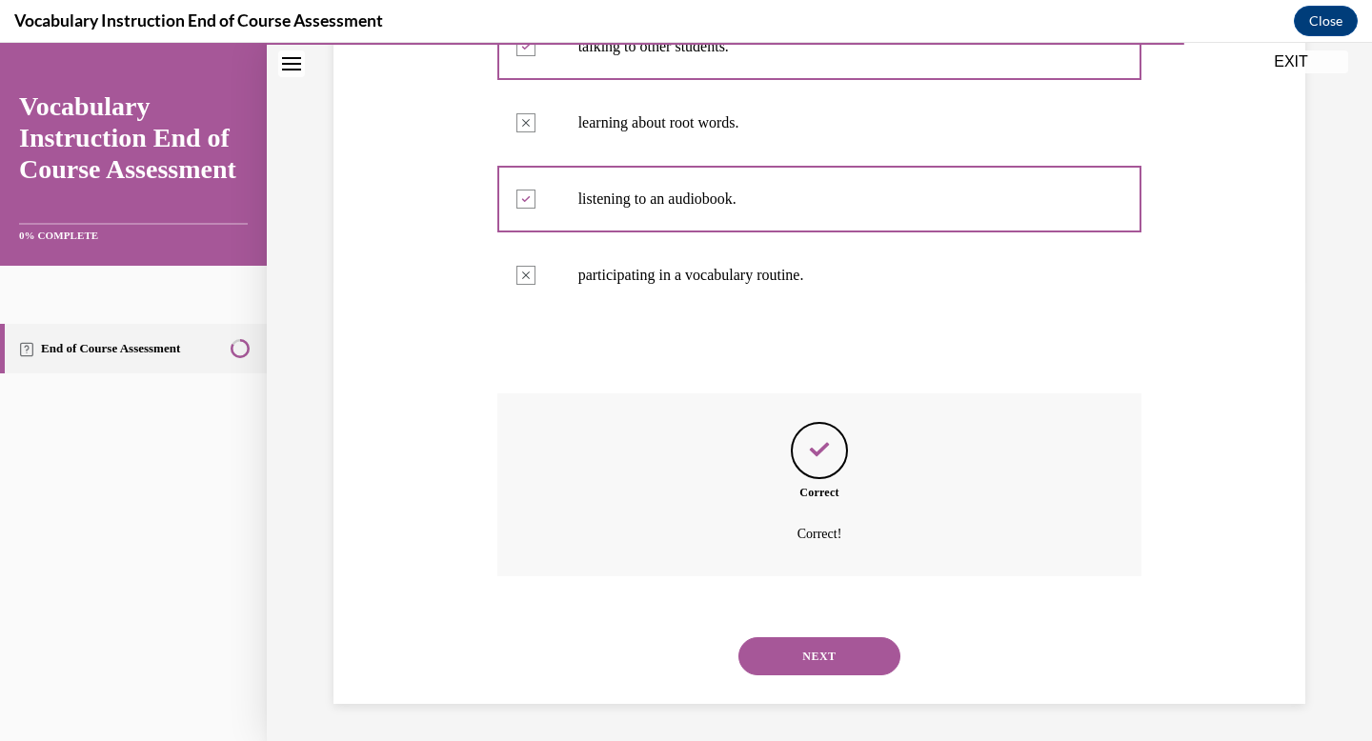
scroll to position [461, 0]
click at [797, 654] on button "NEXT" at bounding box center [819, 655] width 162 height 38
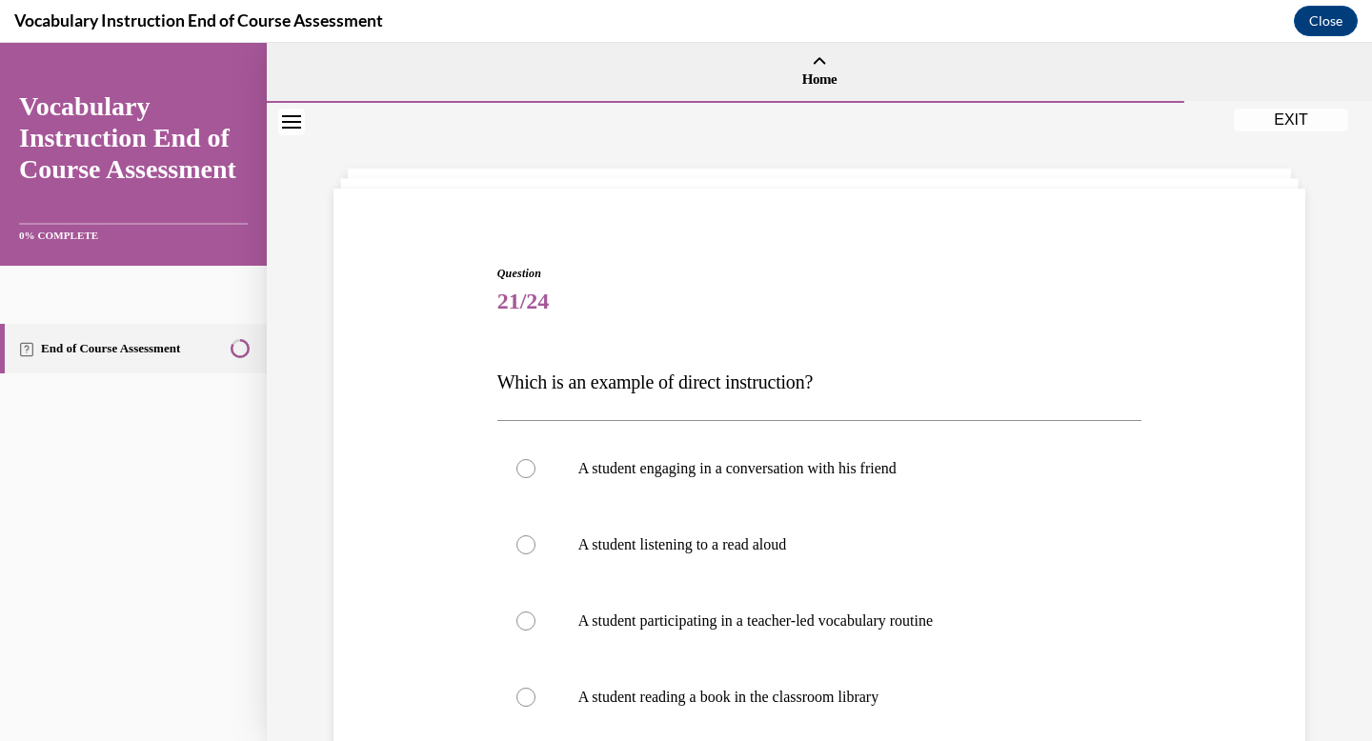
scroll to position [59, 0]
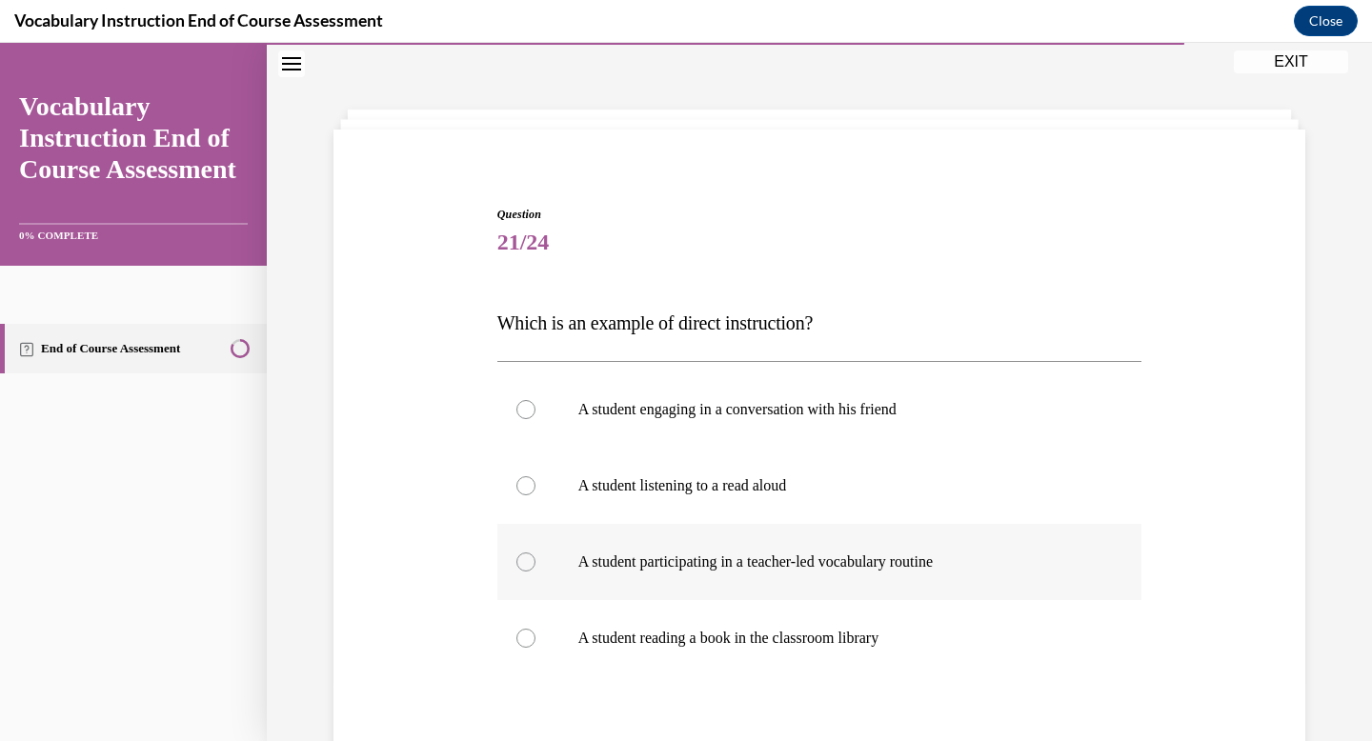
click at [800, 572] on label "A student participating in a teacher-led vocabulary routine" at bounding box center [819, 562] width 645 height 76
click at [535, 572] on input "A student participating in a teacher-led vocabulary routine" at bounding box center [525, 562] width 19 height 19
radio input "true"
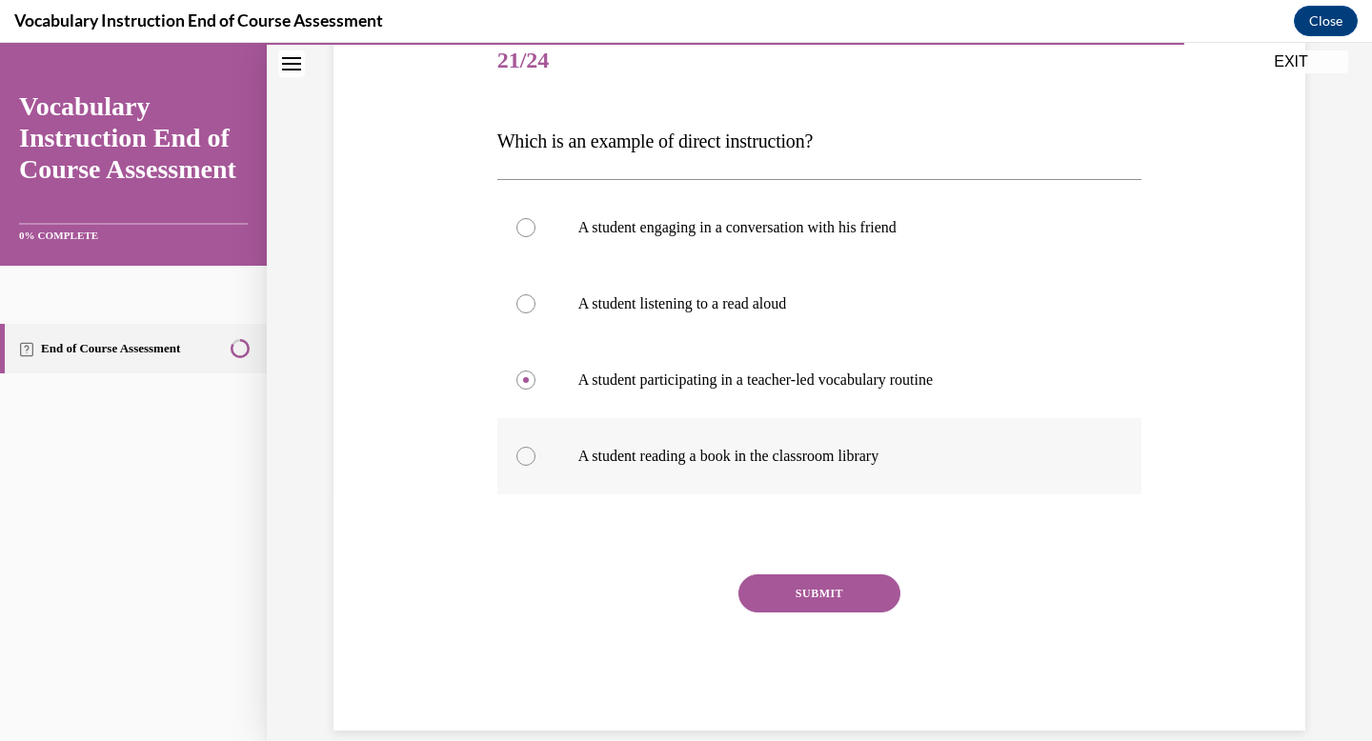
scroll to position [269, 0]
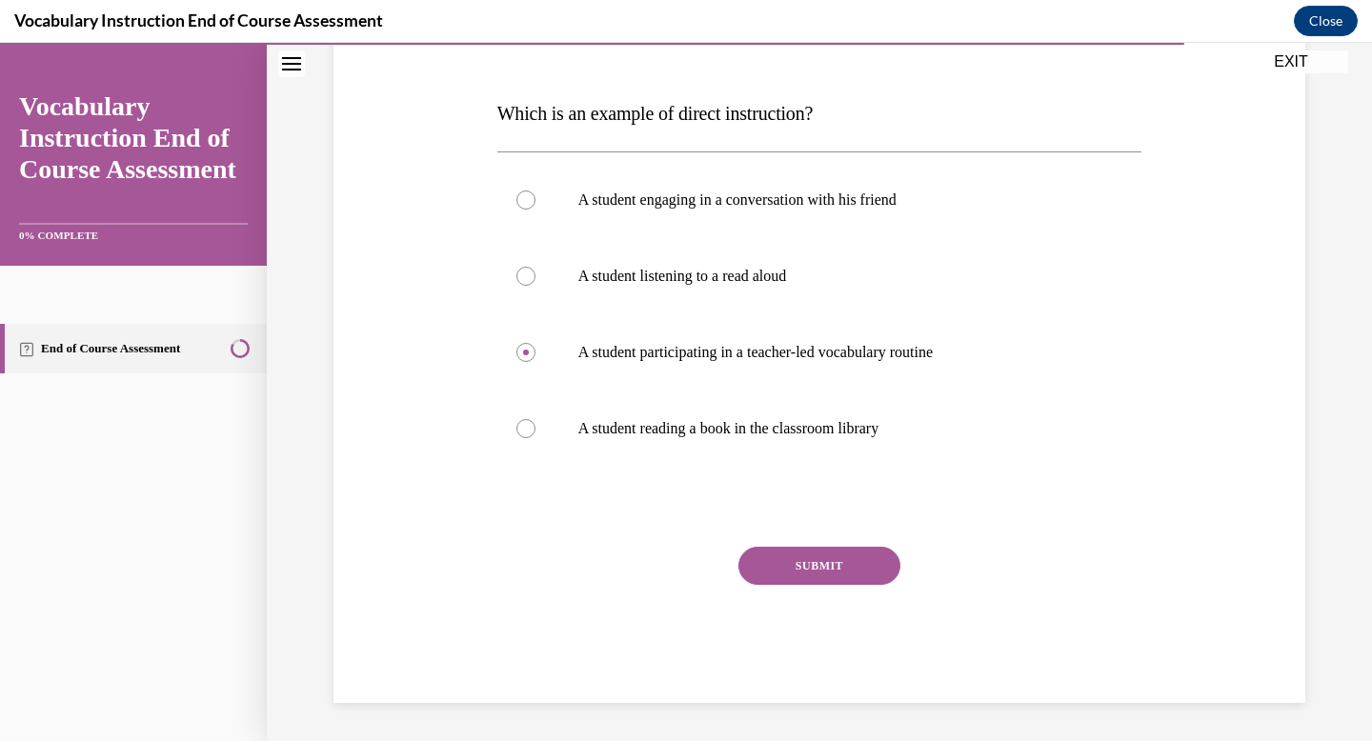
click at [817, 566] on button "SUBMIT" at bounding box center [819, 566] width 162 height 38
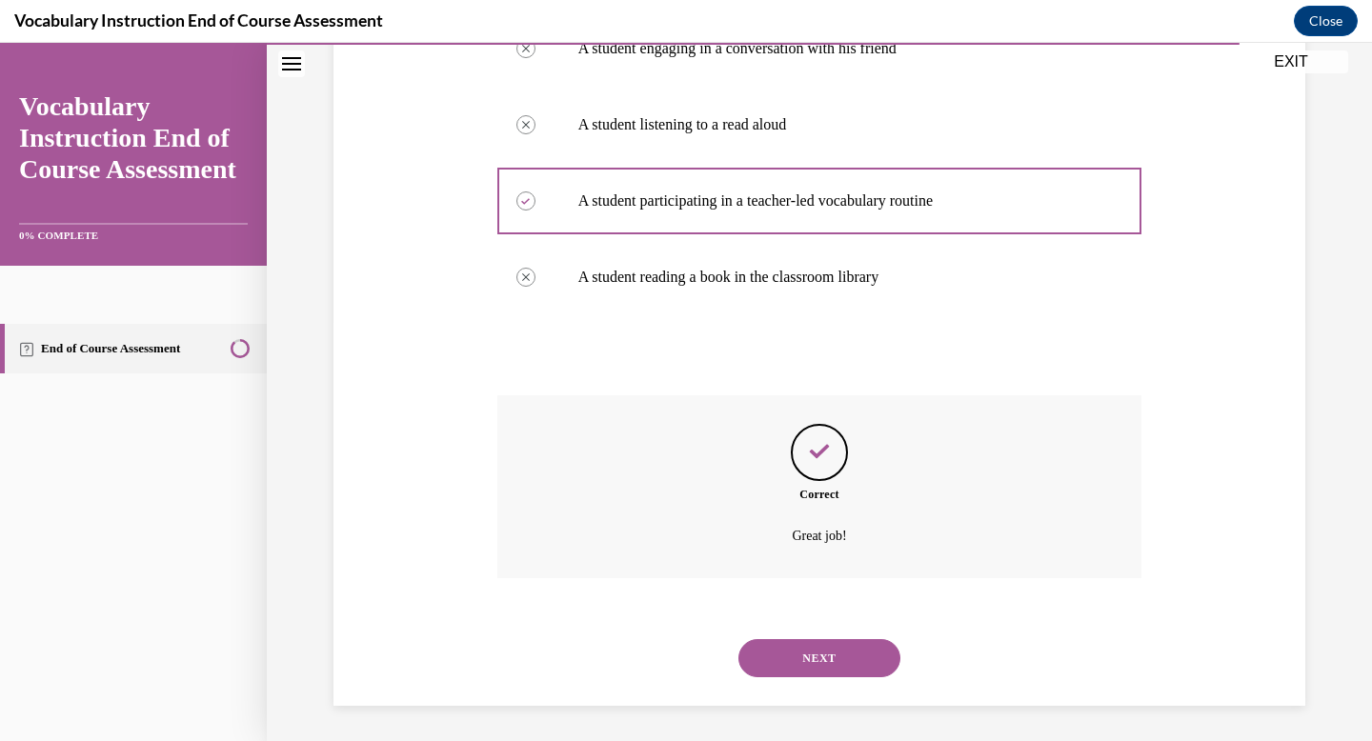
scroll to position [423, 0]
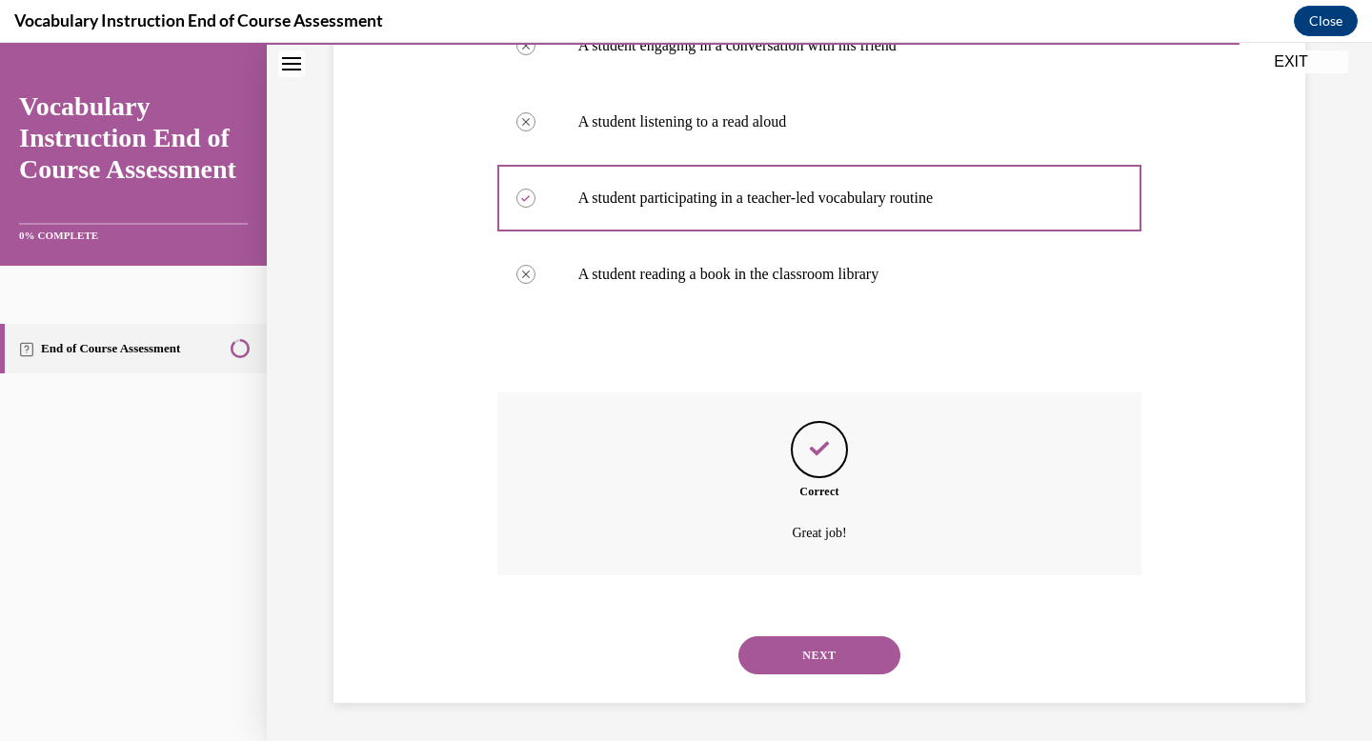
click at [817, 684] on div "NEXT" at bounding box center [819, 655] width 645 height 76
click at [818, 646] on button "NEXT" at bounding box center [819, 655] width 162 height 38
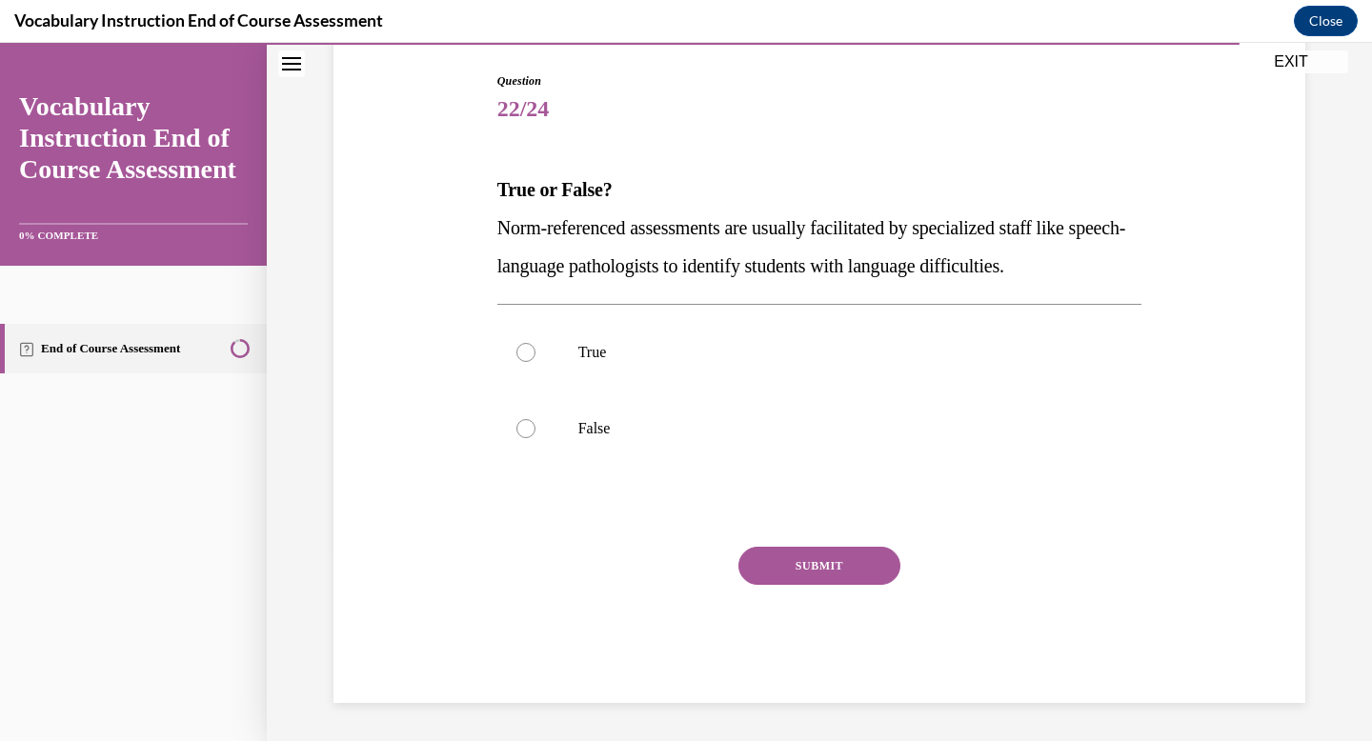
scroll to position [192, 0]
click at [656, 434] on p "False" at bounding box center [836, 428] width 516 height 19
click at [535, 434] on input "False" at bounding box center [525, 428] width 19 height 19
radio input "true"
click at [822, 571] on button "SUBMIT" at bounding box center [819, 566] width 162 height 38
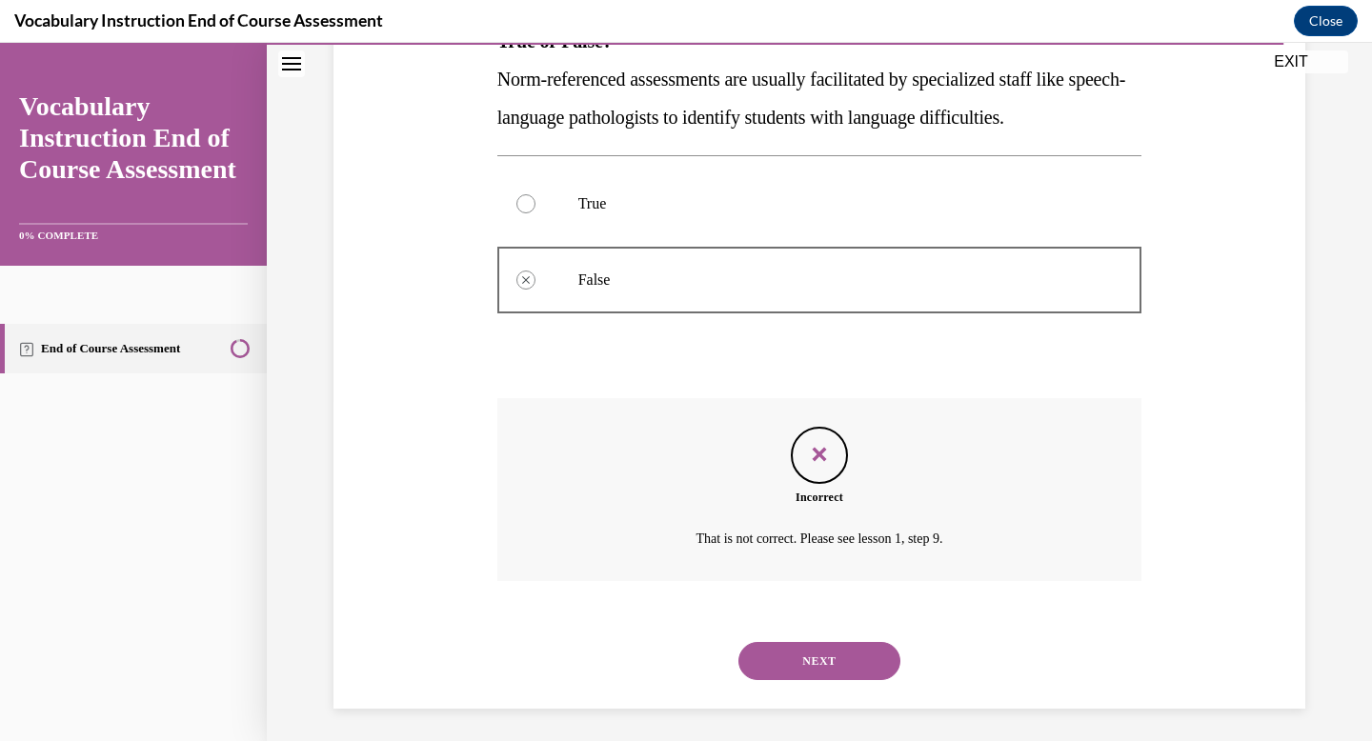
scroll to position [347, 0]
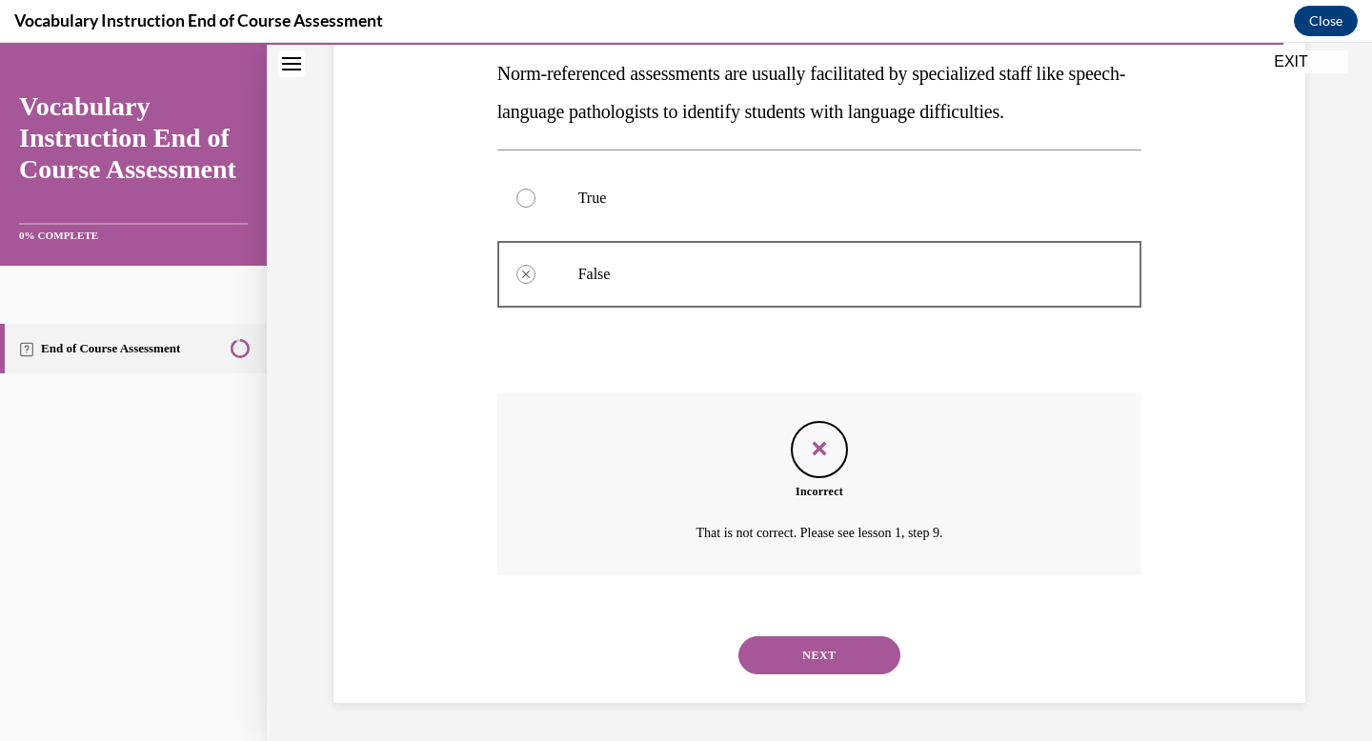
click at [813, 643] on button "NEXT" at bounding box center [819, 655] width 162 height 38
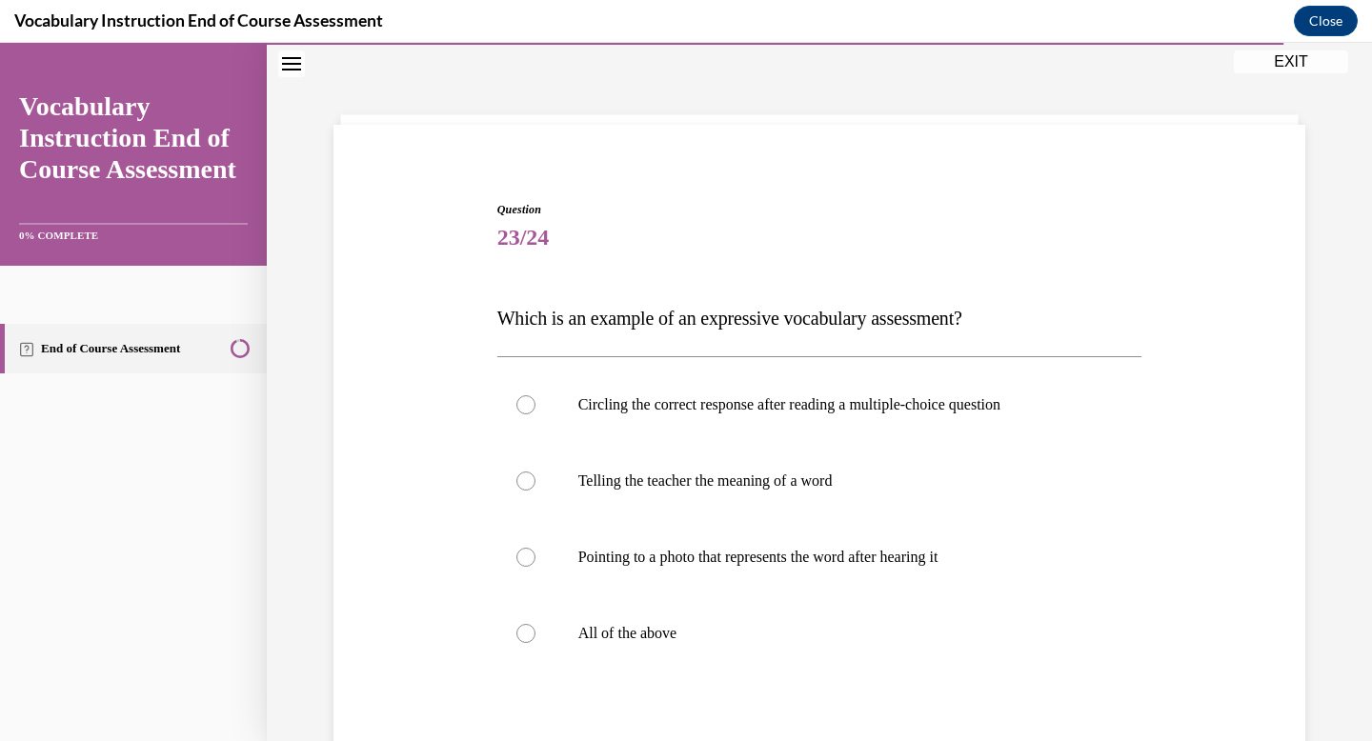
scroll to position [65, 0]
click at [813, 643] on label "All of the above" at bounding box center [819, 633] width 645 height 76
click at [535, 642] on input "All of the above" at bounding box center [525, 632] width 19 height 19
radio input "true"
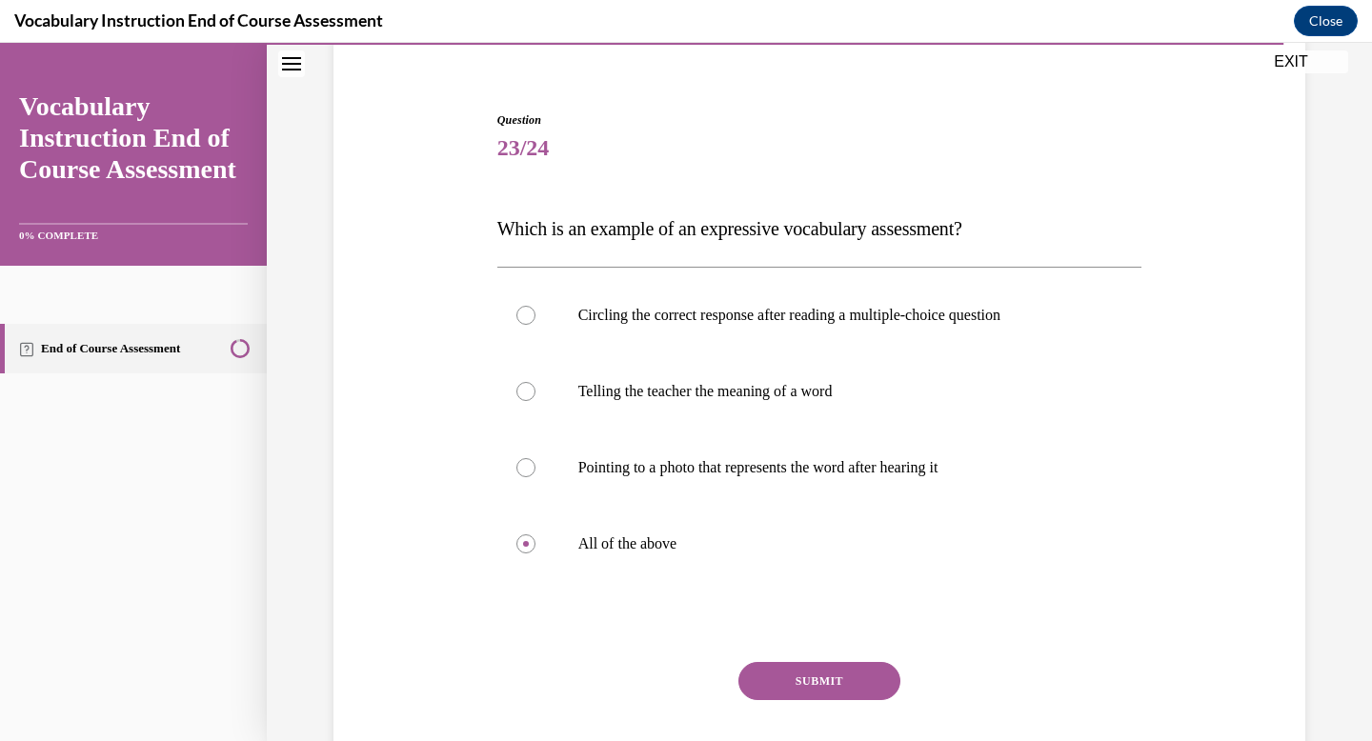
click at [809, 682] on button "SUBMIT" at bounding box center [819, 681] width 162 height 38
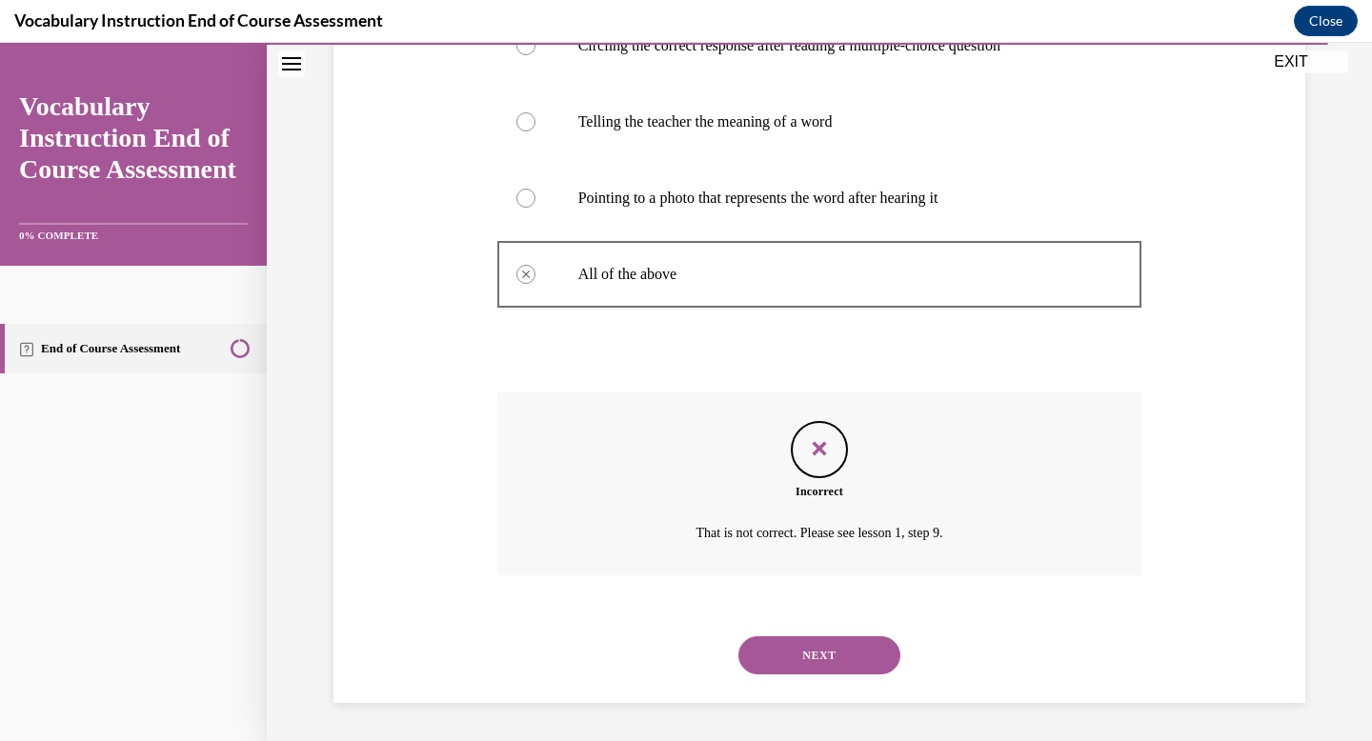
click at [807, 670] on button "NEXT" at bounding box center [819, 655] width 162 height 38
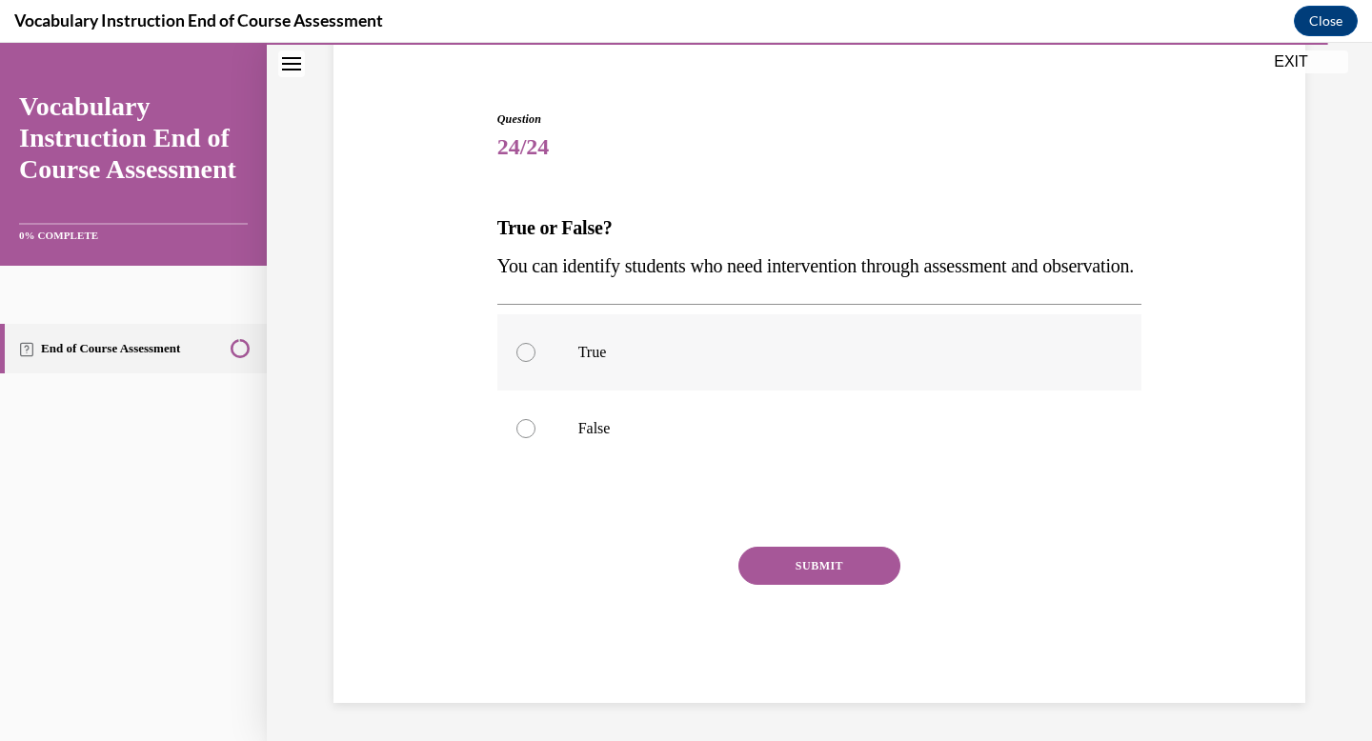
click at [575, 368] on label "True" at bounding box center [819, 352] width 645 height 76
click at [535, 362] on input "True" at bounding box center [525, 352] width 19 height 19
radio input "true"
click at [818, 564] on button "SUBMIT" at bounding box center [819, 566] width 162 height 38
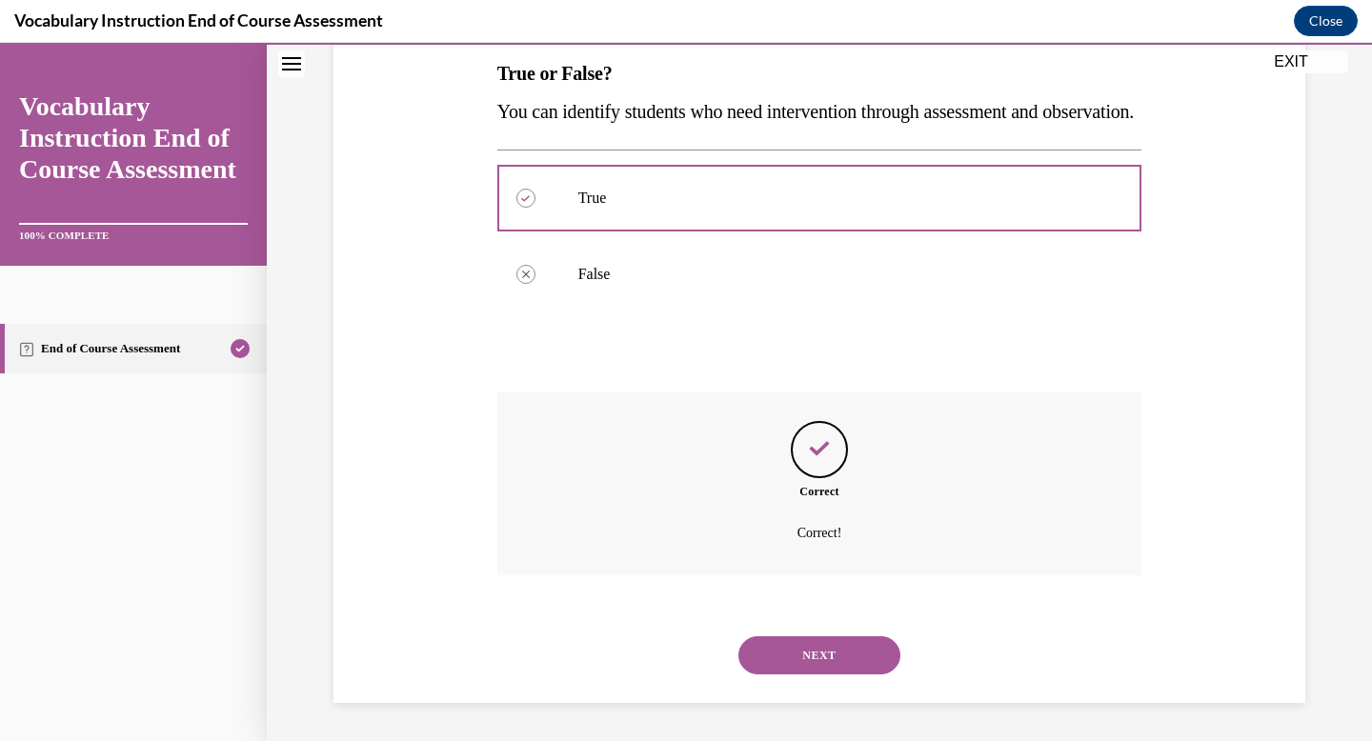
scroll to position [347, 0]
click at [810, 644] on button "NEXT" at bounding box center [819, 655] width 162 height 38
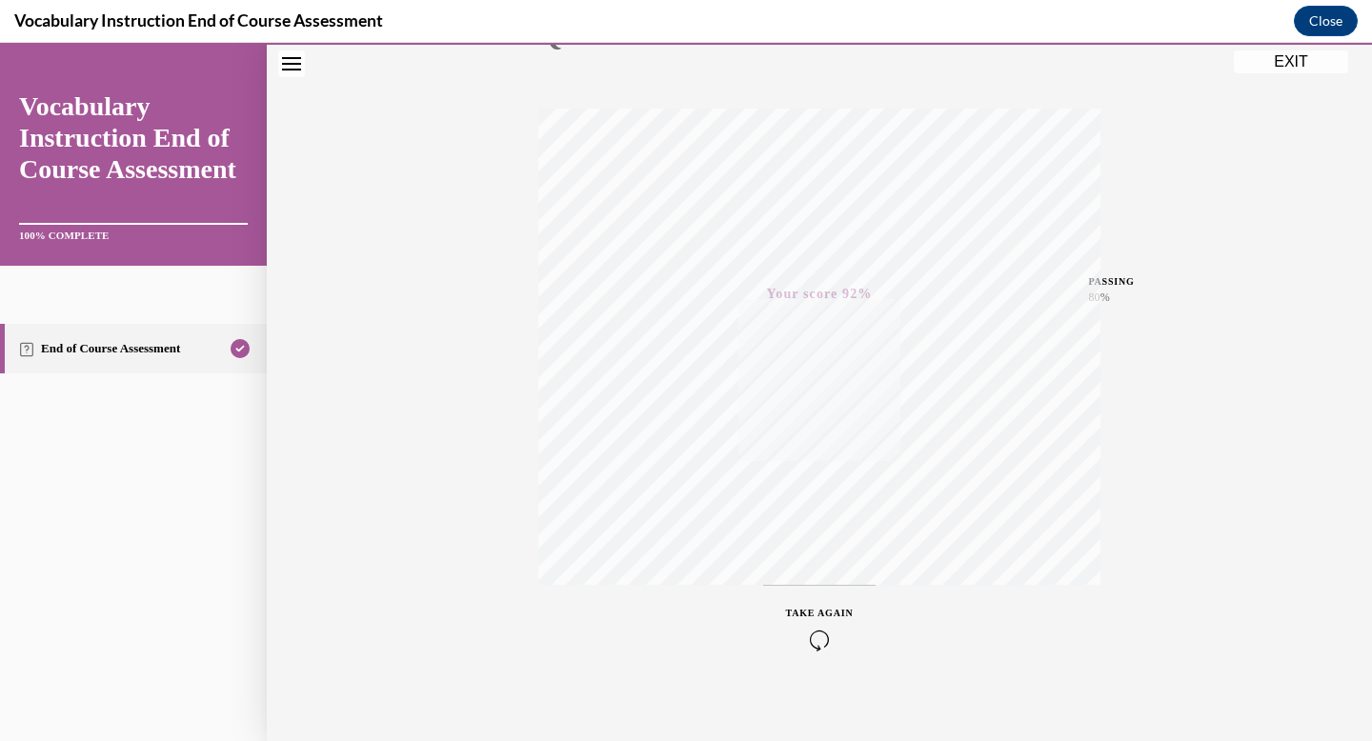
scroll to position [278, 0]
drag, startPoint x: 1278, startPoint y: 72, endPoint x: 806, endPoint y: 164, distance: 480.4
click at [1278, 72] on button "EXIT" at bounding box center [1291, 61] width 114 height 23
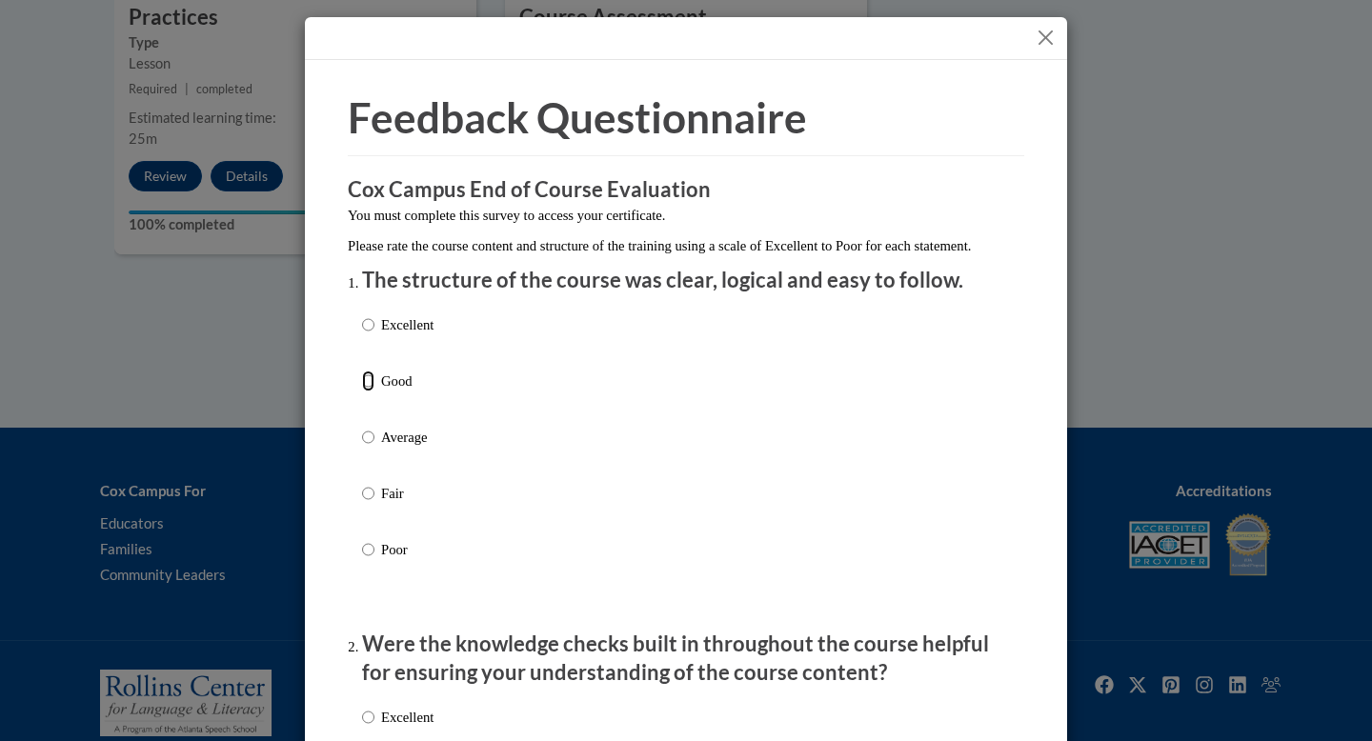
click at [370, 392] on input "Good" at bounding box center [368, 381] width 12 height 21
radio input "true"
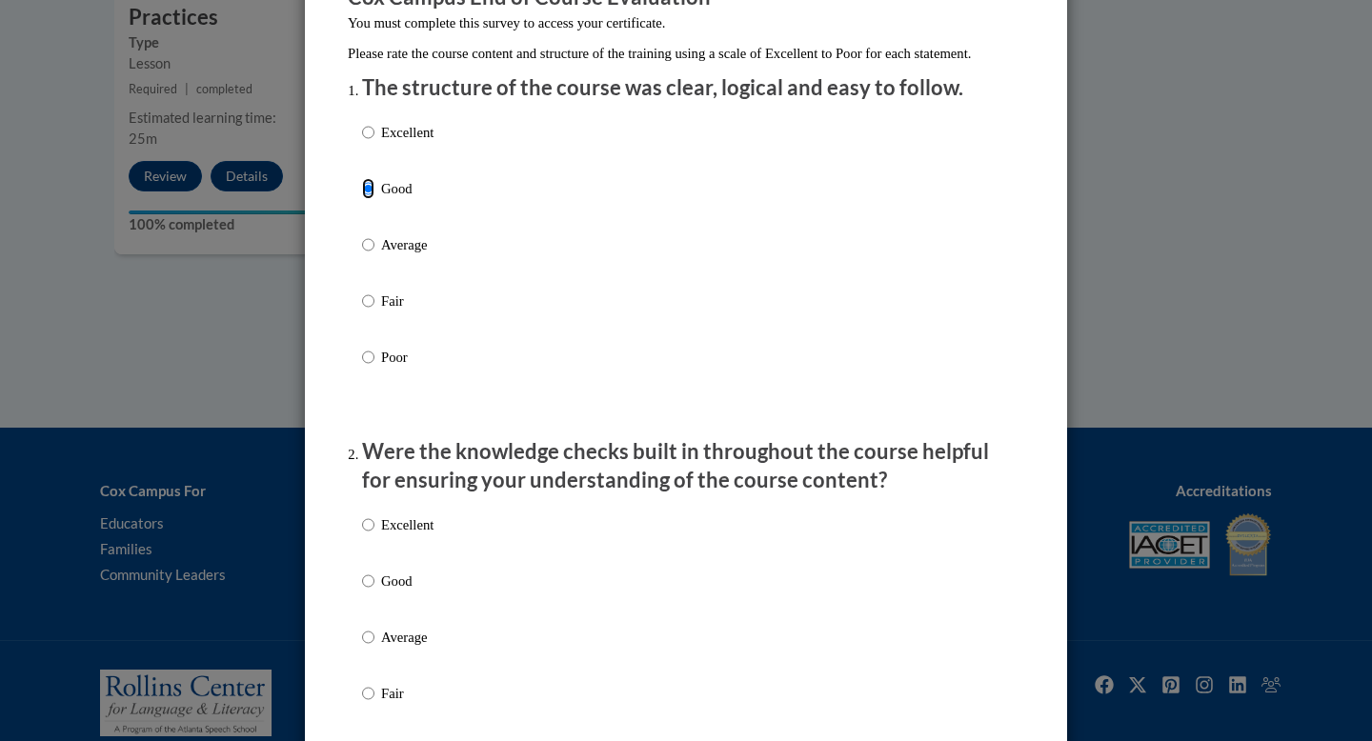
scroll to position [272, 0]
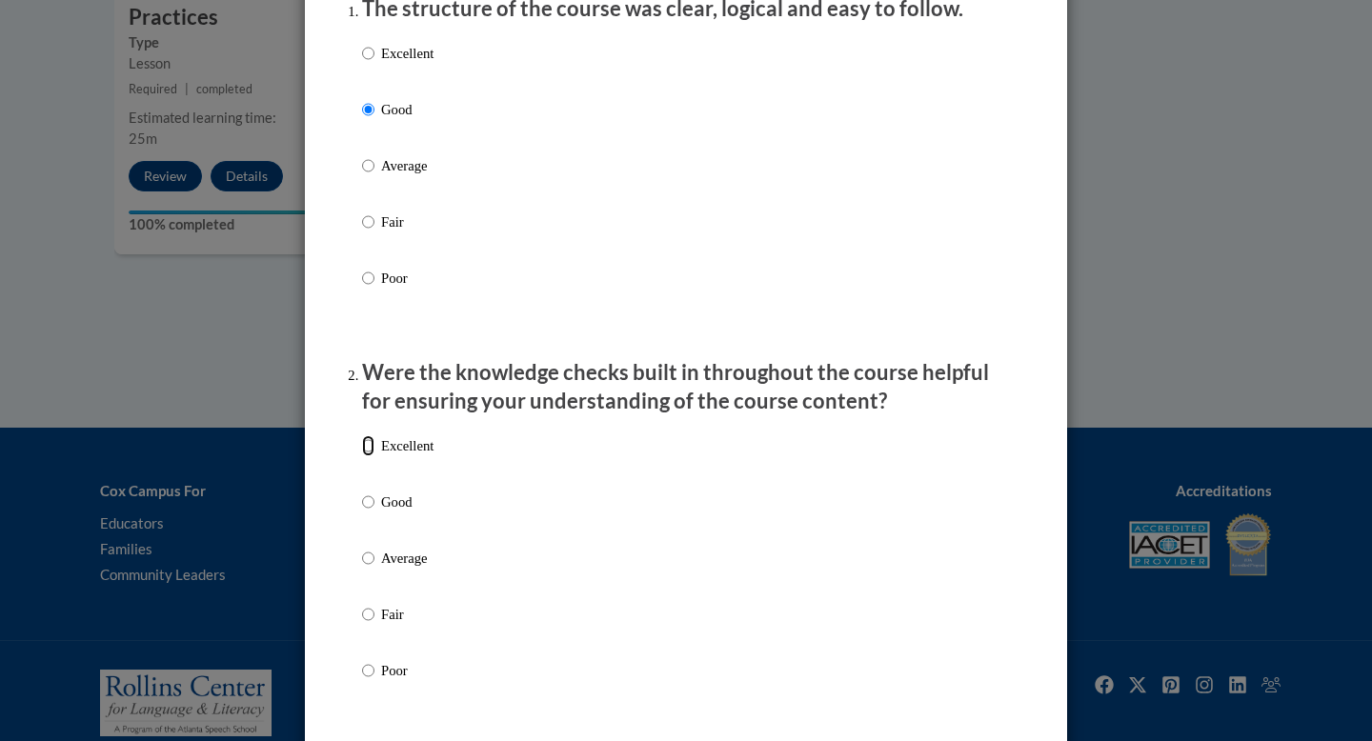
click at [371, 456] on input "Excellent" at bounding box center [368, 445] width 12 height 21
radio input "true"
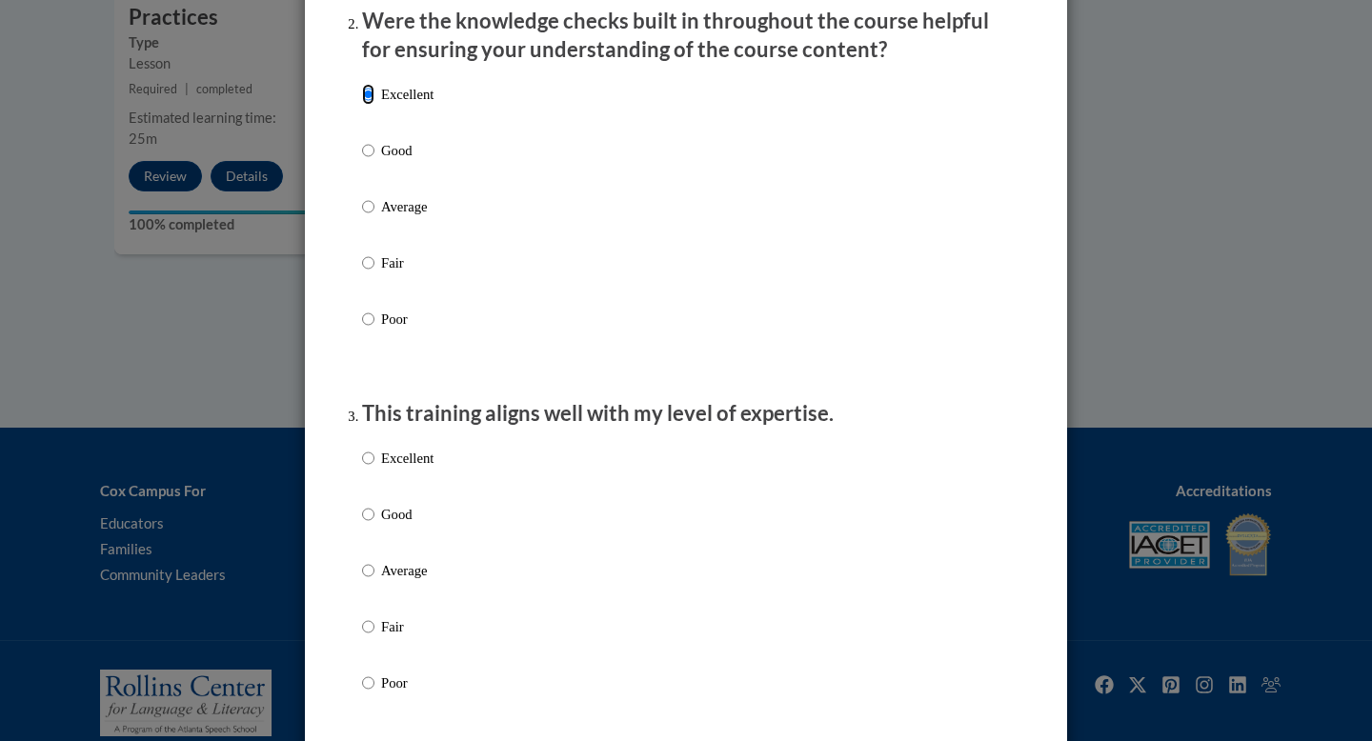
scroll to position [630, 0]
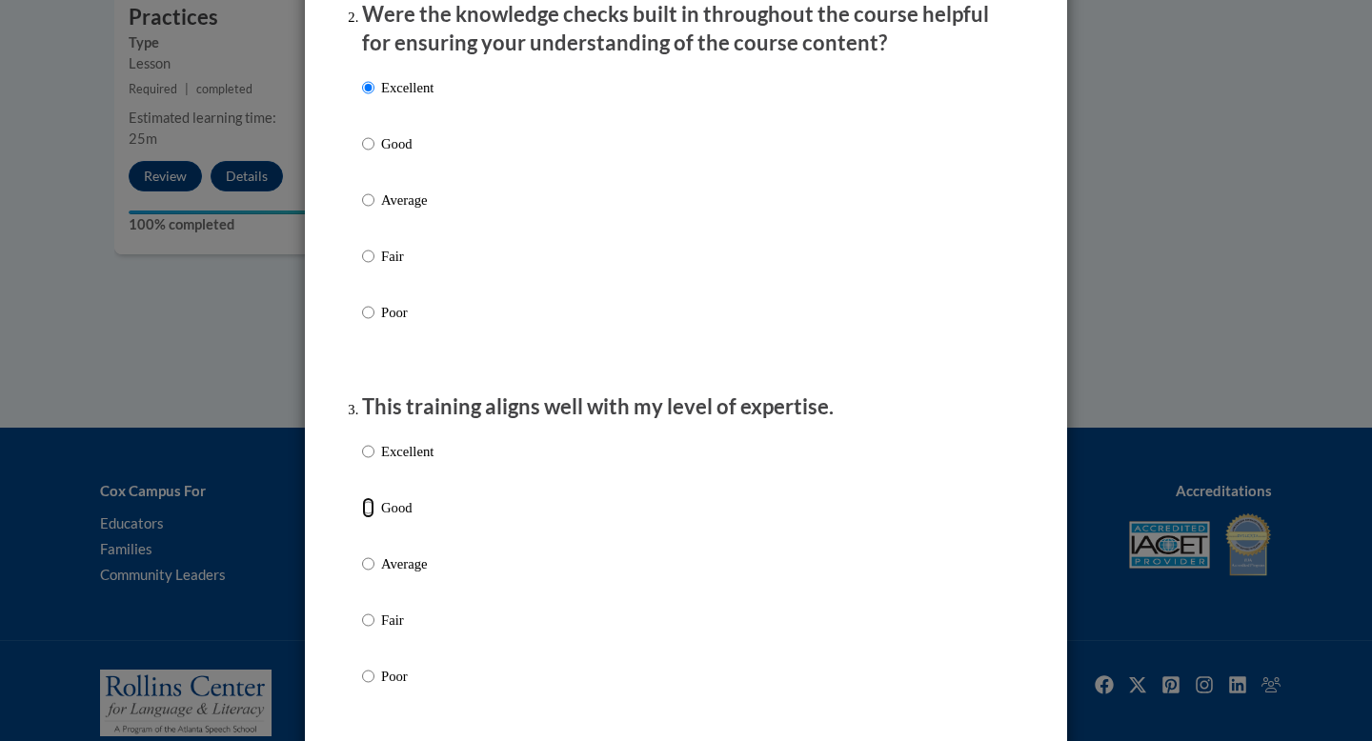
click at [366, 518] on input "Good" at bounding box center [368, 507] width 12 height 21
radio input "true"
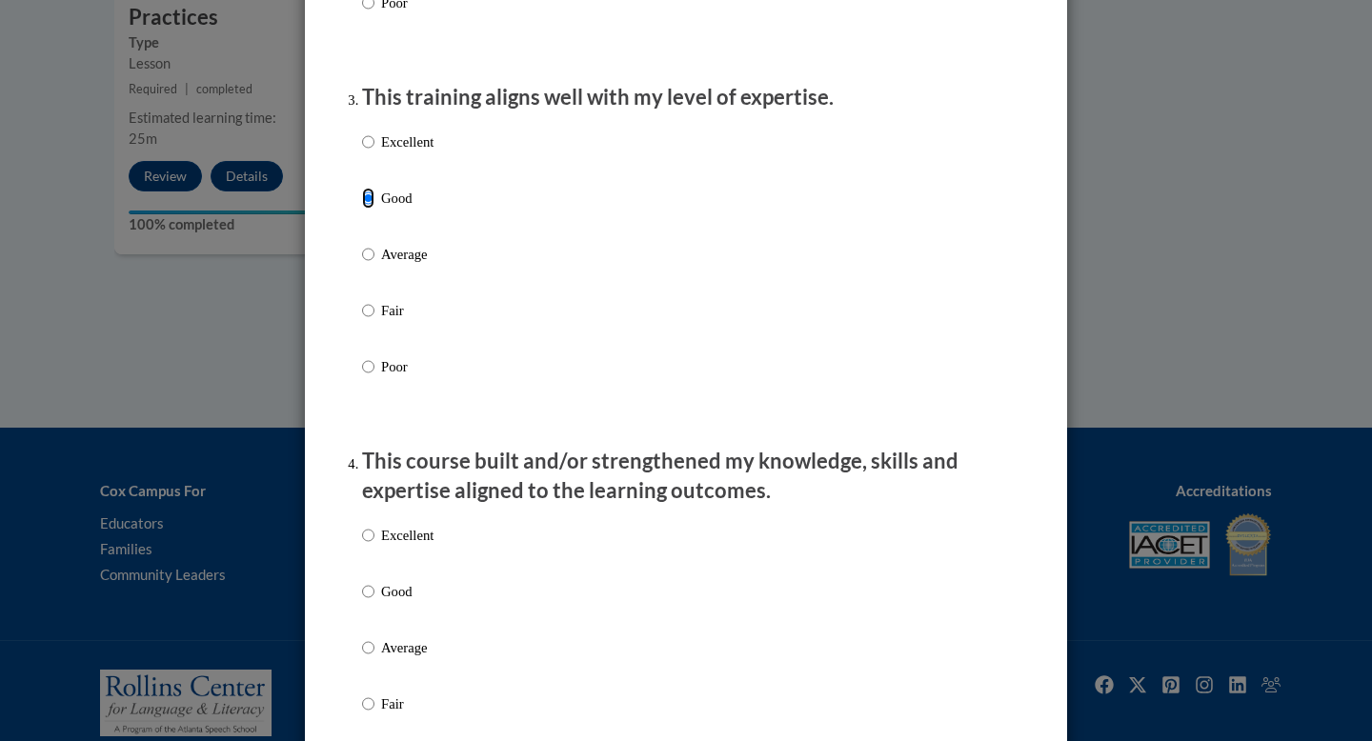
scroll to position [940, 0]
click at [368, 545] on input "Excellent" at bounding box center [368, 534] width 12 height 21
radio input "true"
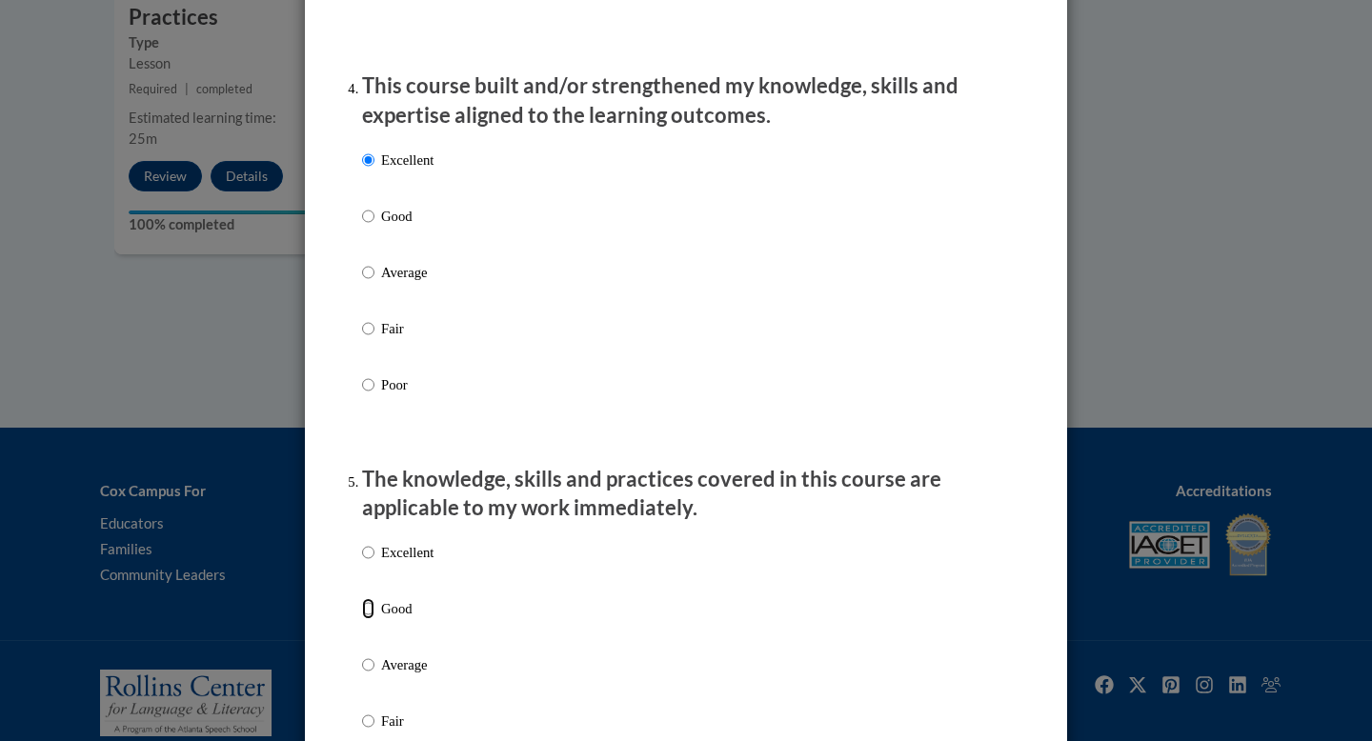
click at [368, 619] on input "Good" at bounding box center [368, 608] width 12 height 21
radio input "true"
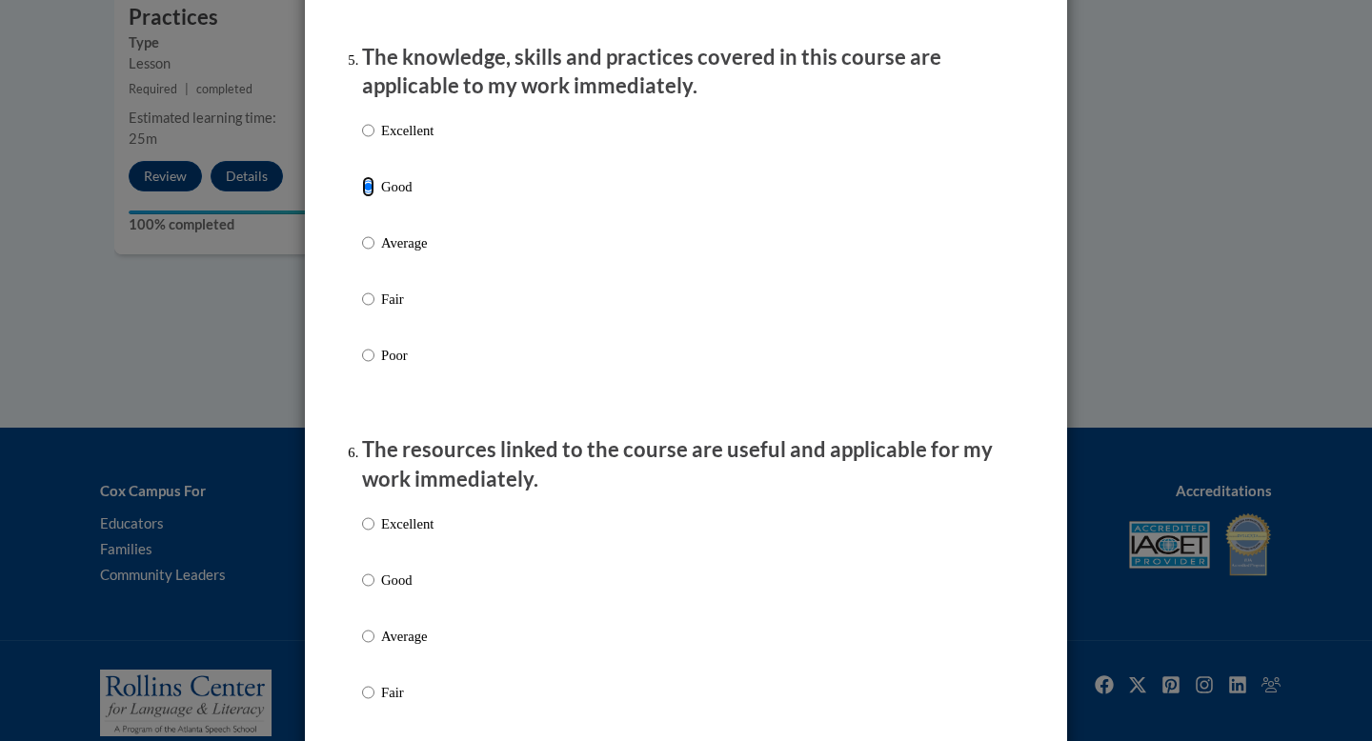
scroll to position [1864, 0]
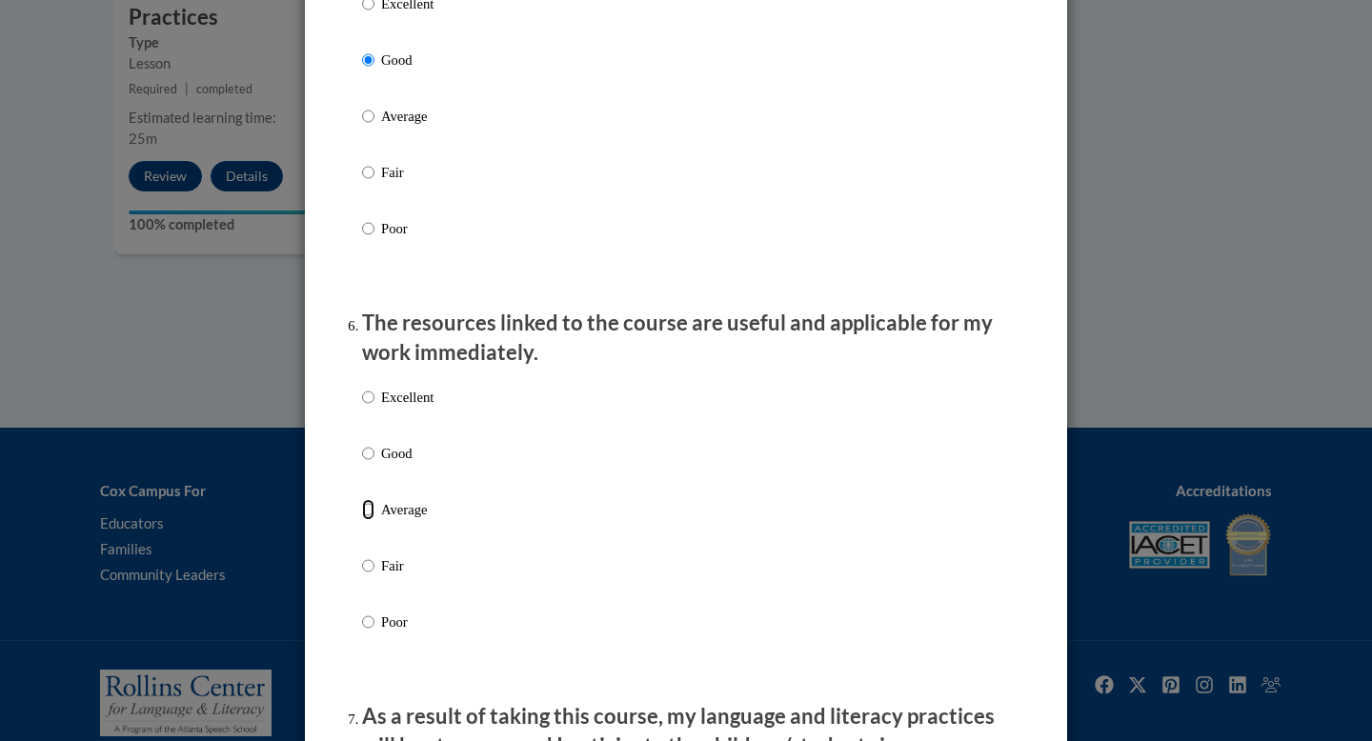
click at [373, 520] on input "Average" at bounding box center [368, 509] width 12 height 21
radio input "true"
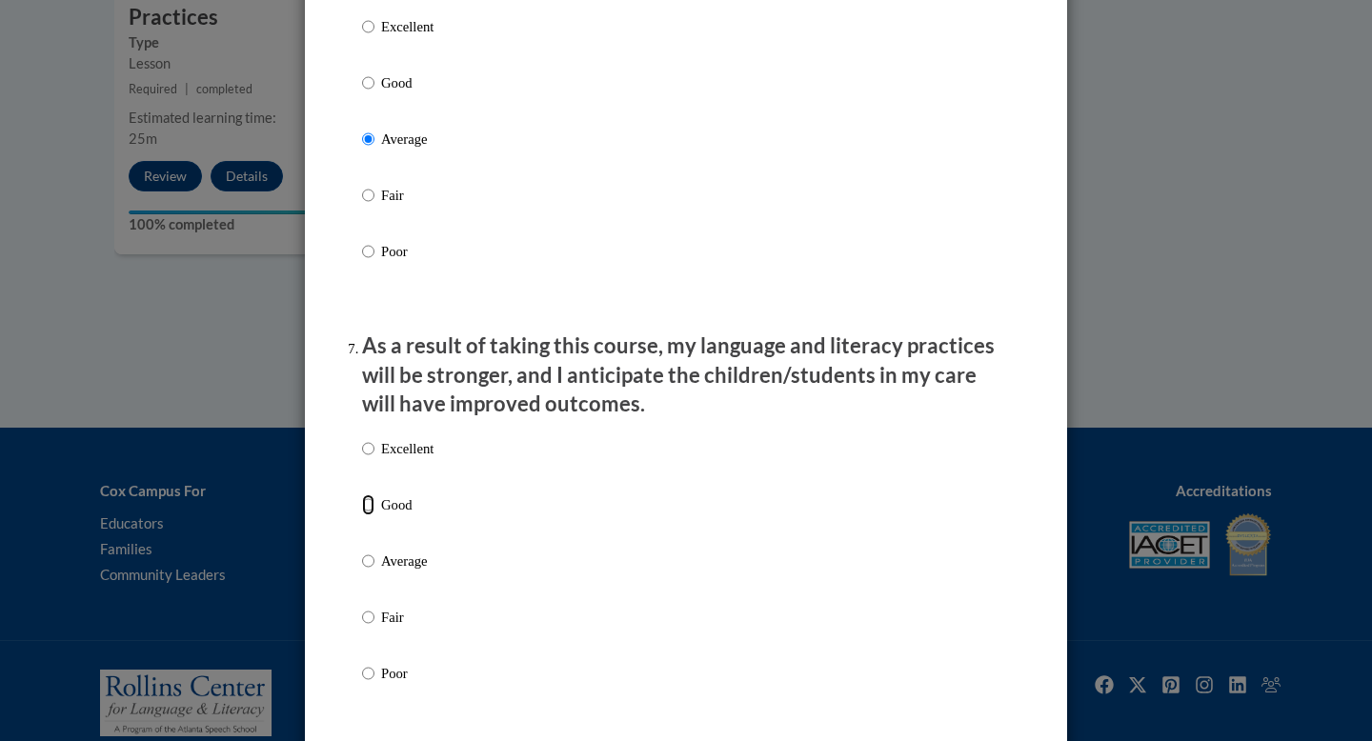
click at [373, 515] on input "Good" at bounding box center [368, 505] width 12 height 21
radio input "true"
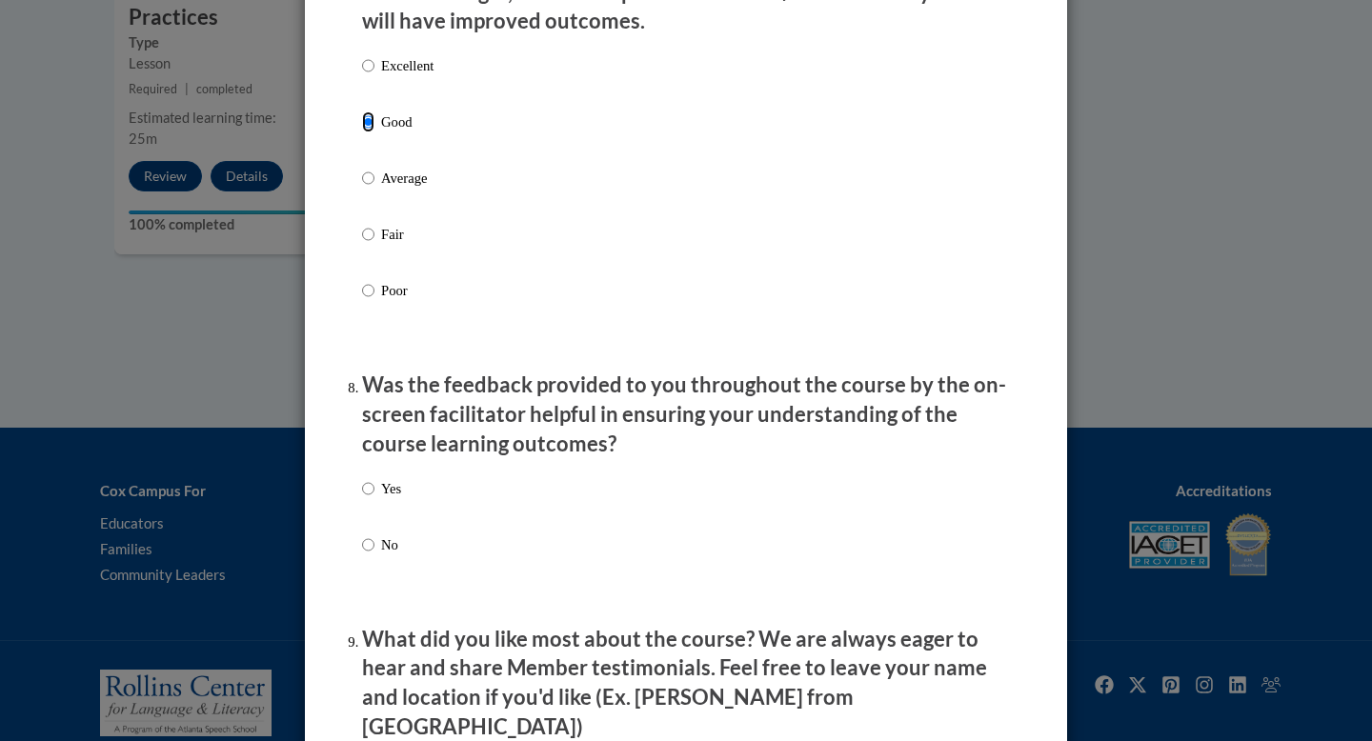
scroll to position [2622, 0]
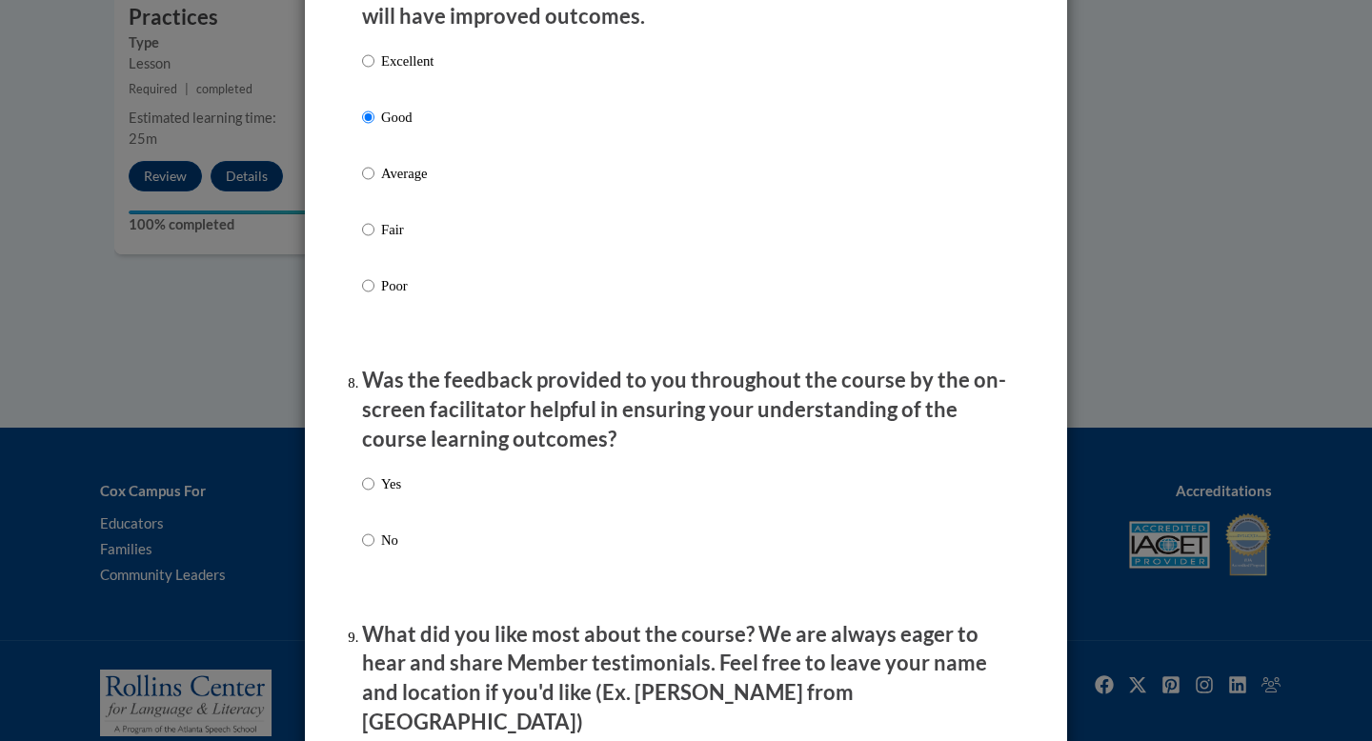
click at [370, 512] on label "Yes" at bounding box center [381, 499] width 39 height 51
click at [370, 495] on input "Yes" at bounding box center [368, 484] width 12 height 21
radio input "true"
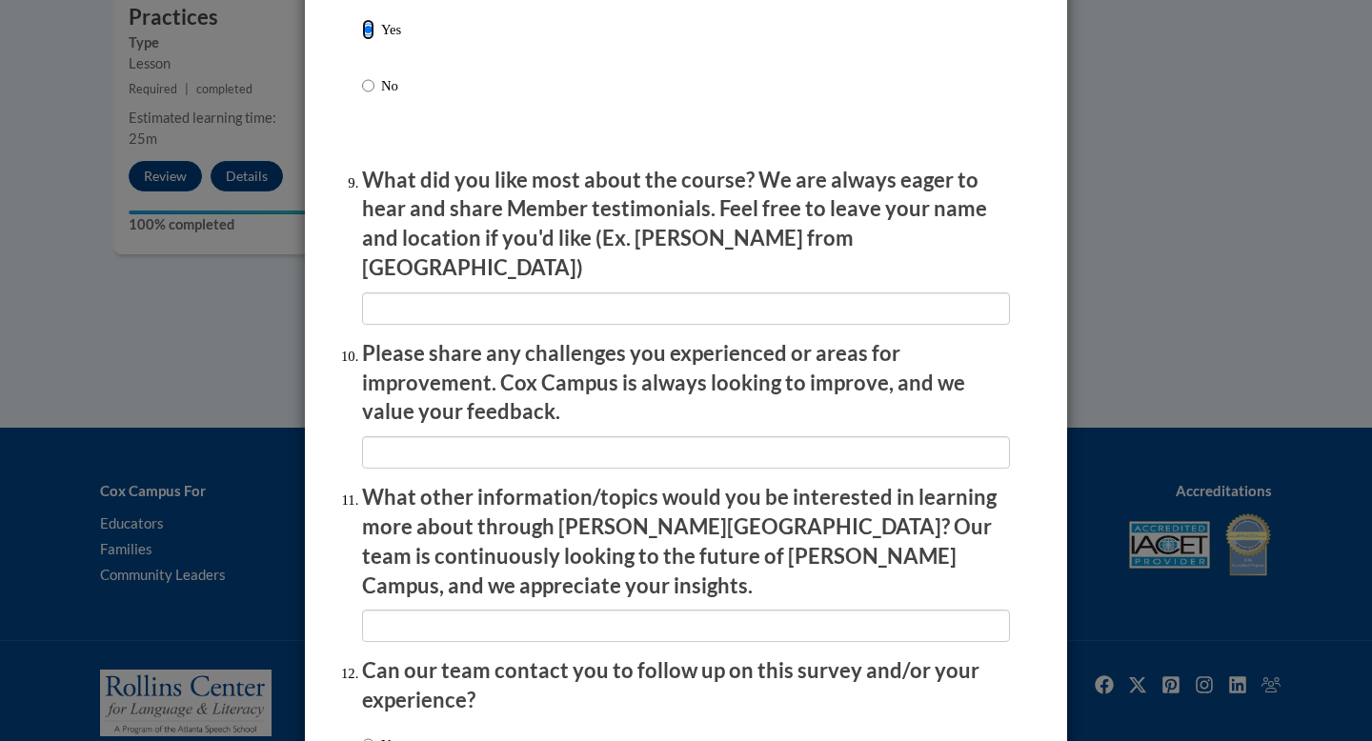
scroll to position [3222, 0]
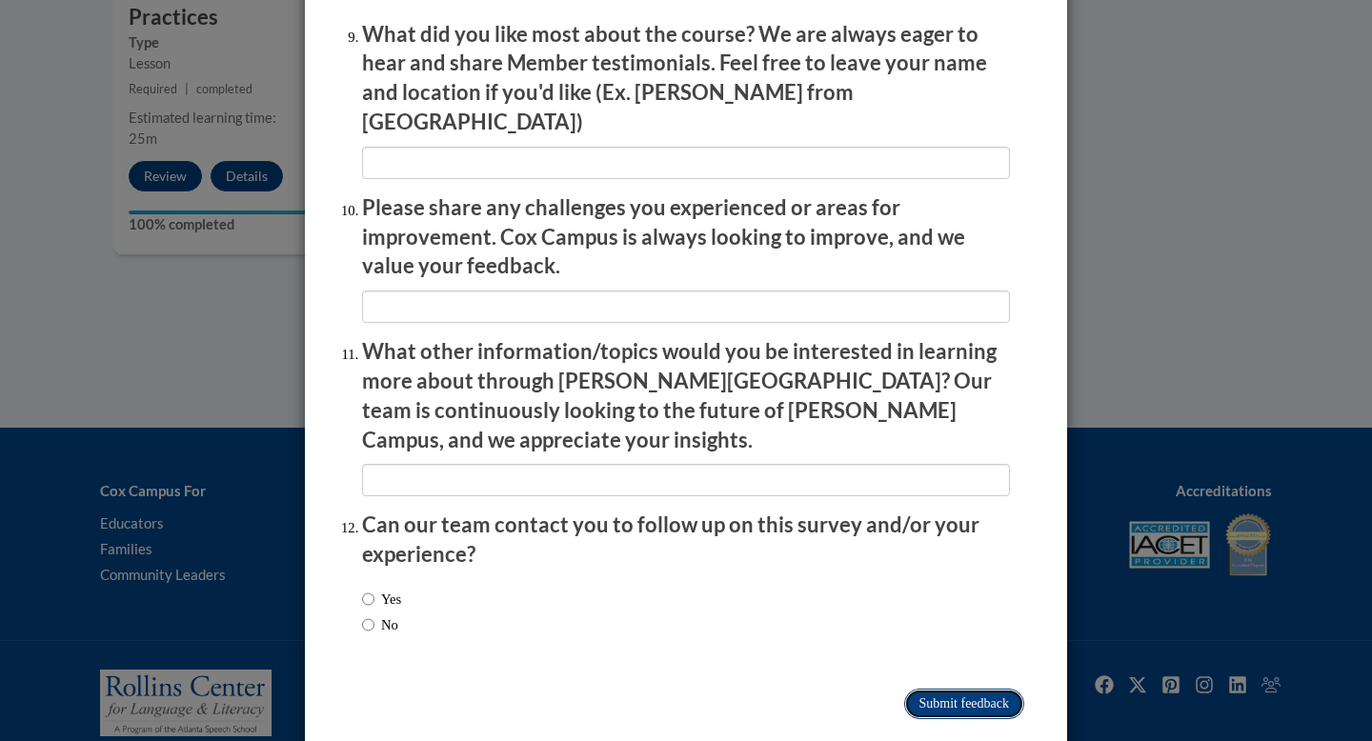
click at [951, 689] on input "Submit feedback" at bounding box center [964, 704] width 120 height 30
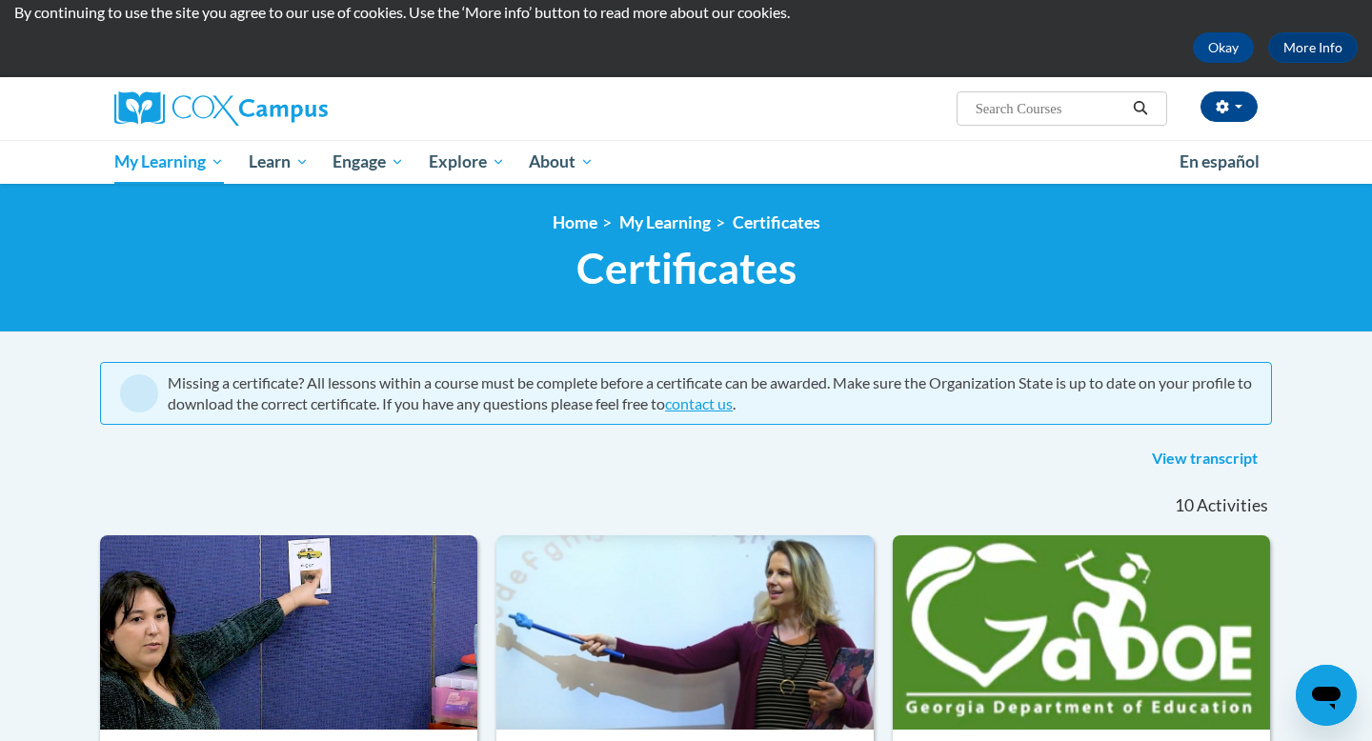
scroll to position [67, 0]
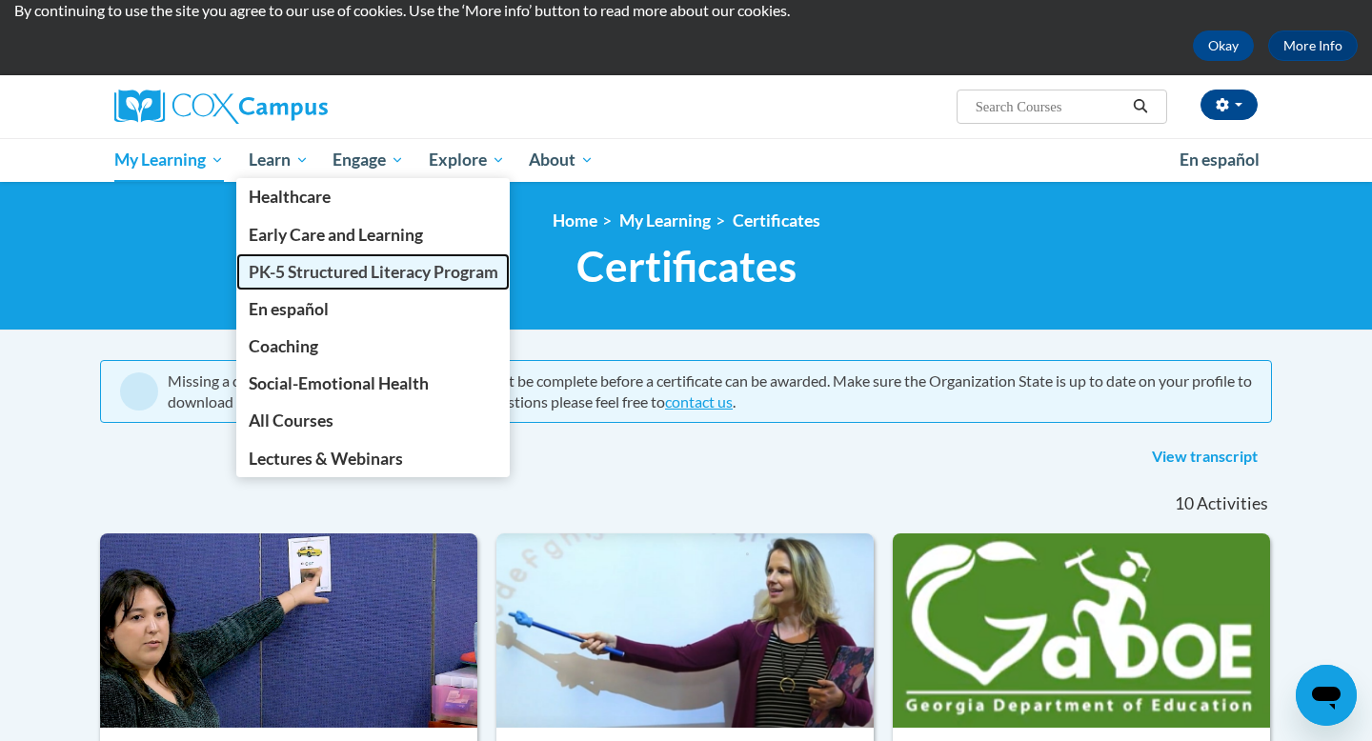
click at [293, 263] on span "PK-5 Structured Literacy Program" at bounding box center [374, 272] width 250 height 20
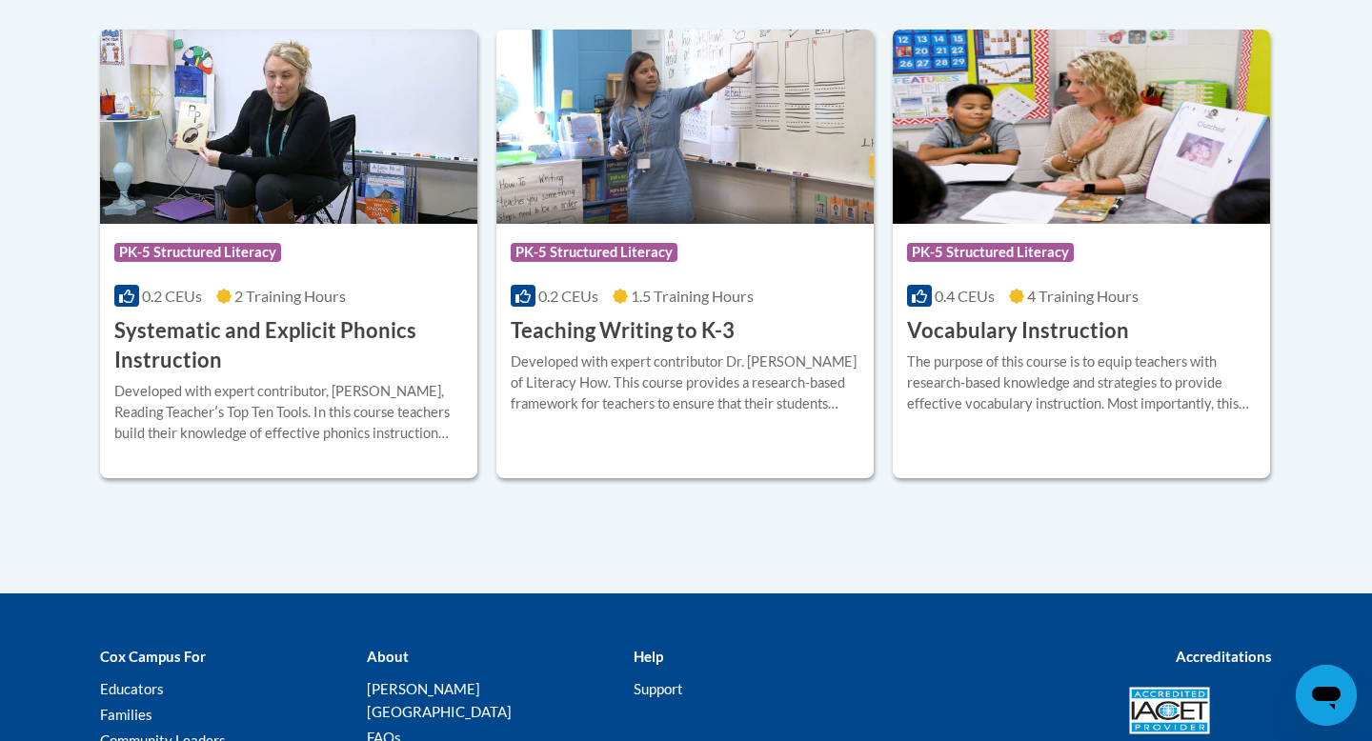
scroll to position [2281, 0]
